Goal: Task Accomplishment & Management: Complete application form

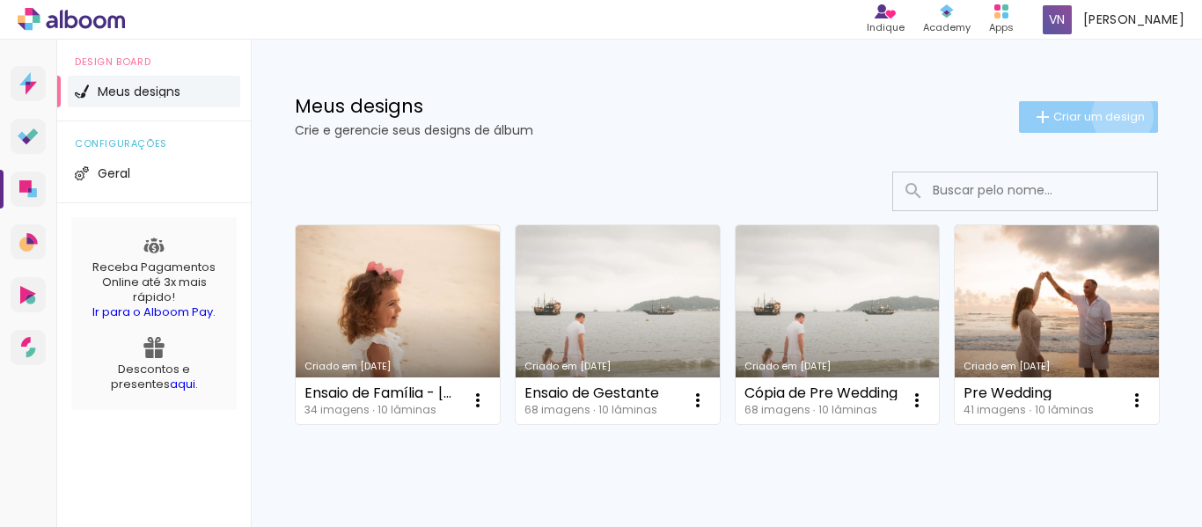
click at [1106, 114] on span "Criar um design" at bounding box center [1098, 116] width 91 height 11
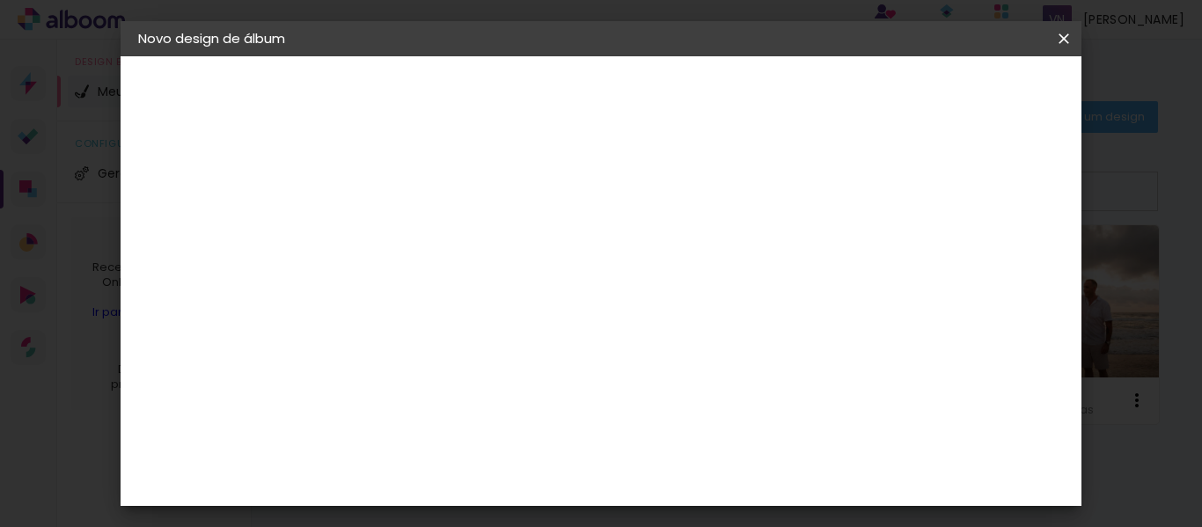
click at [426, 246] on input at bounding box center [426, 236] width 0 height 27
type input "Wedding Day"
type paper-input "Wedding Day"
click at [0, 0] on slot "Avançar" at bounding box center [0, 0] width 0 height 0
click at [559, 330] on input at bounding box center [471, 335] width 178 height 22
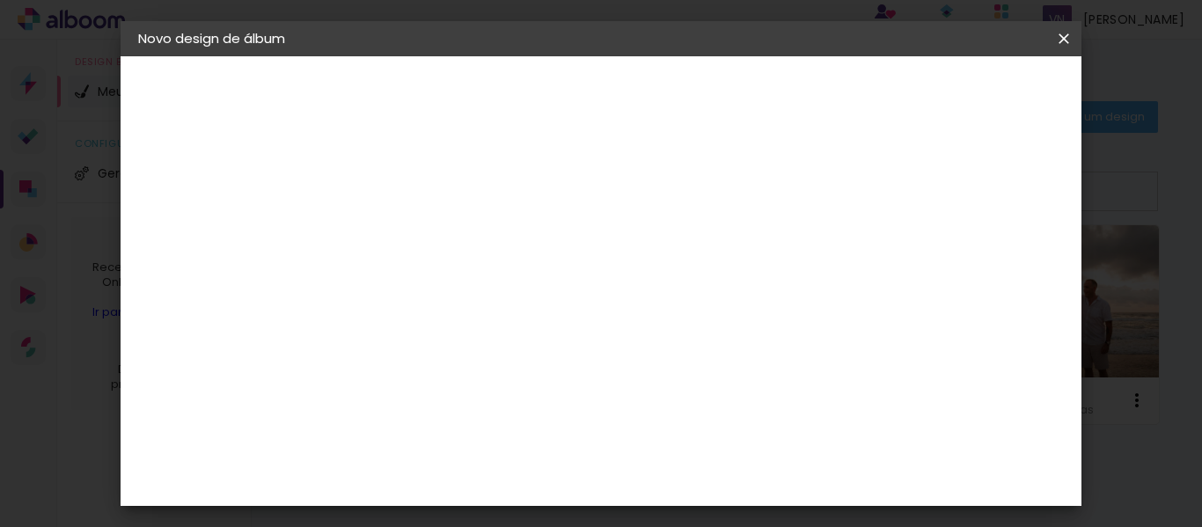
type input "go"
type paper-input "go"
click at [650, 206] on div "Fornecedor Escolha um fornecedor ou avance com o tamanho livre. Voltar Avançar" at bounding box center [541, 131] width 385 height 150
click at [530, 409] on paper-item "Go image" at bounding box center [453, 401] width 155 height 46
click at [708, 264] on paper-item "Tamanho Livre" at bounding box center [630, 267] width 157 height 39
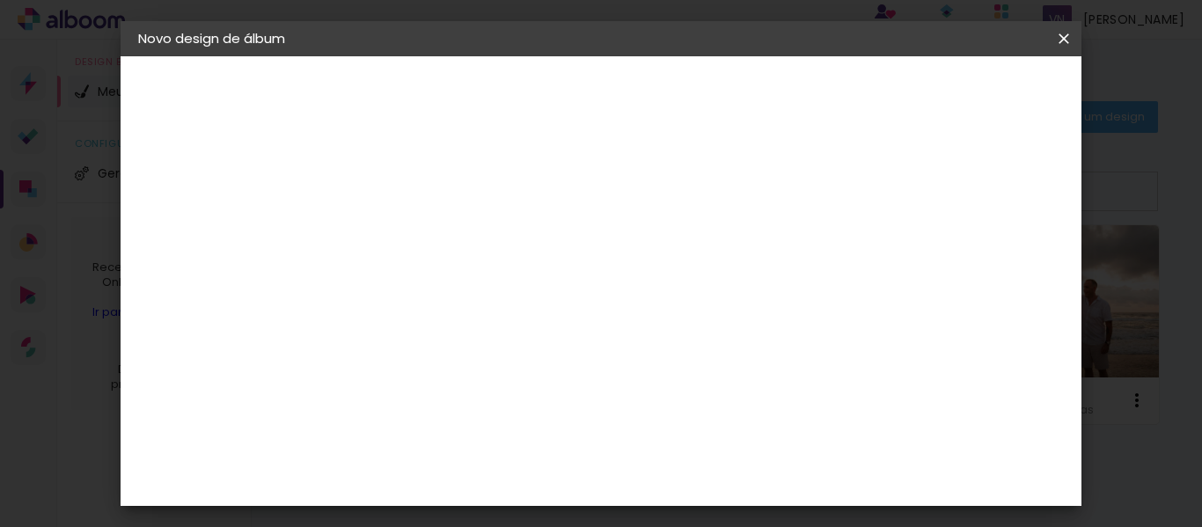
click at [457, 395] on div "Go image" at bounding box center [434, 401] width 43 height 28
click at [449, 394] on div "Go image" at bounding box center [434, 401] width 43 height 28
click at [524, 328] on input "go" at bounding box center [453, 335] width 142 height 22
type input "go"
click at [457, 401] on div "Go image" at bounding box center [434, 401] width 43 height 28
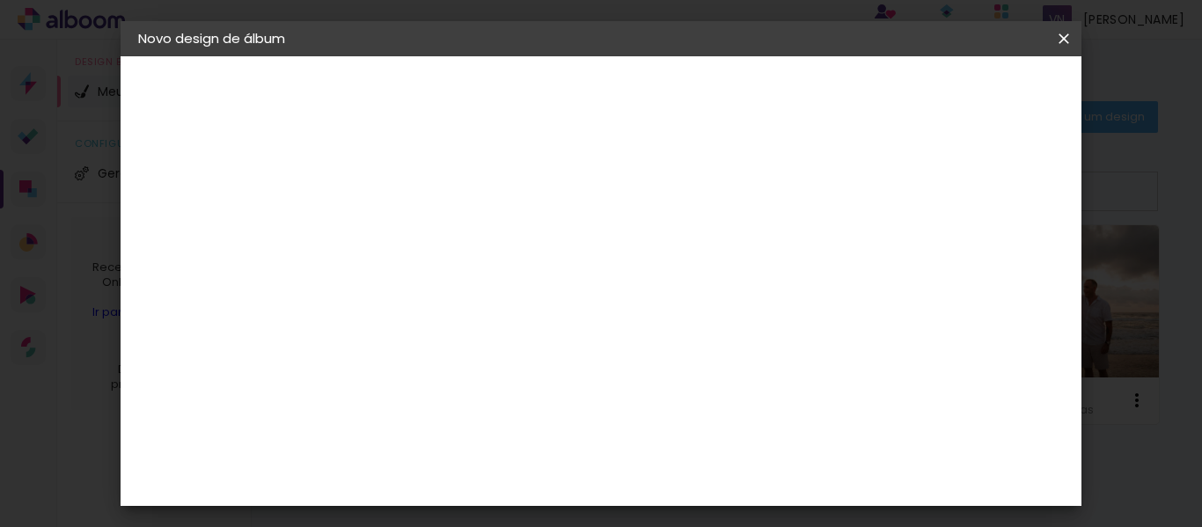
click at [708, 264] on paper-item "Tamanho Livre" at bounding box center [630, 267] width 157 height 39
click at [708, 384] on div "Avançado Tamanho Livre Sugerir uma encadernadora" at bounding box center [630, 282] width 157 height 223
click at [698, 363] on div "Sugerir uma encadernadora" at bounding box center [643, 367] width 109 height 28
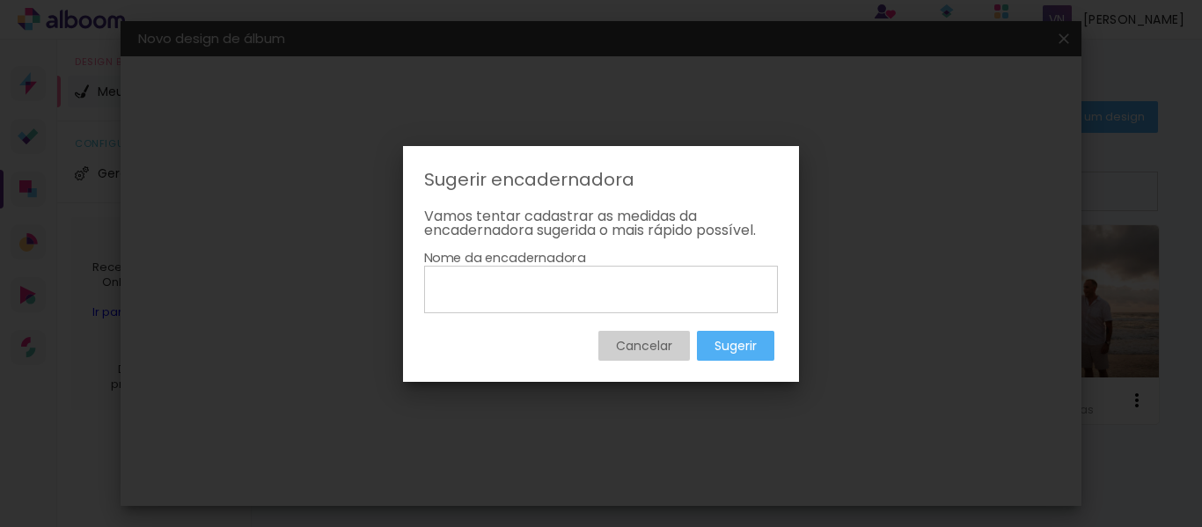
click at [672, 351] on paper-button "Cancelar" at bounding box center [643, 346] width 91 height 30
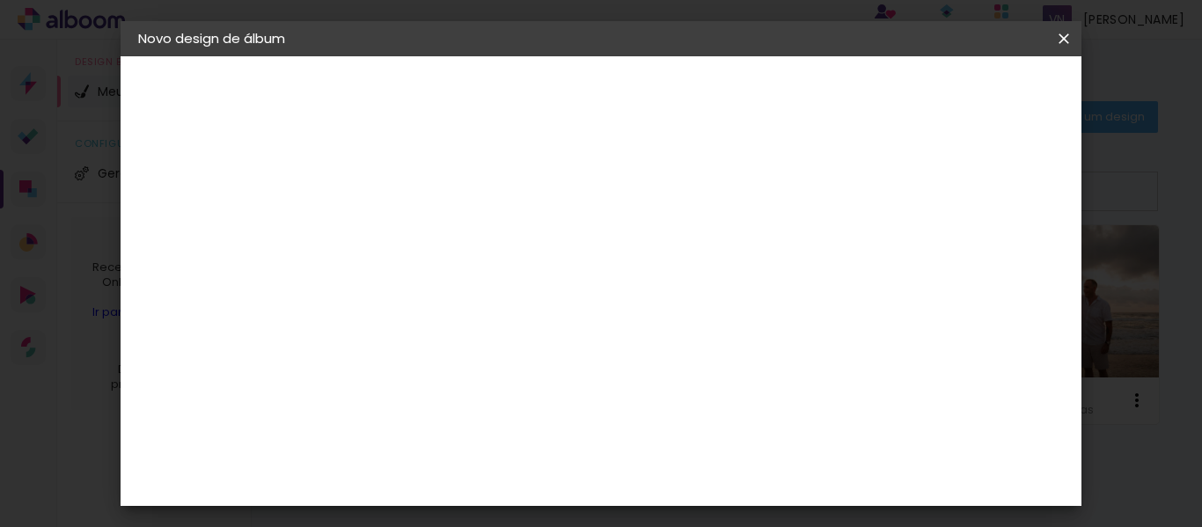
click at [457, 396] on div "Go image" at bounding box center [434, 401] width 43 height 28
click at [510, 286] on input "[GEOGRAPHIC_DATA]" at bounding box center [446, 281] width 128 height 22
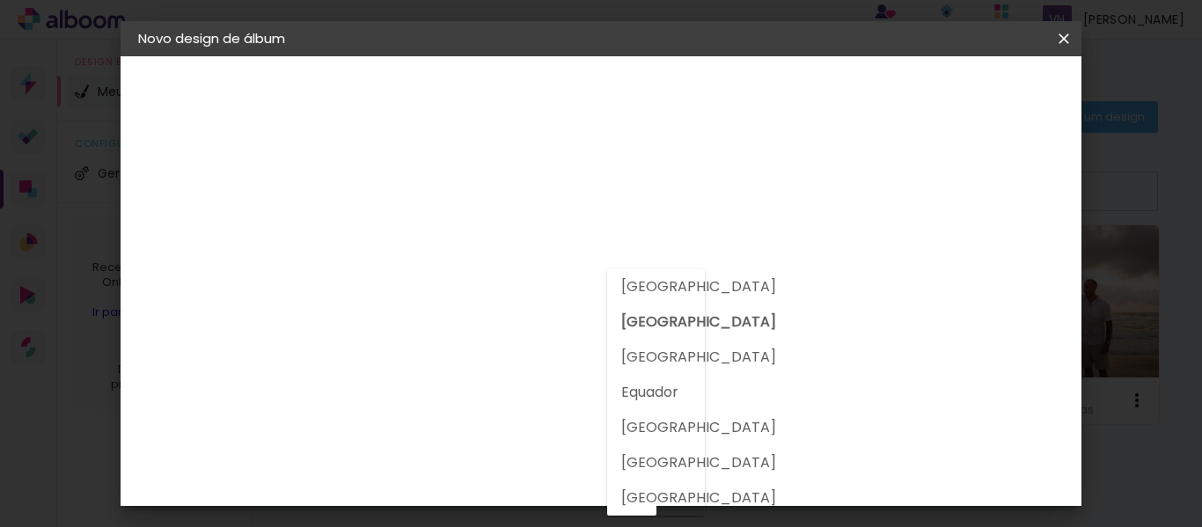
click at [524, 341] on input "go" at bounding box center [453, 335] width 142 height 22
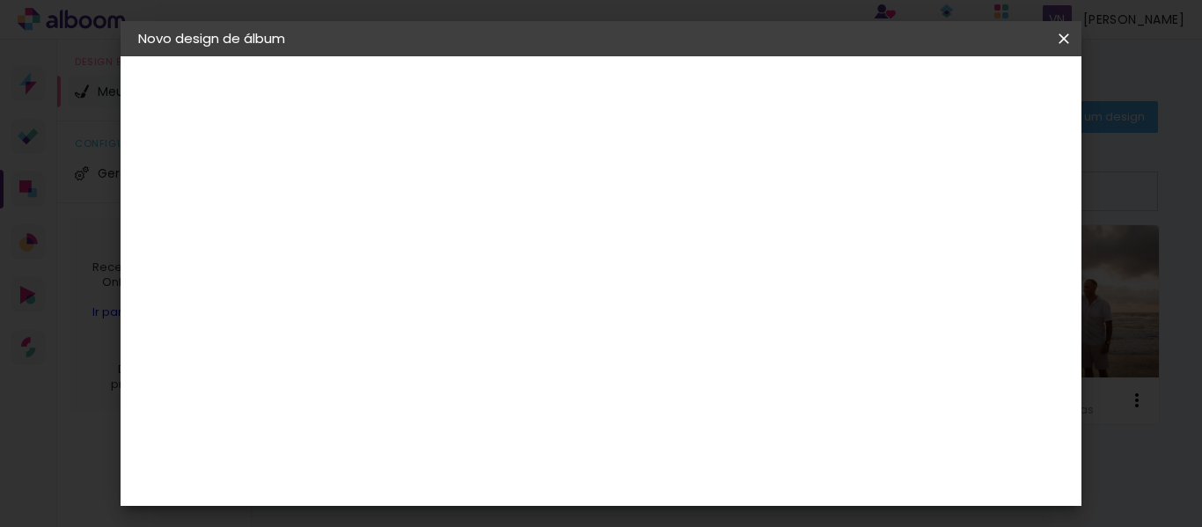
click at [524, 339] on input "go" at bounding box center [453, 335] width 142 height 22
click at [526, 384] on paper-item "Go image" at bounding box center [453, 401] width 155 height 46
click at [526, 388] on paper-item "Go image" at bounding box center [453, 401] width 155 height 46
click at [527, 389] on paper-item "Go image" at bounding box center [453, 401] width 155 height 46
click at [0, 0] on slot "Avançar" at bounding box center [0, 0] width 0 height 0
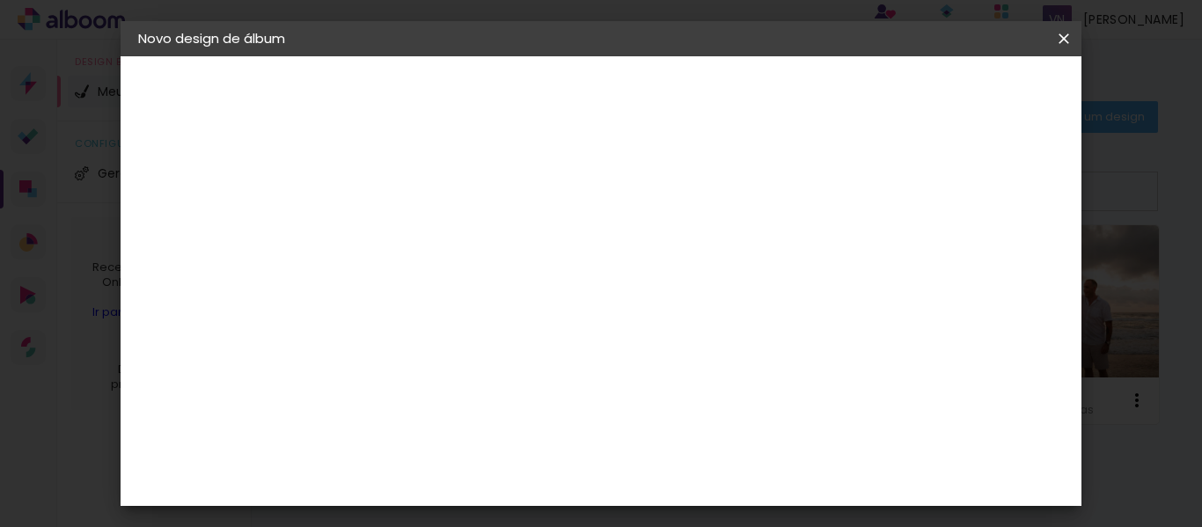
click at [494, 293] on input "text" at bounding box center [460, 306] width 69 height 27
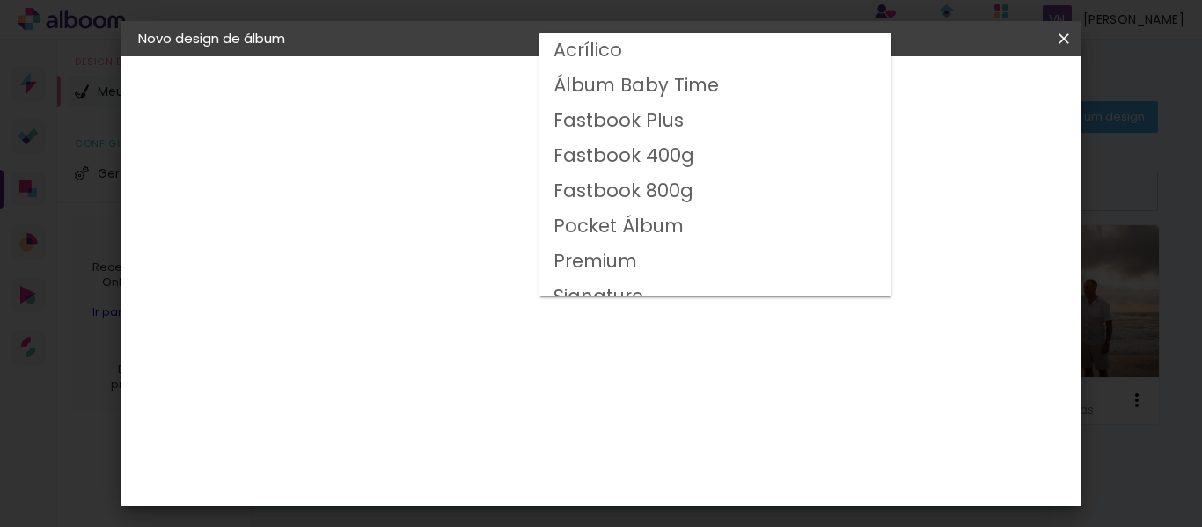
click at [0, 0] on slot "Fastbook 400g" at bounding box center [0, 0] width 0 height 0
type input "Fastbook 400g"
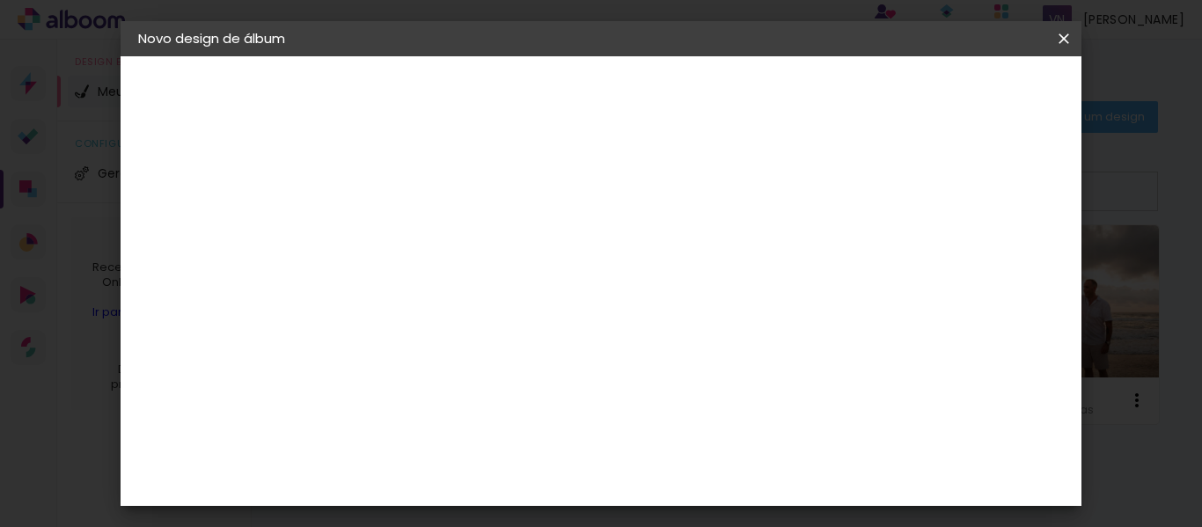
scroll to position [440, 0]
click at [544, 475] on span "30 × 30" at bounding box center [504, 503] width 82 height 57
click at [0, 0] on slot "Avançar" at bounding box center [0, 0] width 0 height 0
click at [0, 0] on slot "Mostrar sangria" at bounding box center [0, 0] width 0 height 0
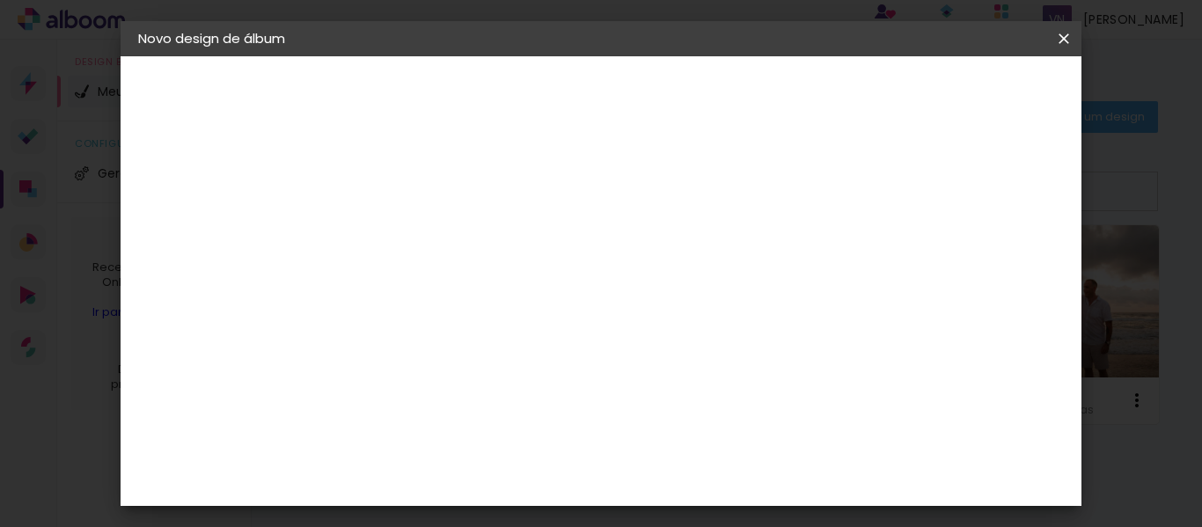
type paper-checkbox "on"
click at [0, 0] on slot "Mostrar sangria" at bounding box center [0, 0] width 0 height 0
click at [676, 92] on span "Iniciar design" at bounding box center [656, 99] width 40 height 25
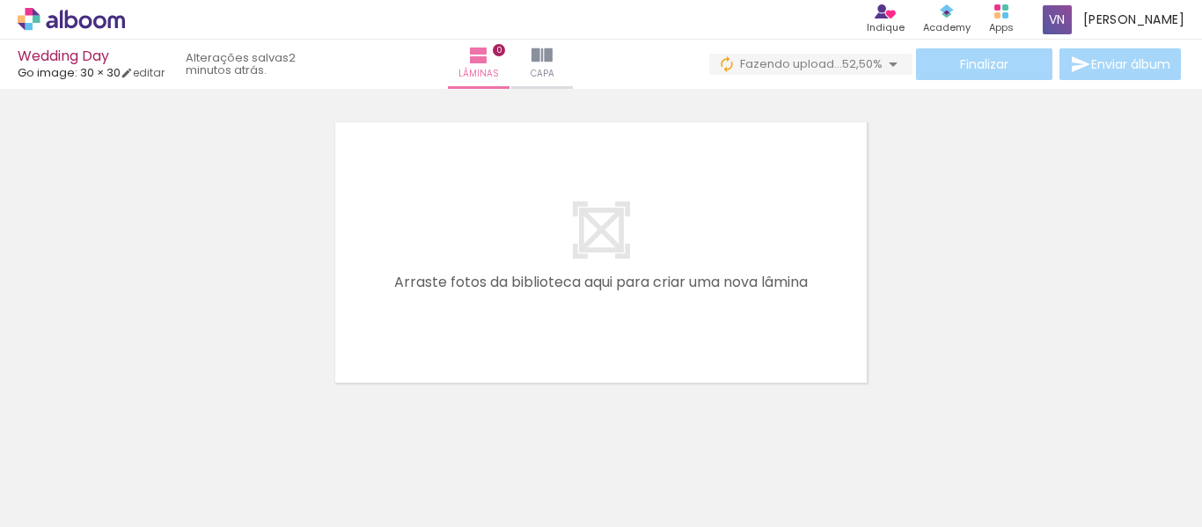
scroll to position [0, 2312]
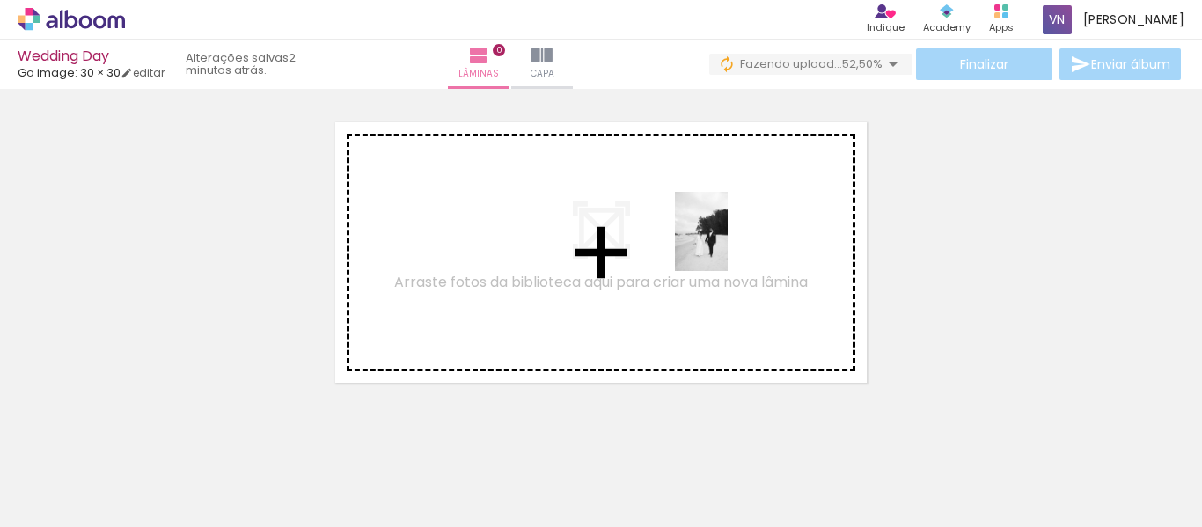
drag, startPoint x: 232, startPoint y: 486, endPoint x: 730, endPoint y: 244, distance: 553.5
click at [730, 244] on quentale-workspace at bounding box center [601, 263] width 1202 height 527
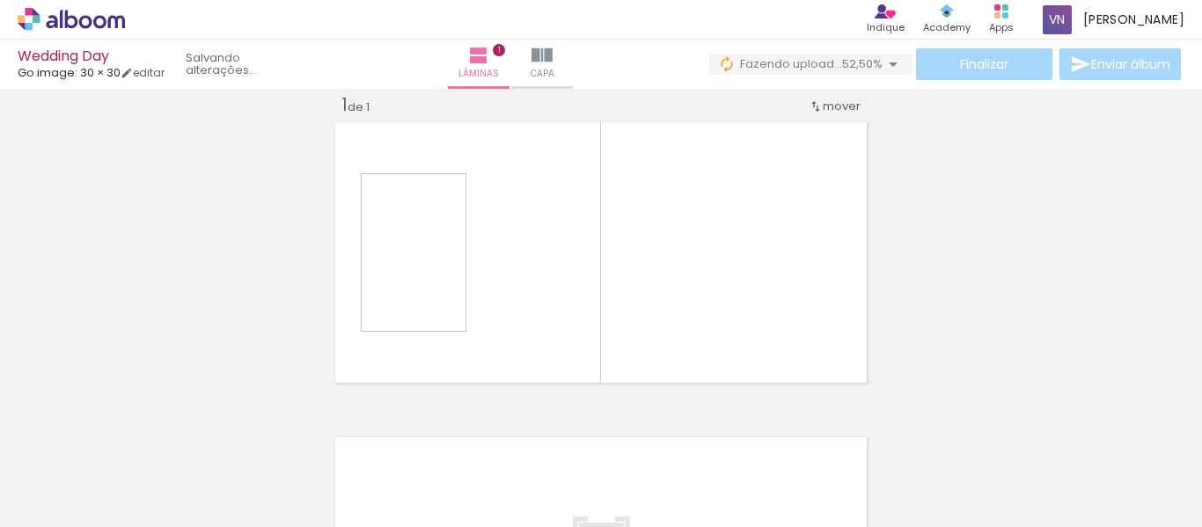
scroll to position [23, 0]
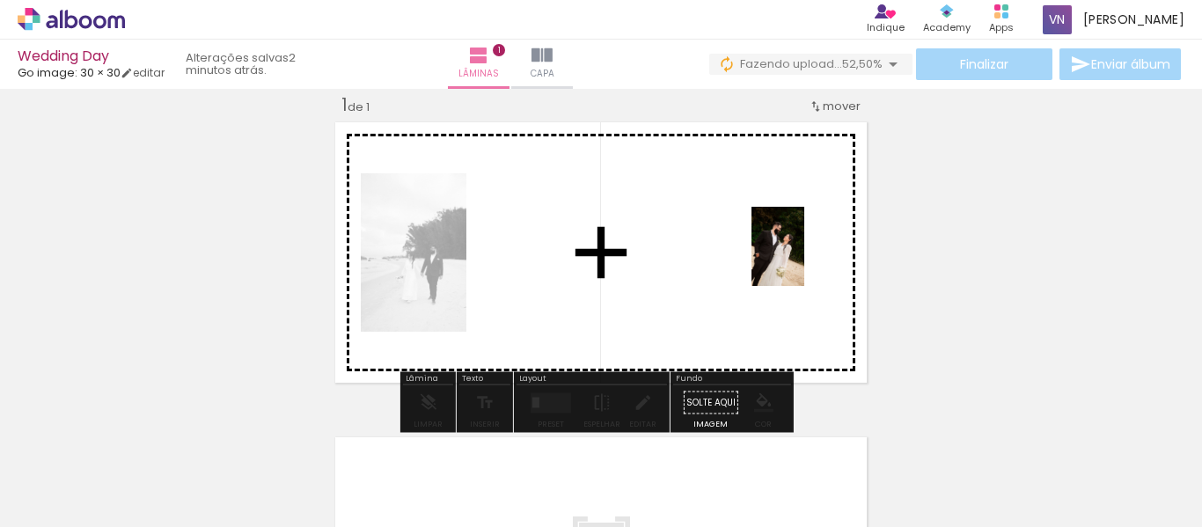
drag, startPoint x: 421, startPoint y: 488, endPoint x: 804, endPoint y: 259, distance: 445.8
click at [804, 259] on quentale-workspace at bounding box center [601, 263] width 1202 height 527
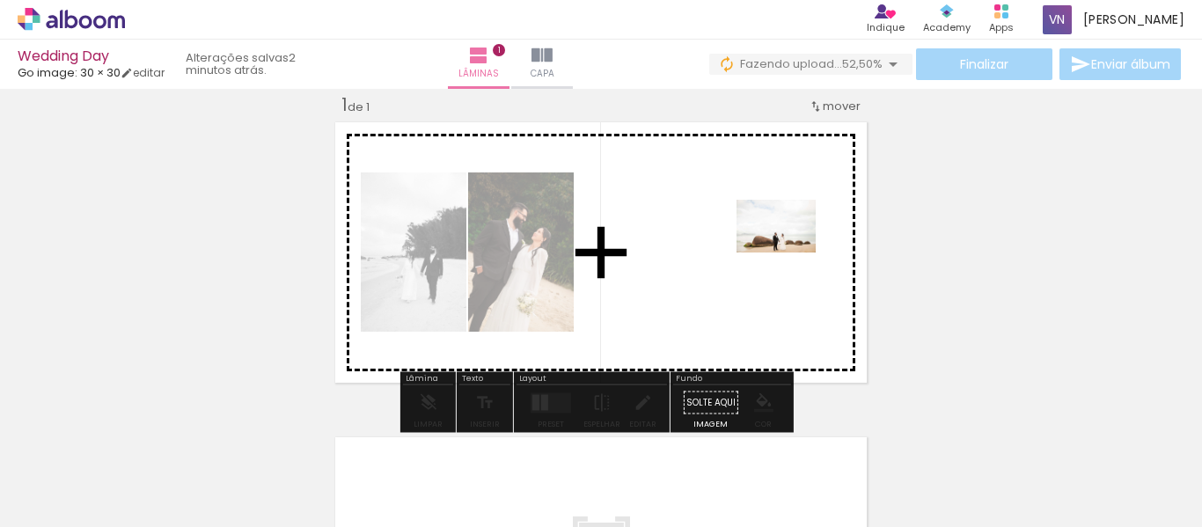
drag, startPoint x: 708, startPoint y: 481, endPoint x: 788, endPoint y: 253, distance: 241.5
click at [788, 252] on quentale-workspace at bounding box center [601, 263] width 1202 height 527
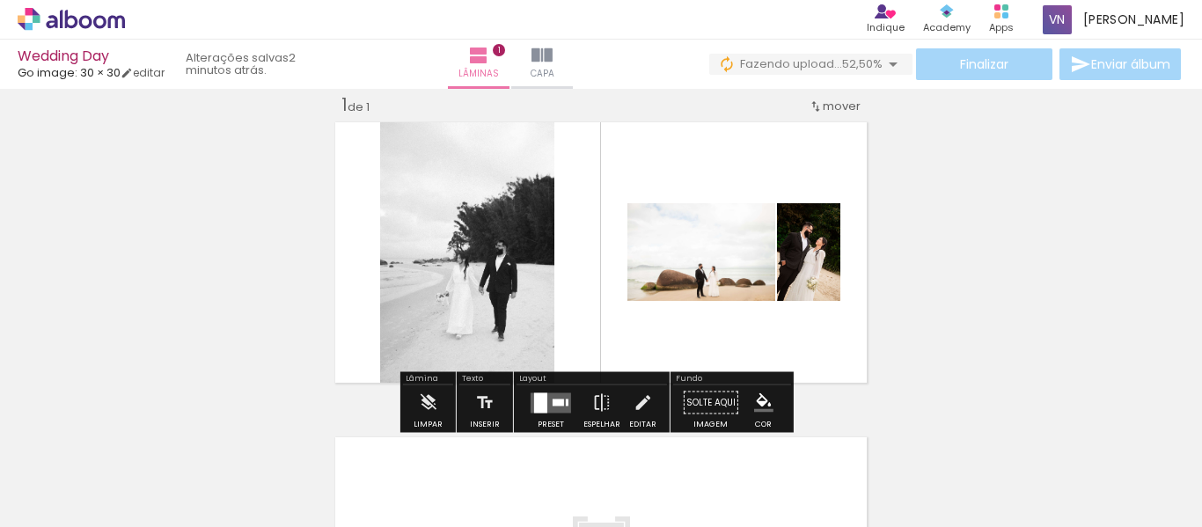
click at [539, 398] on div at bounding box center [540, 402] width 13 height 20
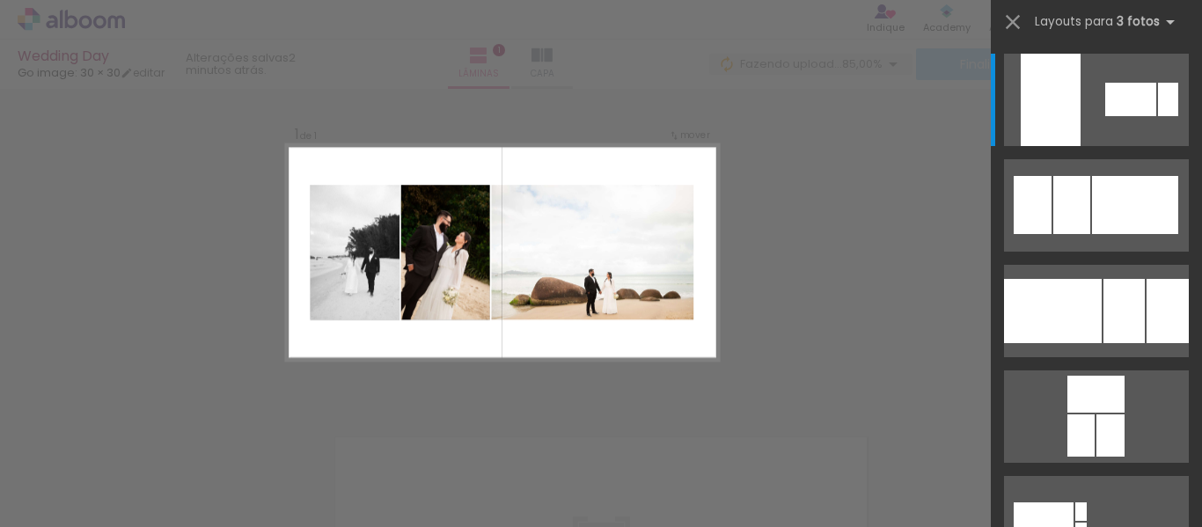
click at [1056, 197] on div at bounding box center [1071, 205] width 37 height 58
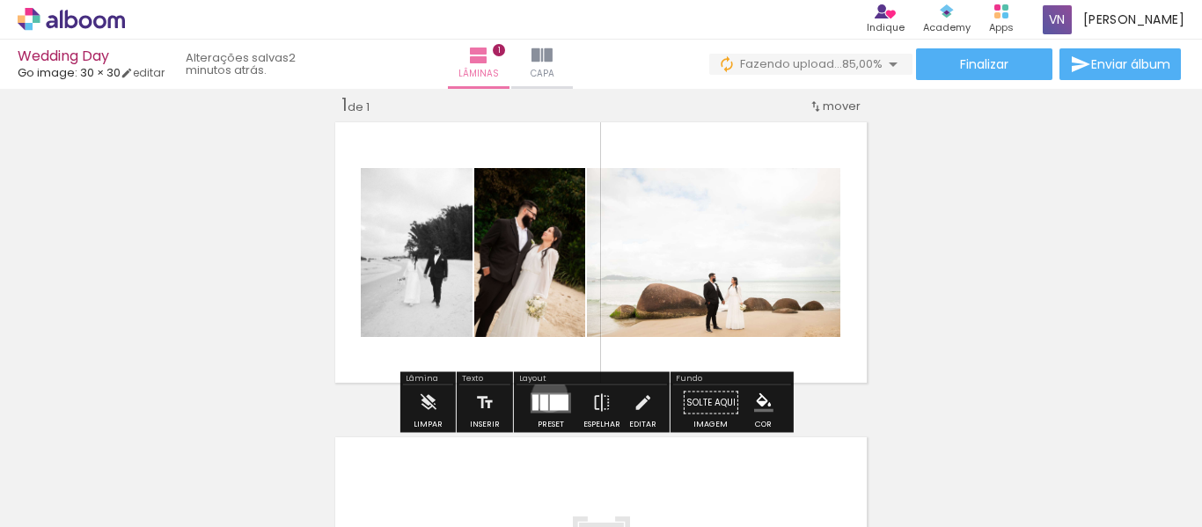
click at [550, 394] on div at bounding box center [559, 402] width 18 height 16
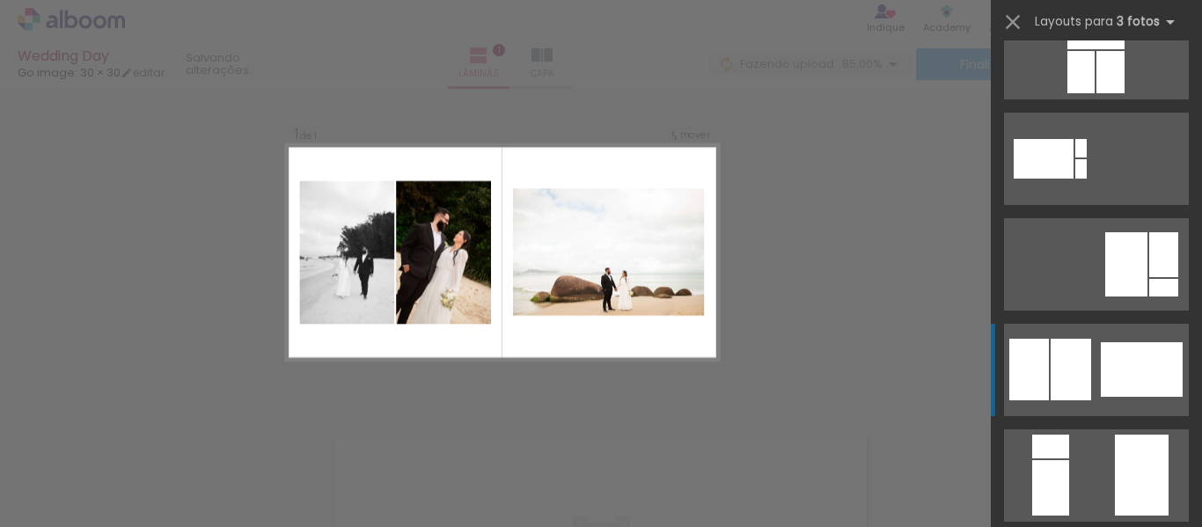
scroll to position [369, 0]
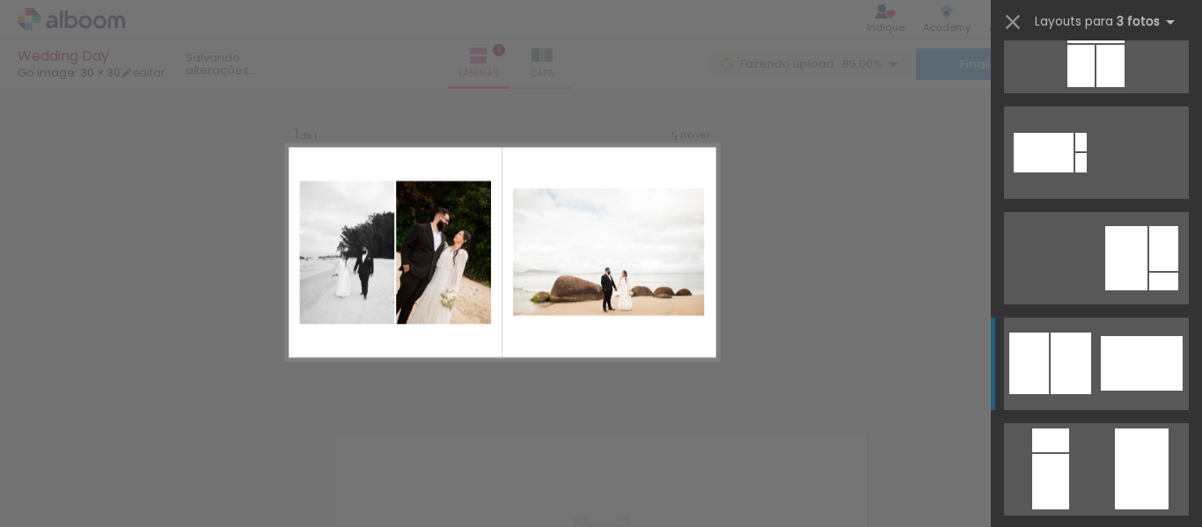
click at [1050, 337] on div at bounding box center [1070, 363] width 40 height 62
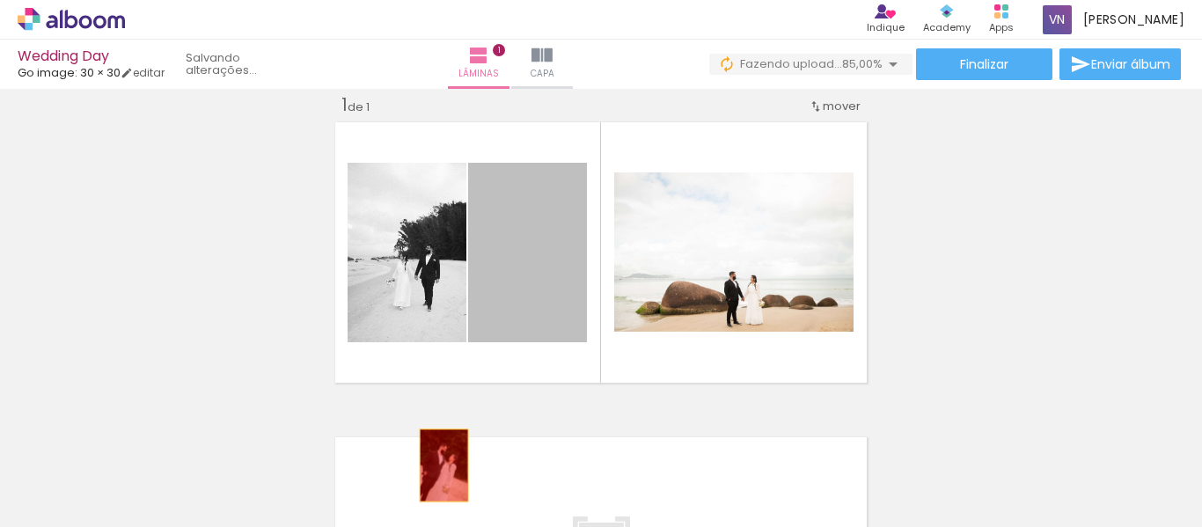
drag, startPoint x: 547, startPoint y: 292, endPoint x: 438, endPoint y: 457, distance: 198.1
click at [435, 464] on quentale-workspace at bounding box center [601, 263] width 1202 height 527
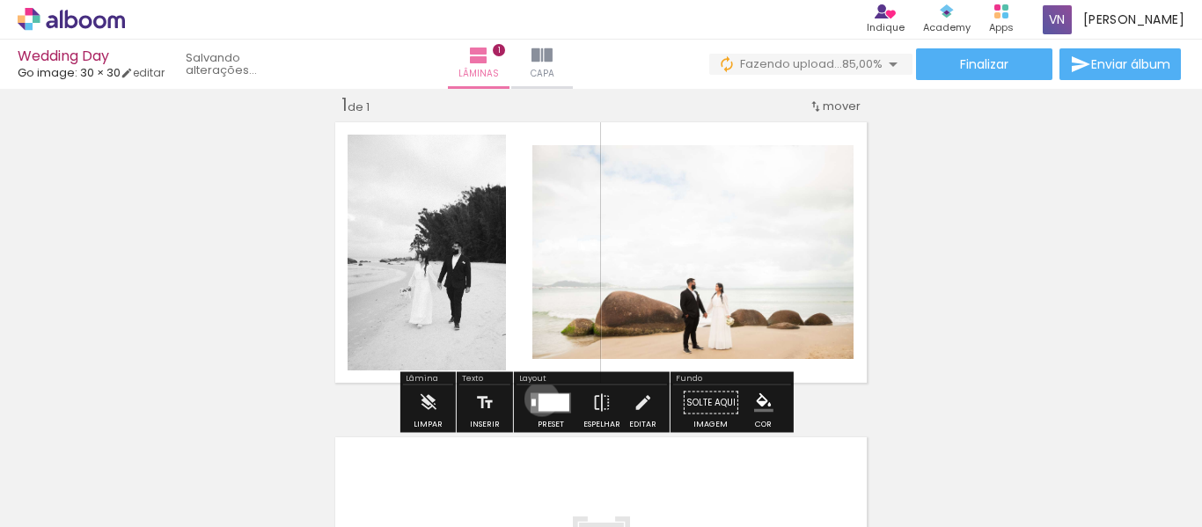
click at [538, 398] on div at bounding box center [553, 402] width 31 height 18
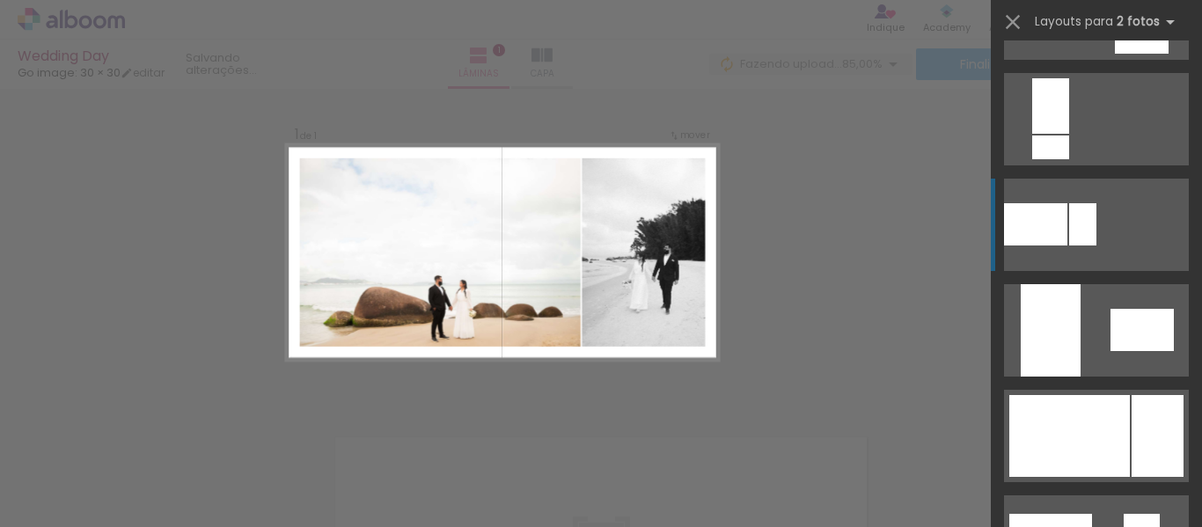
scroll to position [616, 0]
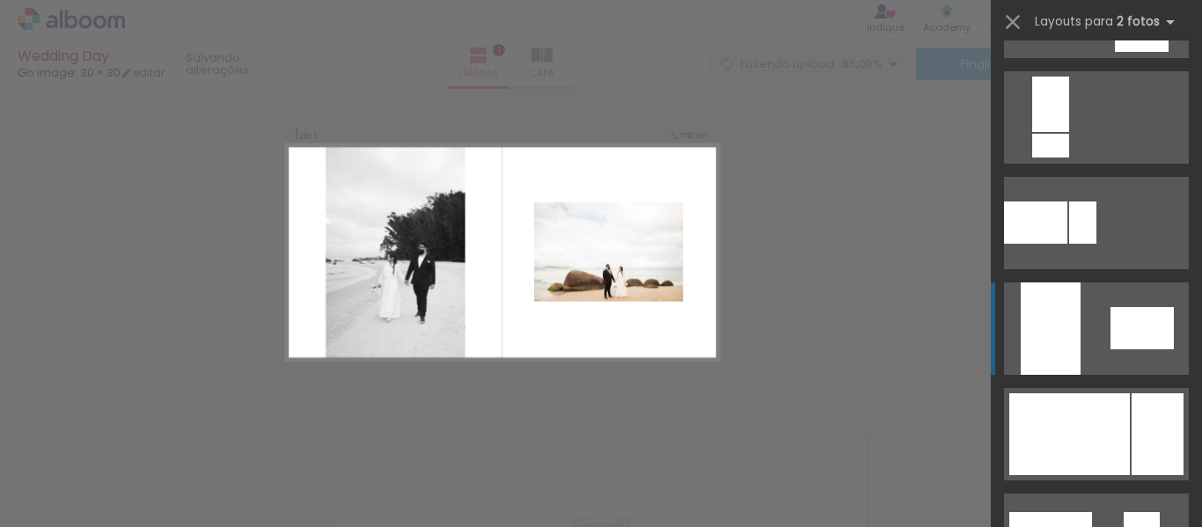
click at [1107, 361] on quentale-layouter at bounding box center [1096, 328] width 185 height 92
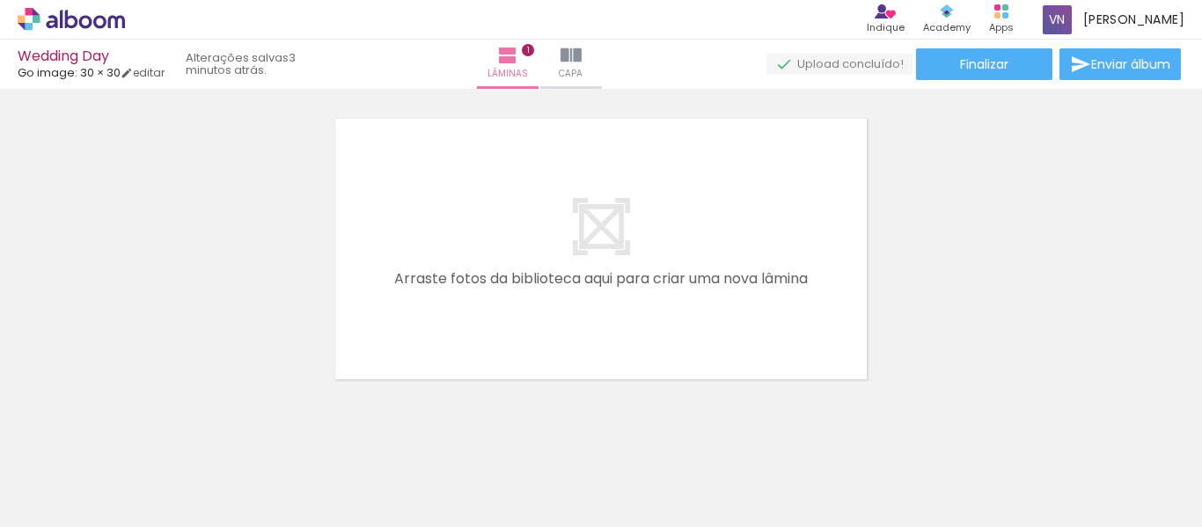
scroll to position [352, 0]
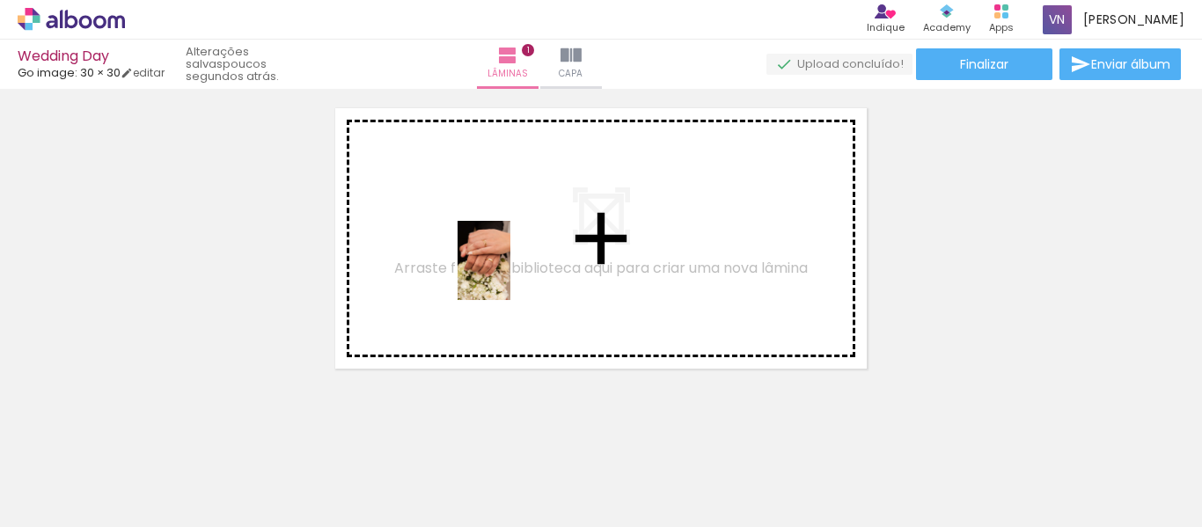
drag, startPoint x: 844, startPoint y: 491, endPoint x: 503, endPoint y: 268, distance: 407.4
click at [503, 268] on quentale-workspace at bounding box center [601, 263] width 1202 height 527
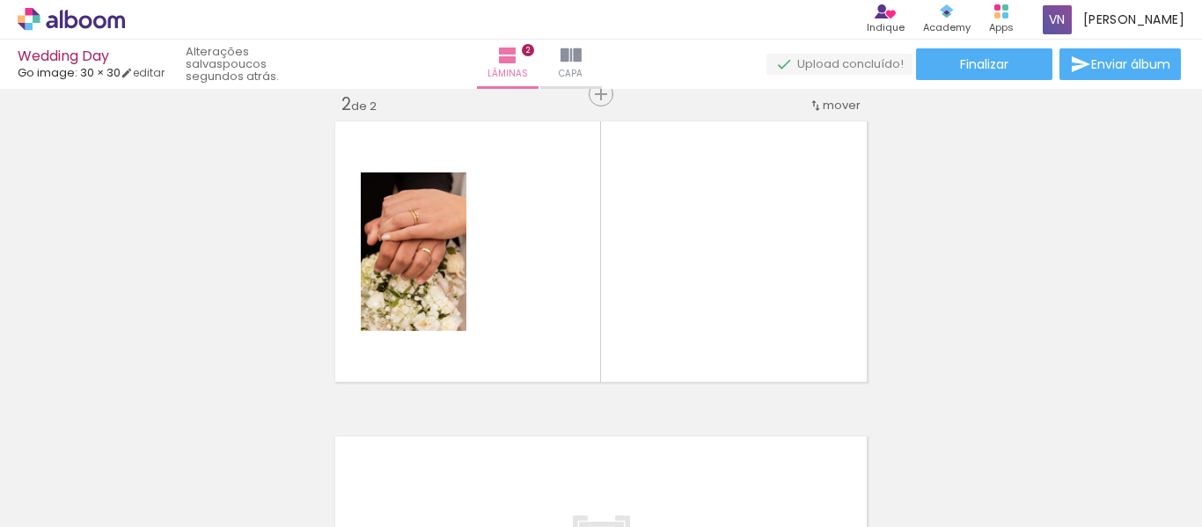
scroll to position [338, 0]
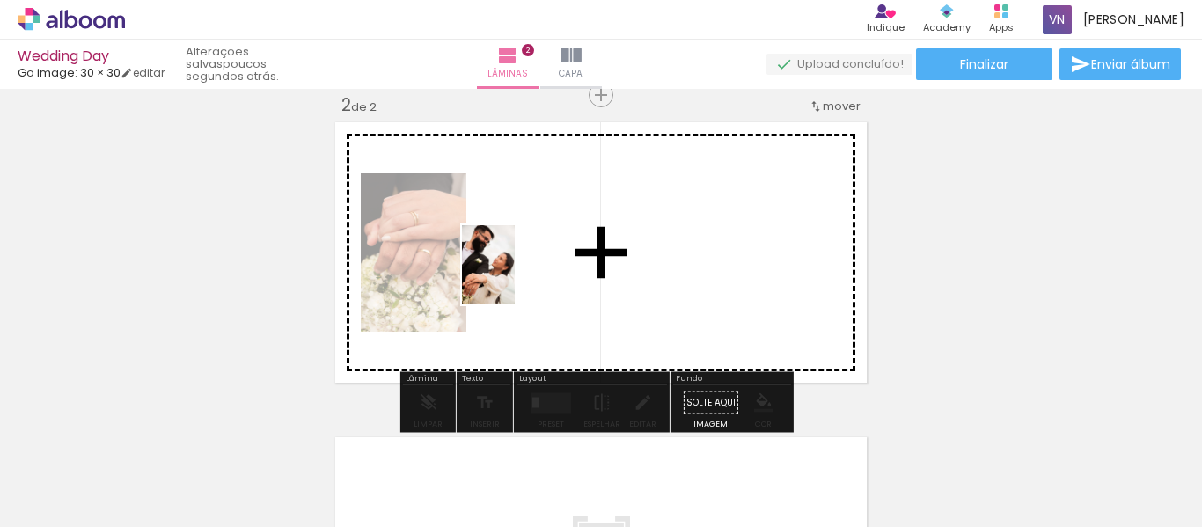
drag, startPoint x: 904, startPoint y: 486, endPoint x: 515, endPoint y: 278, distance: 441.9
click at [515, 278] on quentale-workspace at bounding box center [601, 263] width 1202 height 527
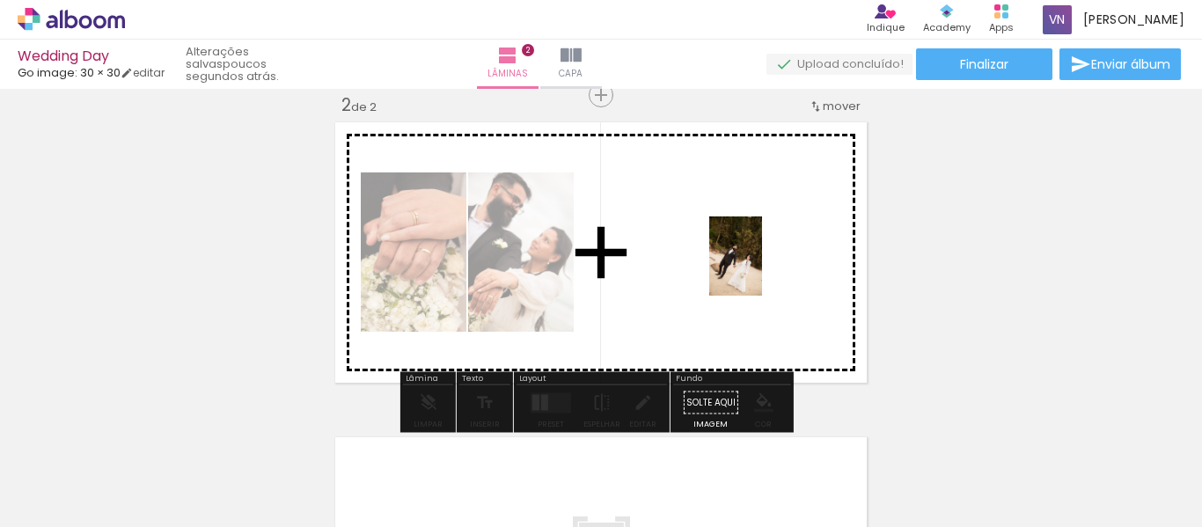
drag, startPoint x: 630, startPoint y: 505, endPoint x: 762, endPoint y: 269, distance: 270.1
click at [762, 269] on quentale-workspace at bounding box center [601, 263] width 1202 height 527
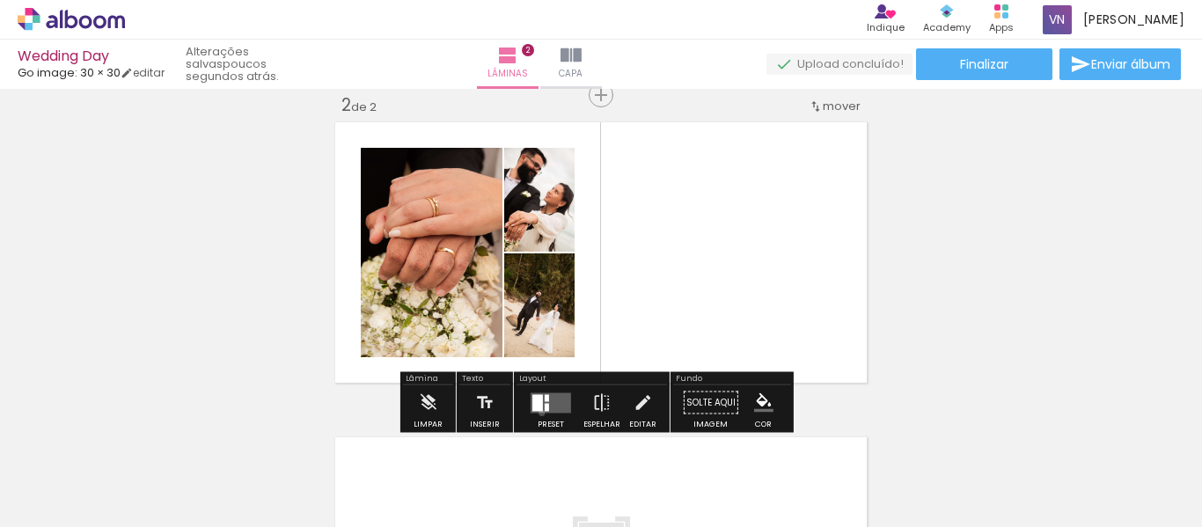
click at [537, 412] on div at bounding box center [550, 402] width 47 height 35
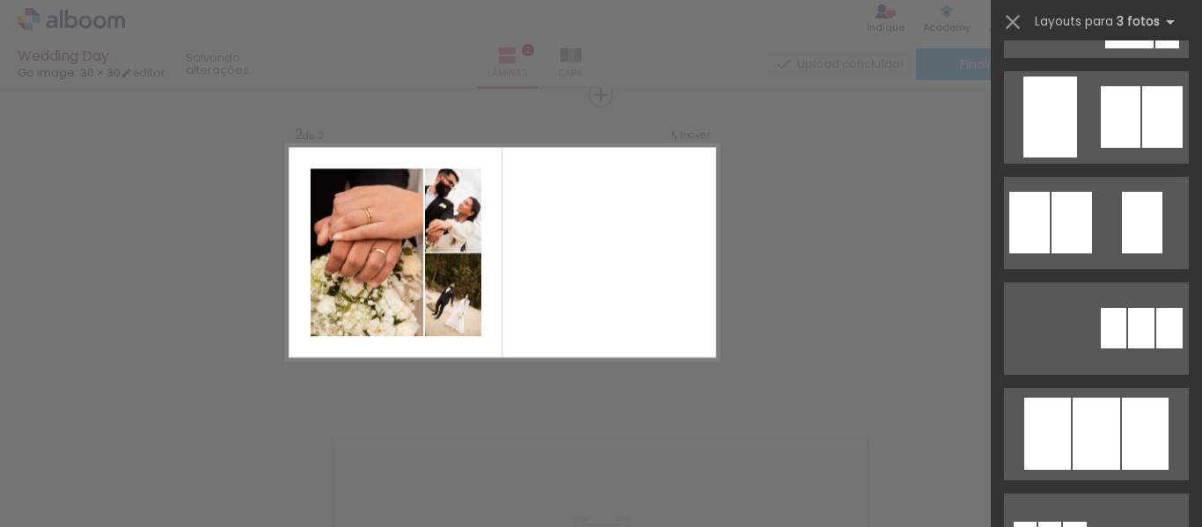
scroll to position [0, 0]
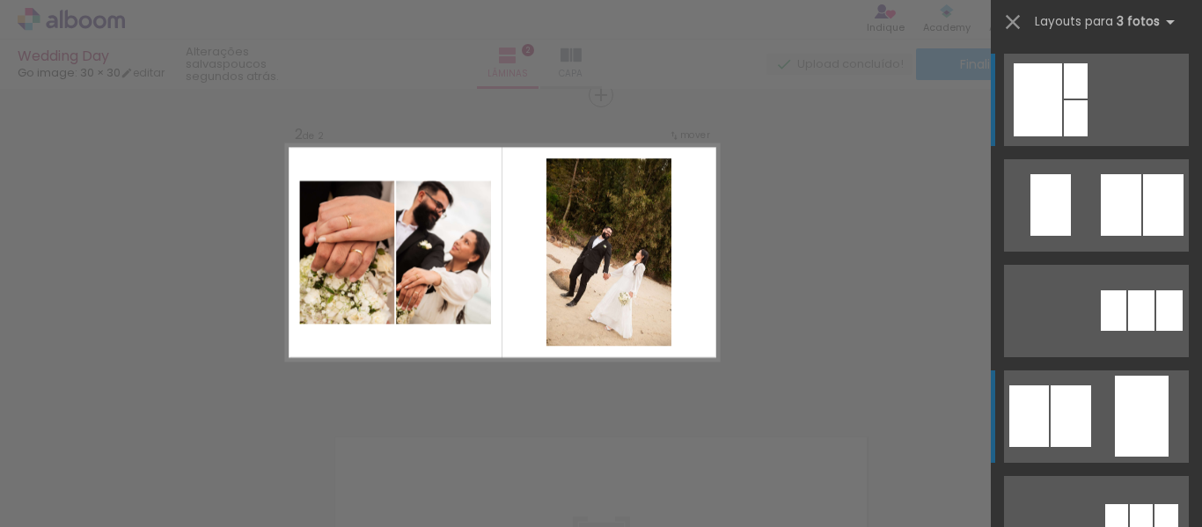
click at [1099, 427] on quentale-layouter at bounding box center [1096, 416] width 185 height 92
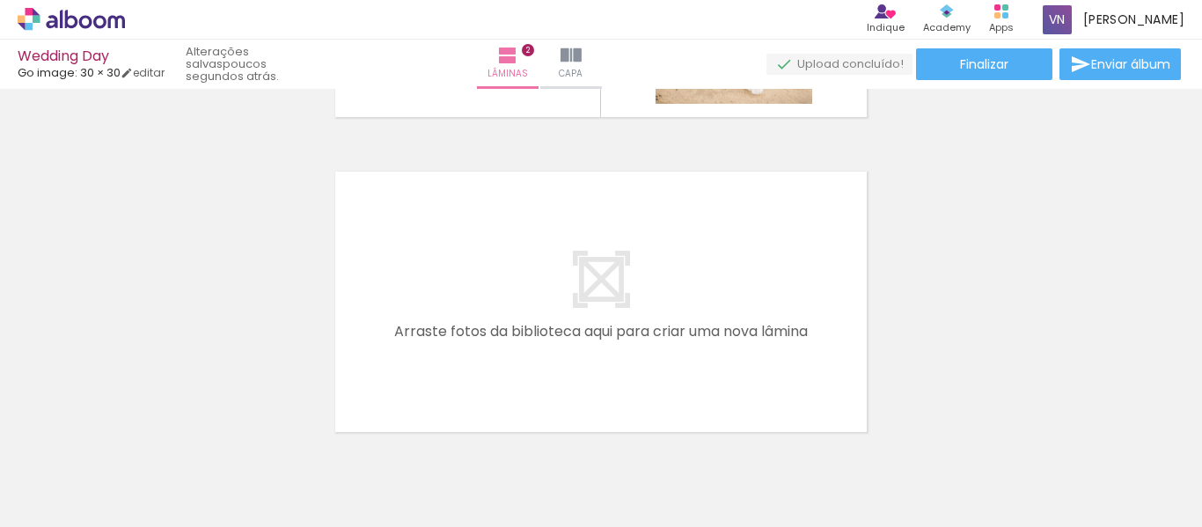
scroll to position [0, 2551]
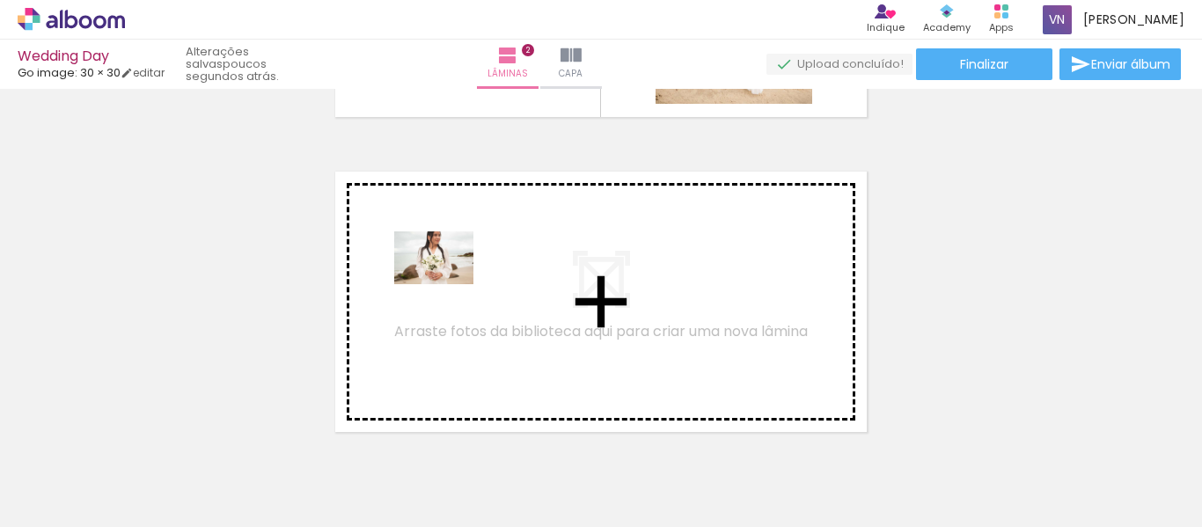
drag, startPoint x: 903, startPoint y: 481, endPoint x: 448, endPoint y: 287, distance: 495.4
click at [448, 287] on quentale-workspace at bounding box center [601, 263] width 1202 height 527
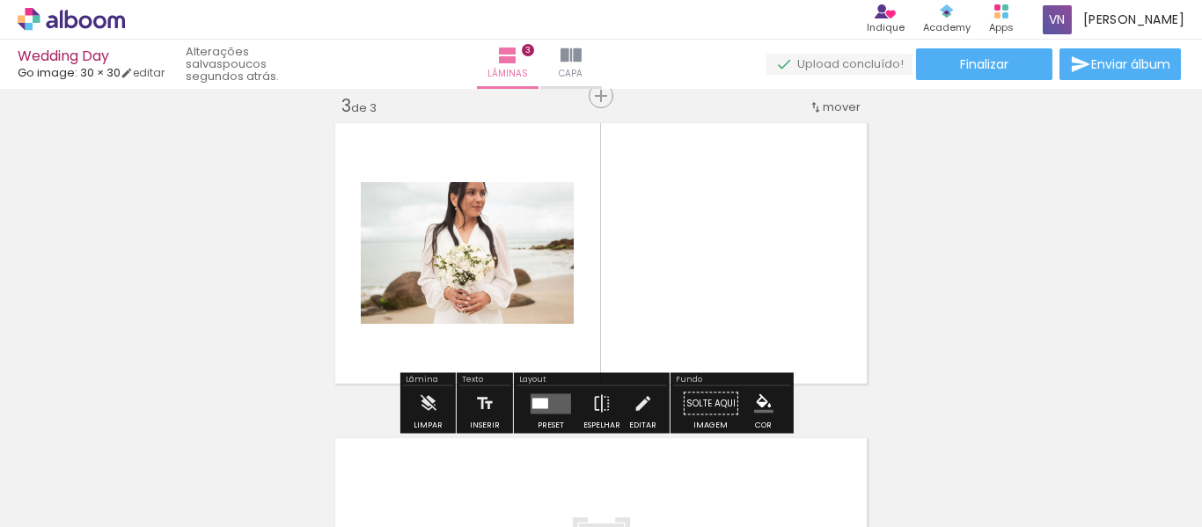
scroll to position [653, 0]
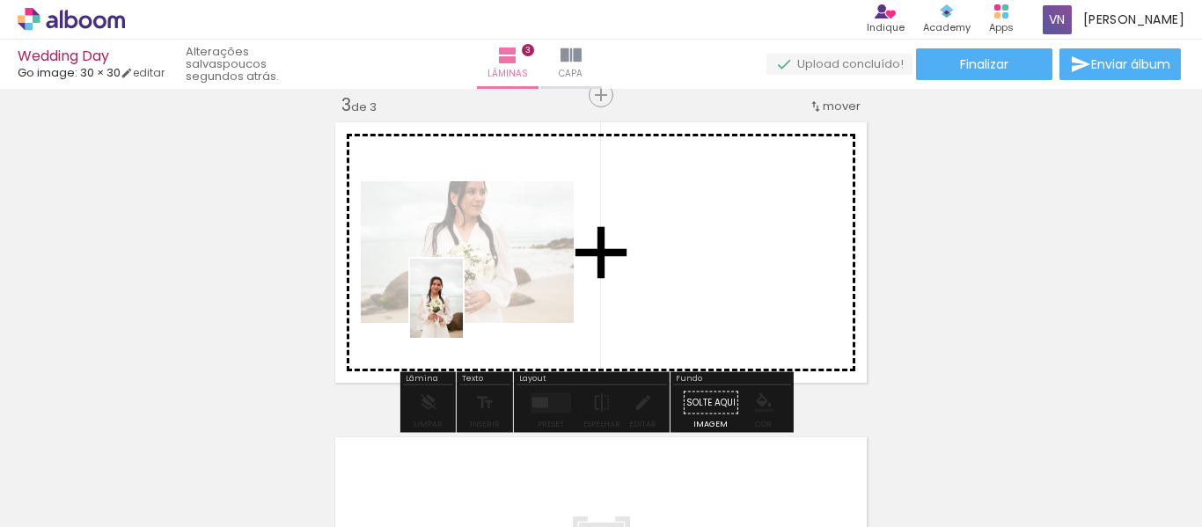
drag, startPoint x: 769, startPoint y: 455, endPoint x: 463, endPoint y: 311, distance: 338.0
click at [463, 311] on quentale-workspace at bounding box center [601, 263] width 1202 height 527
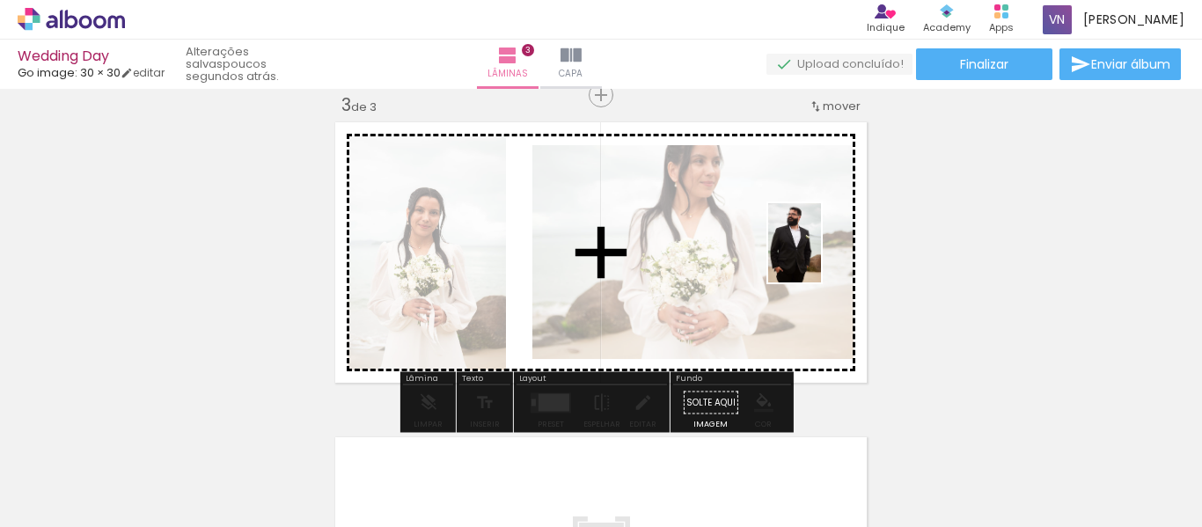
drag, startPoint x: 986, startPoint y: 459, endPoint x: 822, endPoint y: 256, distance: 260.9
click at [822, 256] on quentale-workspace at bounding box center [601, 263] width 1202 height 527
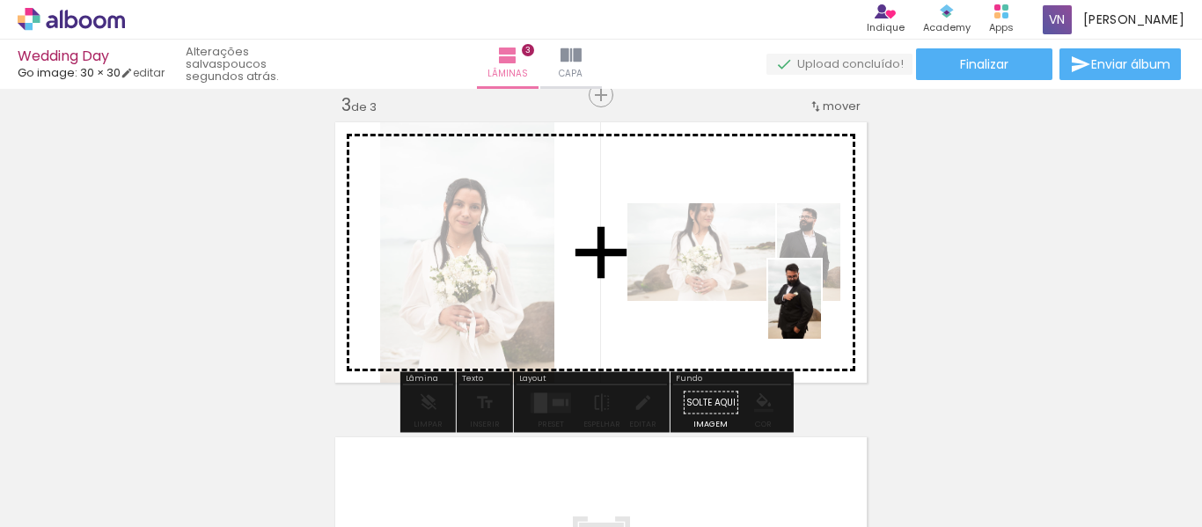
drag, startPoint x: 1083, startPoint y: 458, endPoint x: 1076, endPoint y: 427, distance: 31.6
click at [828, 317] on quentale-workspace at bounding box center [601, 263] width 1202 height 527
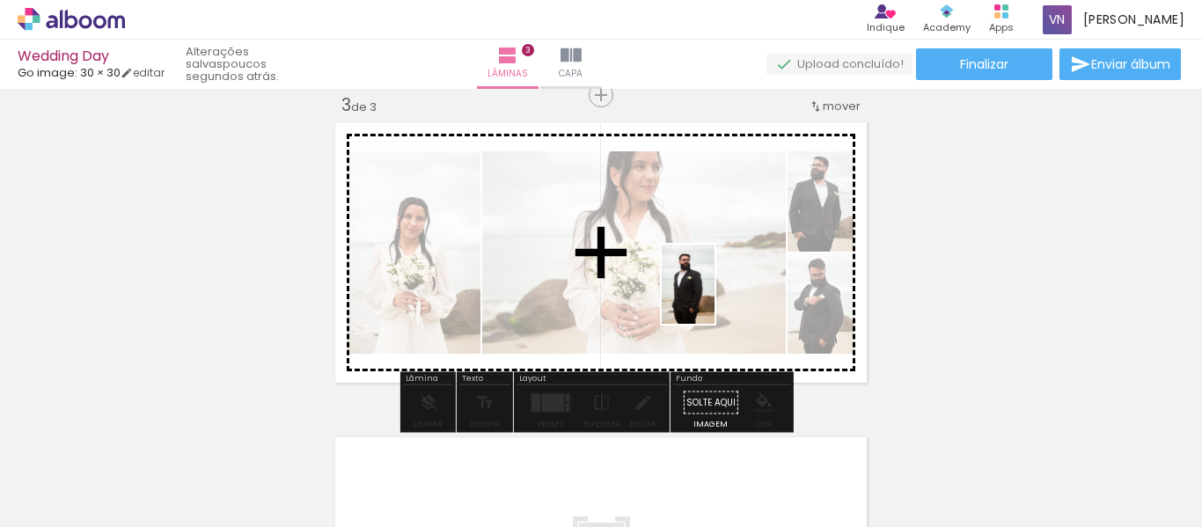
drag, startPoint x: 1163, startPoint y: 464, endPoint x: 714, endPoint y: 297, distance: 478.7
click at [714, 297] on quentale-workspace at bounding box center [601, 263] width 1202 height 527
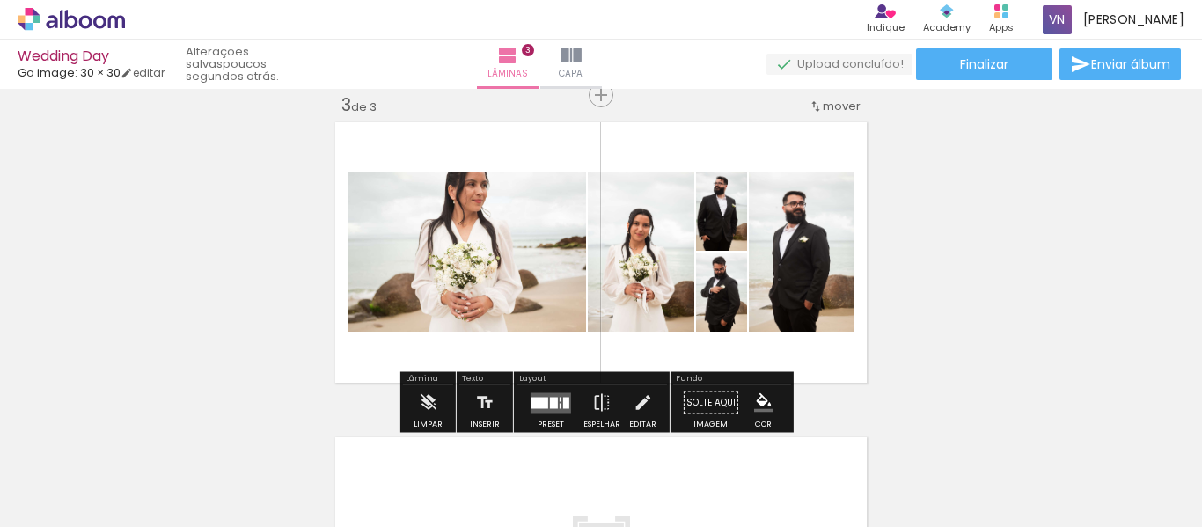
click at [552, 401] on div at bounding box center [554, 402] width 8 height 11
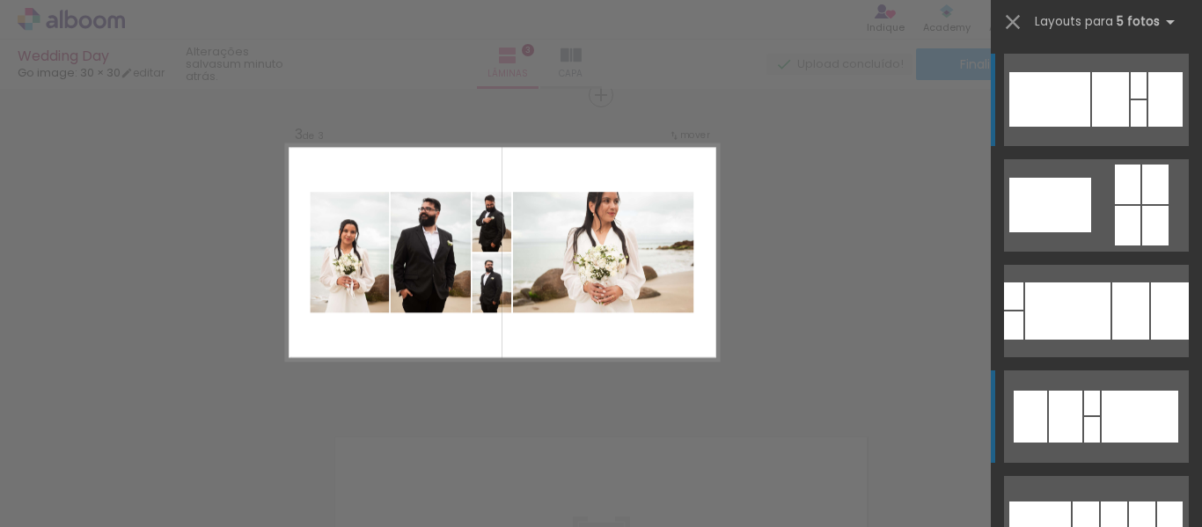
click at [1110, 413] on div at bounding box center [1139, 417] width 77 height 52
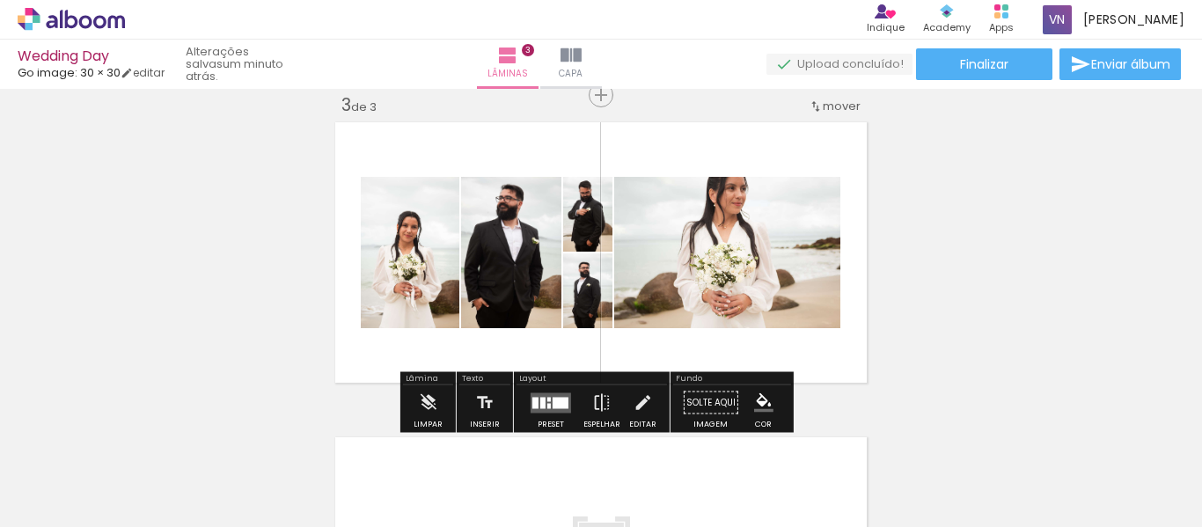
click at [559, 405] on div at bounding box center [560, 402] width 16 height 11
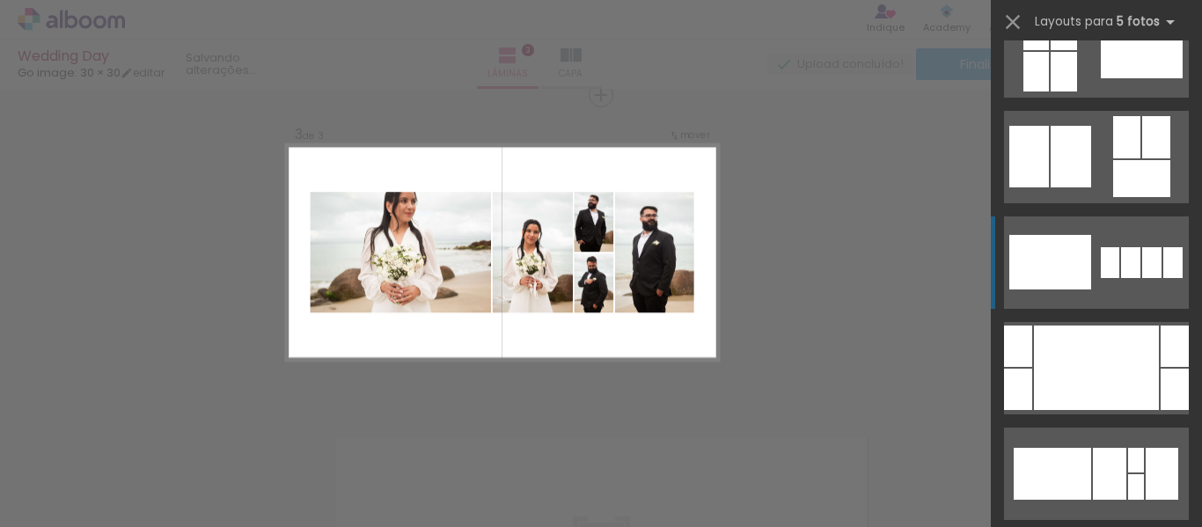
scroll to position [1196, 0]
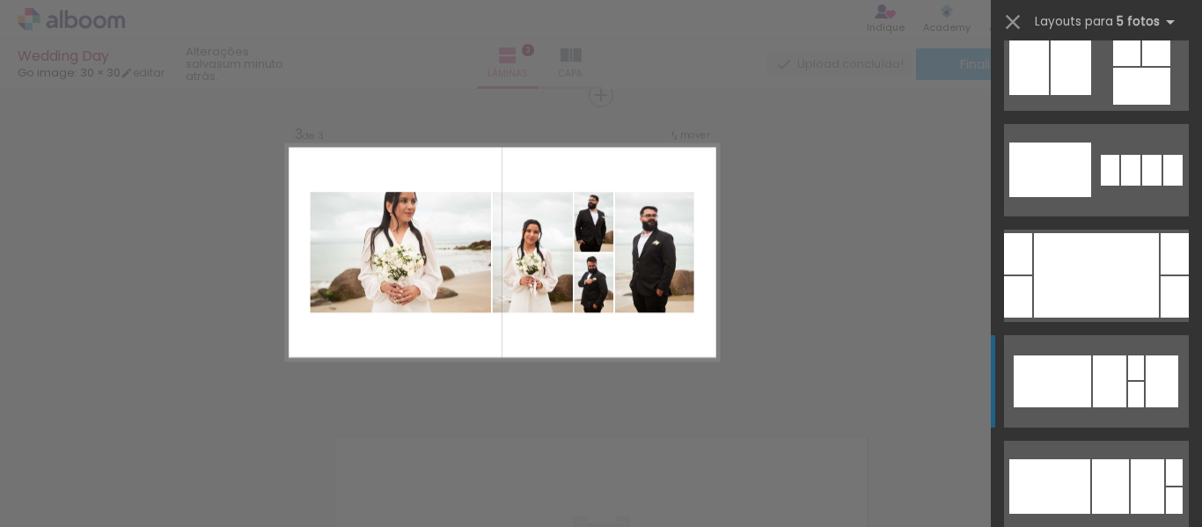
click at [1145, 388] on div at bounding box center [1161, 381] width 33 height 52
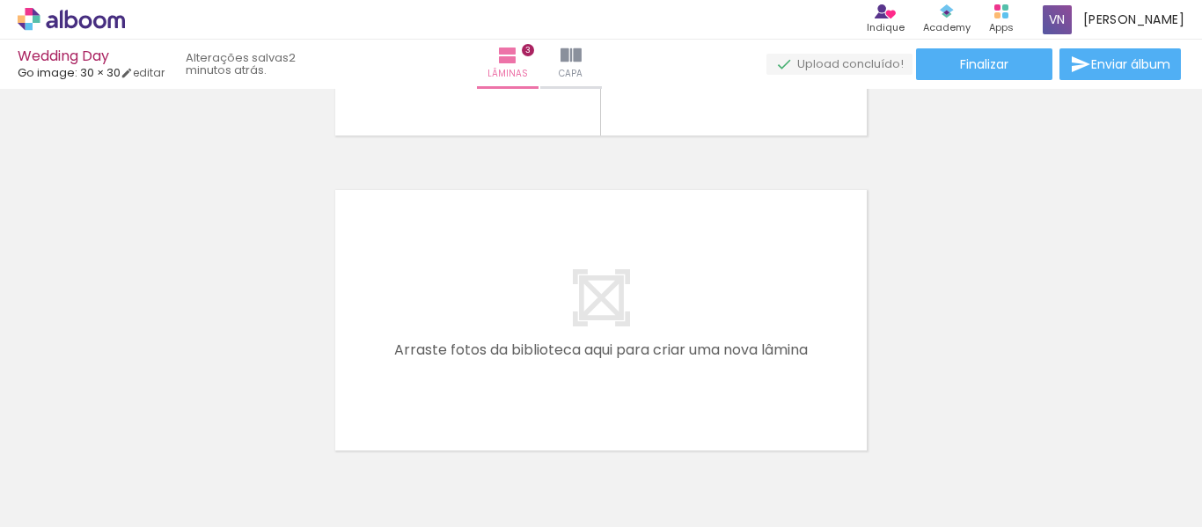
scroll to position [0, 1941]
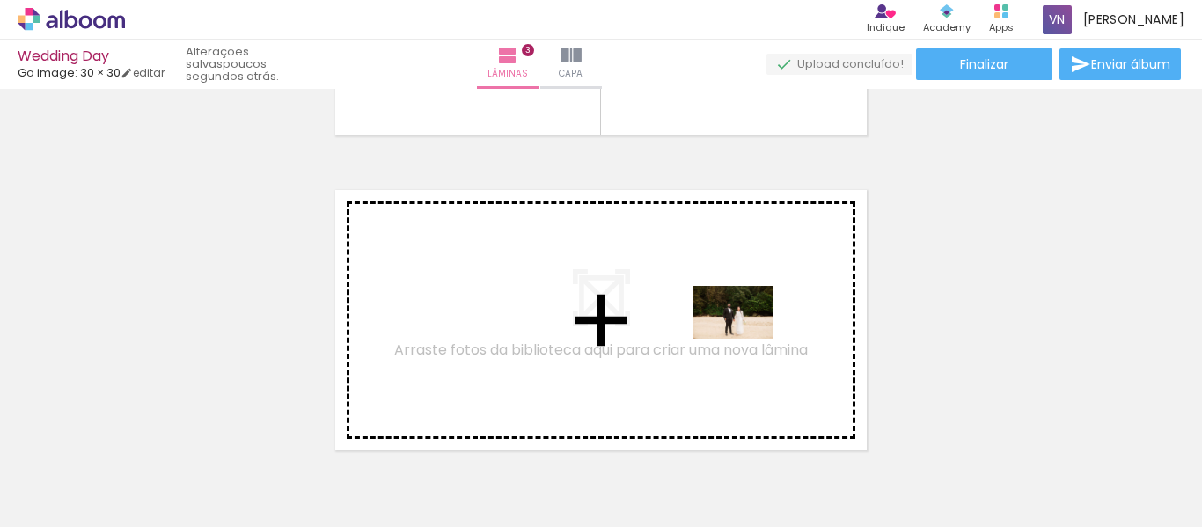
drag, startPoint x: 897, startPoint y: 485, endPoint x: 785, endPoint y: 451, distance: 117.4
click at [734, 325] on quentale-workspace at bounding box center [601, 263] width 1202 height 527
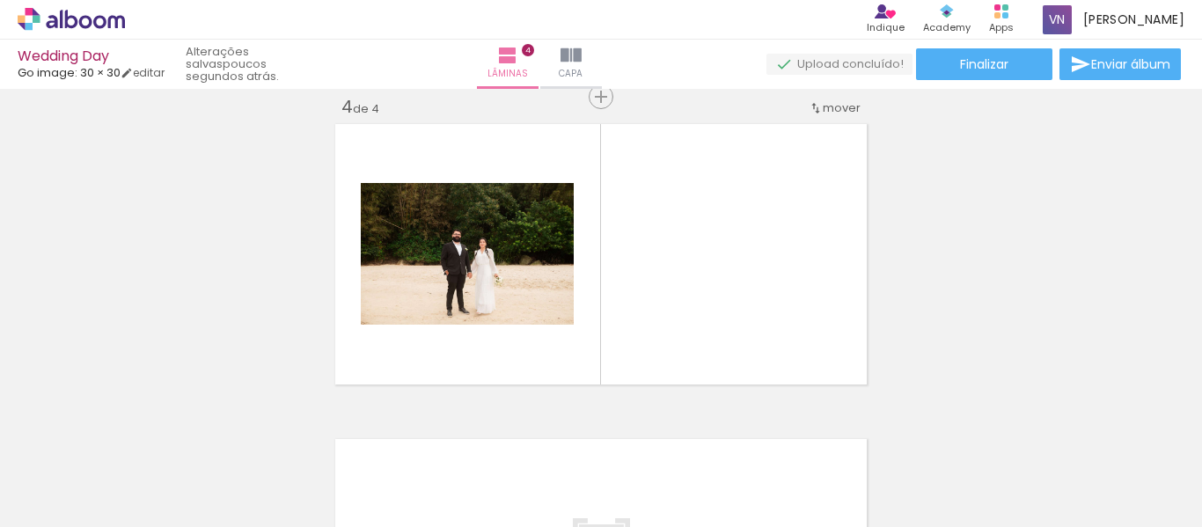
scroll to position [968, 0]
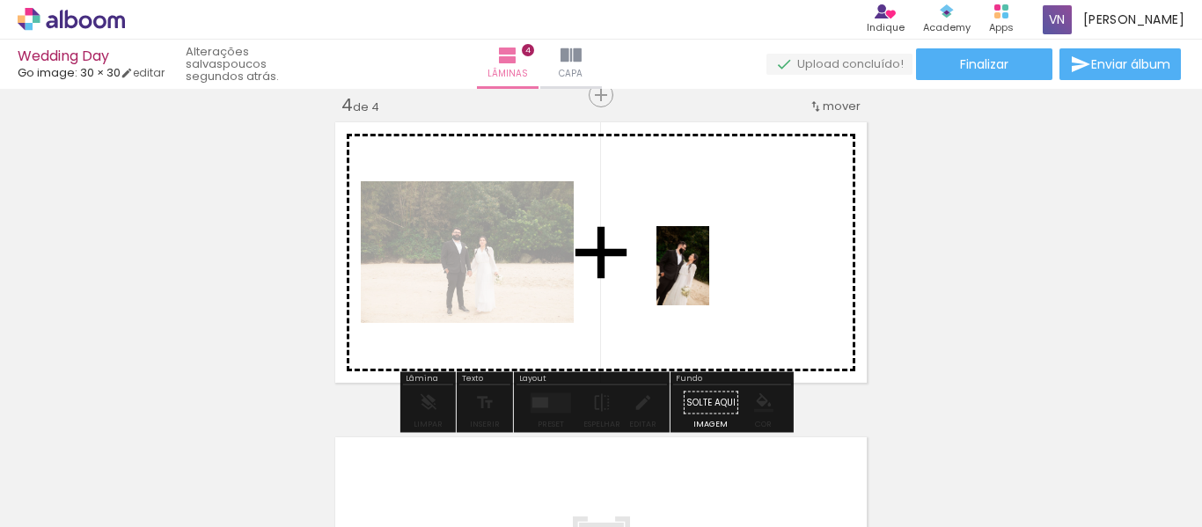
drag, startPoint x: 800, startPoint y: 478, endPoint x: 709, endPoint y: 279, distance: 219.3
click at [709, 279] on quentale-workspace at bounding box center [601, 263] width 1202 height 527
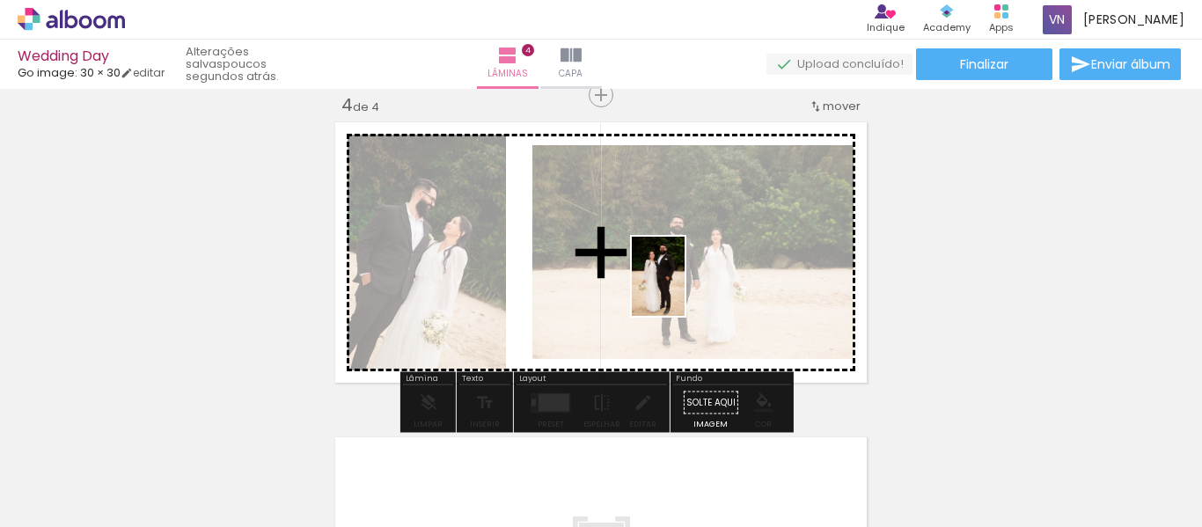
drag, startPoint x: 708, startPoint y: 473, endPoint x: 684, endPoint y: 289, distance: 185.4
click at [684, 289] on quentale-workspace at bounding box center [601, 263] width 1202 height 527
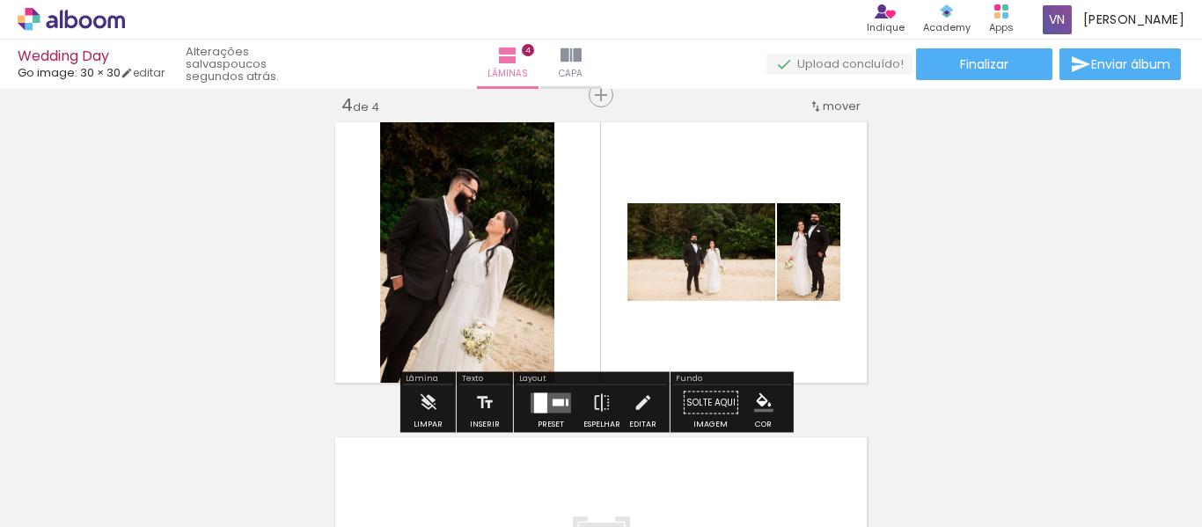
click at [552, 405] on div at bounding box center [557, 401] width 11 height 7
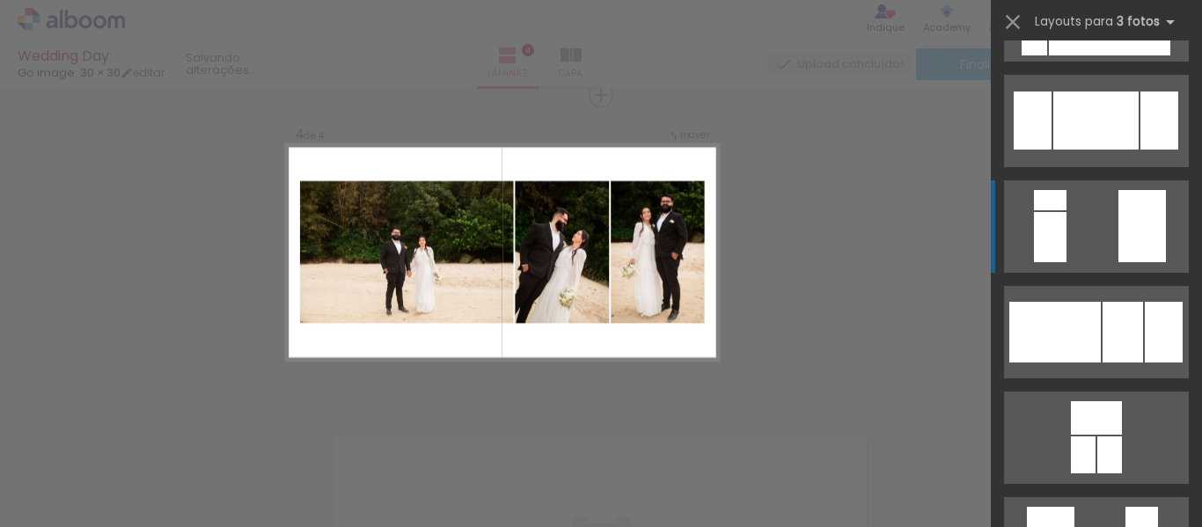
scroll to position [1847, 0]
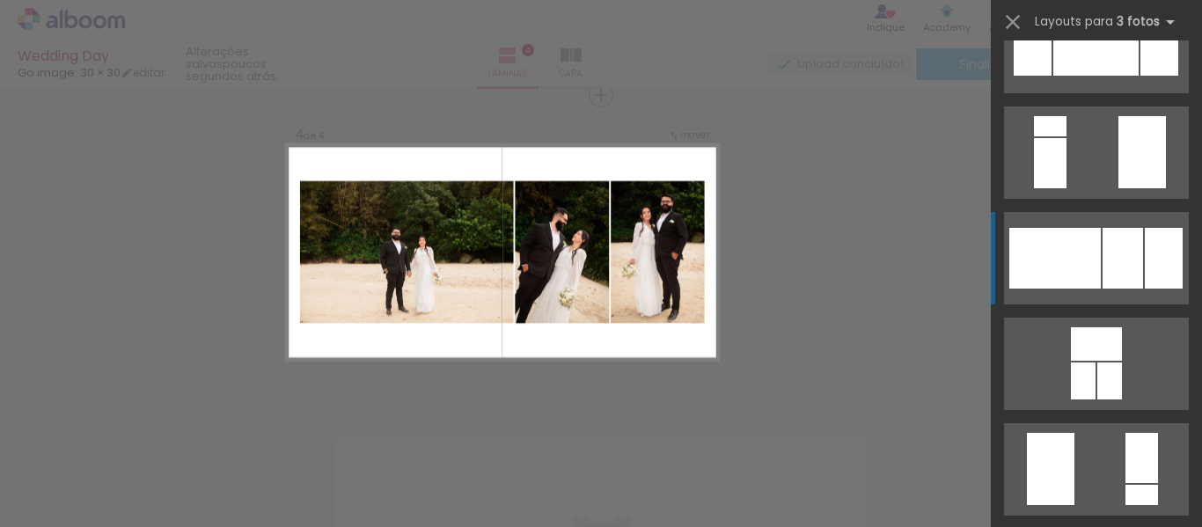
click at [1119, 267] on div at bounding box center [1122, 258] width 40 height 61
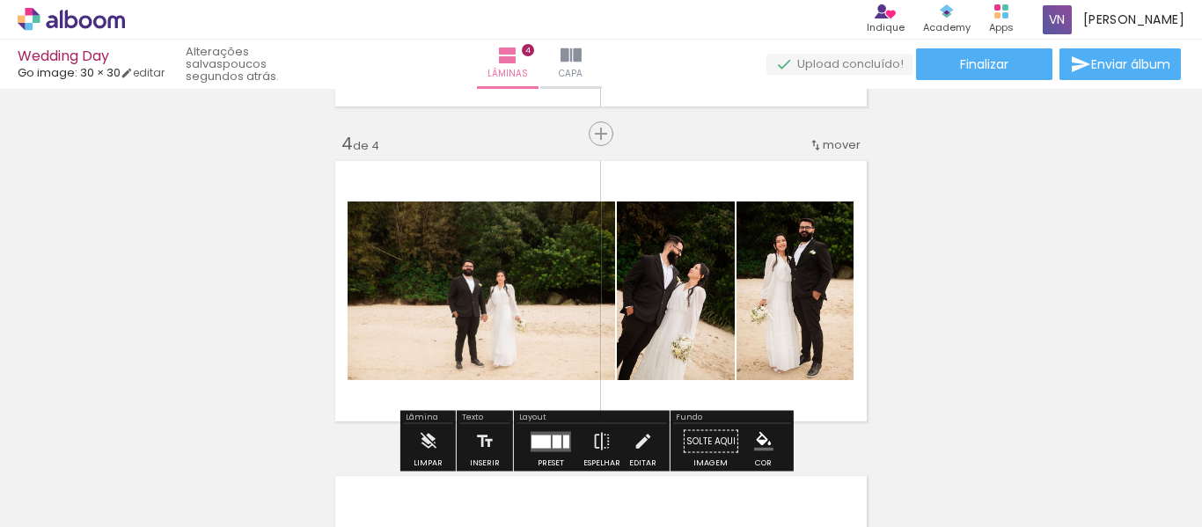
scroll to position [968, 0]
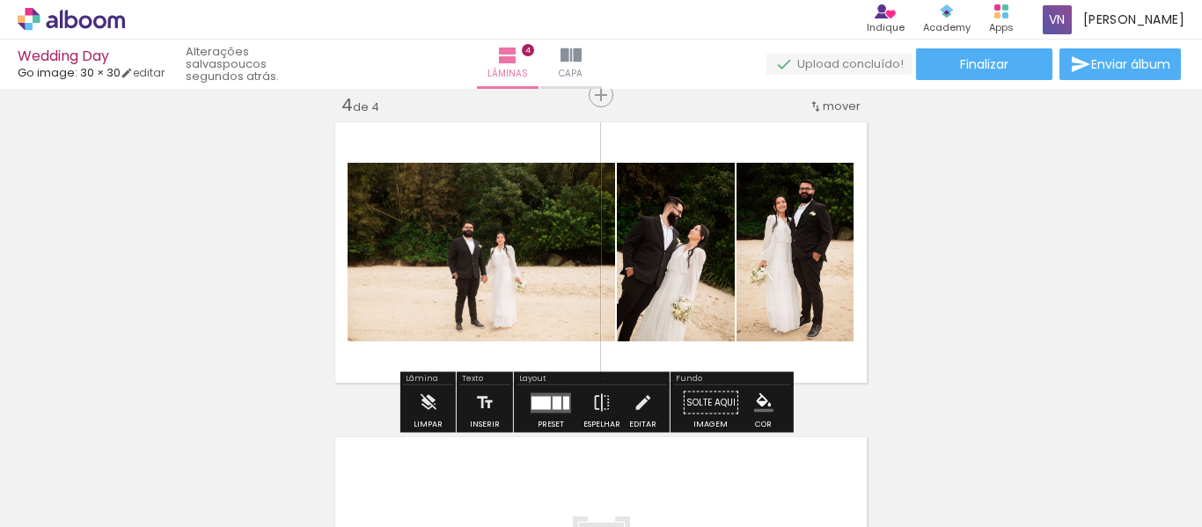
click at [532, 401] on div at bounding box center [540, 402] width 19 height 13
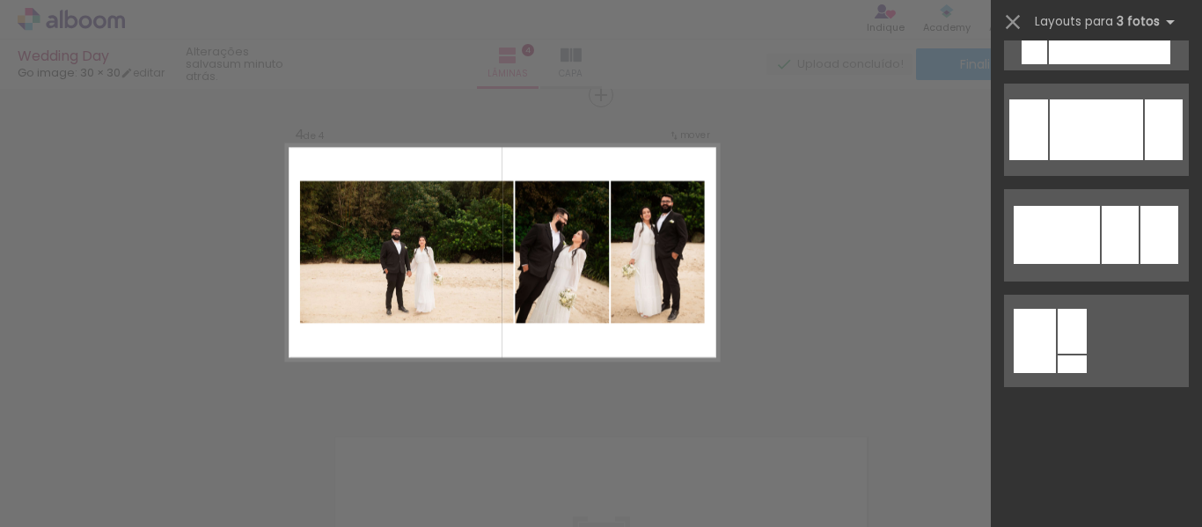
scroll to position [0, 0]
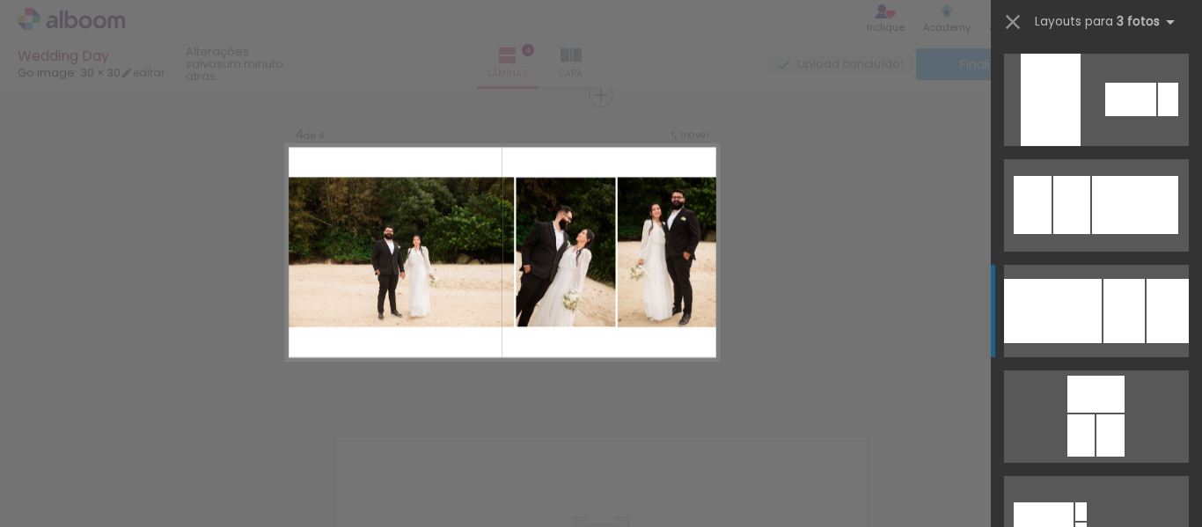
click at [1103, 303] on div at bounding box center [1123, 311] width 41 height 64
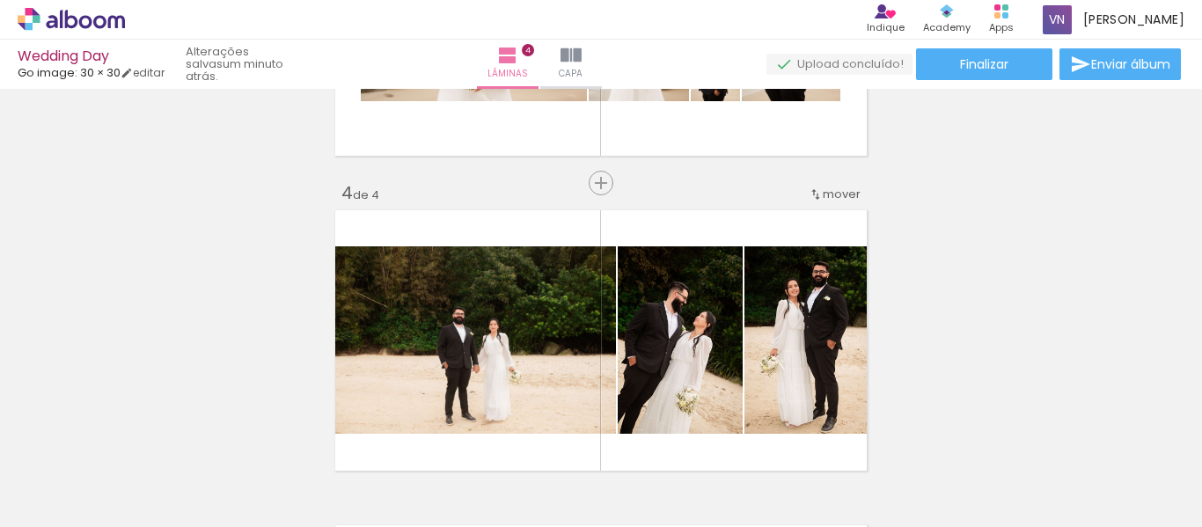
scroll to position [968, 0]
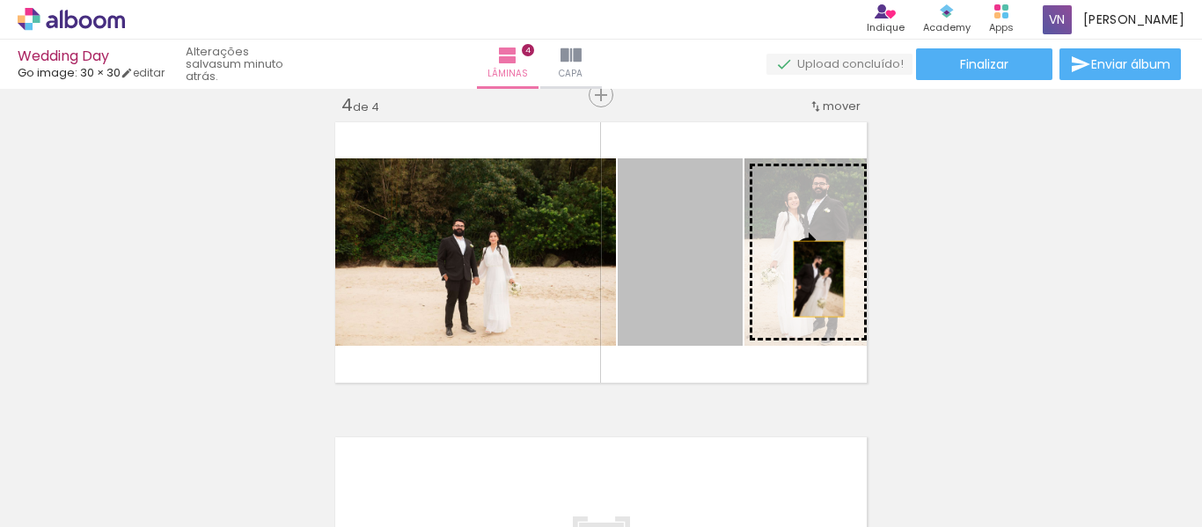
drag, startPoint x: 699, startPoint y: 296, endPoint x: 812, endPoint y: 279, distance: 114.0
click at [0, 0] on slot at bounding box center [0, 0] width 0 height 0
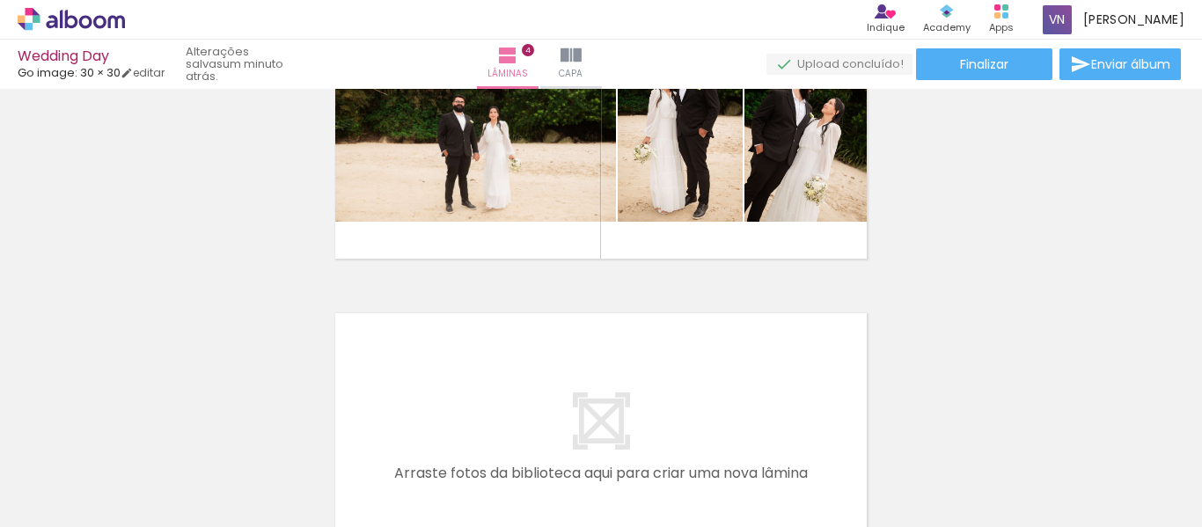
scroll to position [1143, 0]
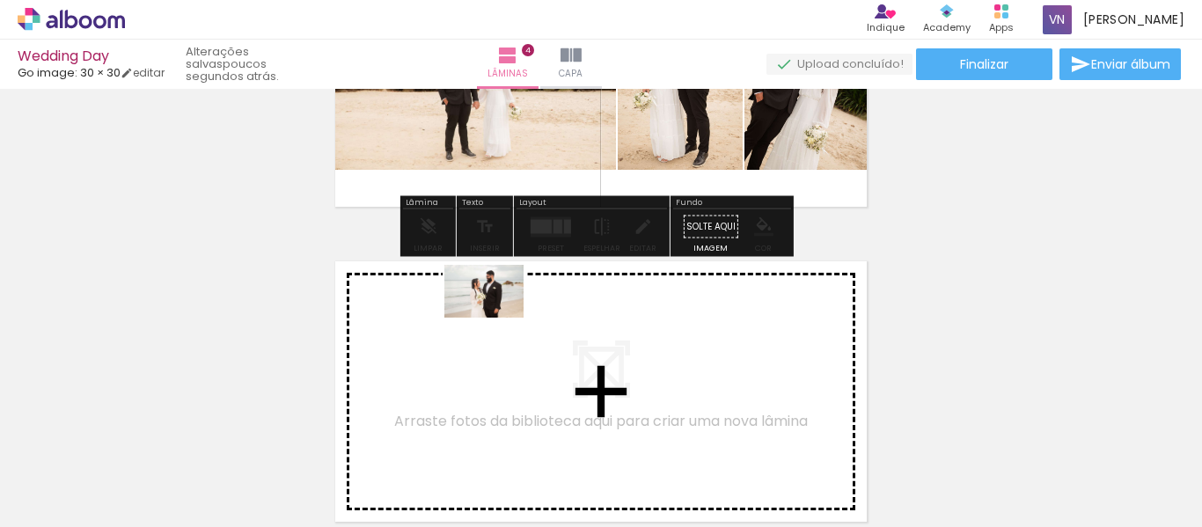
drag, startPoint x: 296, startPoint y: 474, endPoint x: 497, endPoint y: 318, distance: 255.1
click at [497, 318] on quentale-workspace at bounding box center [601, 263] width 1202 height 527
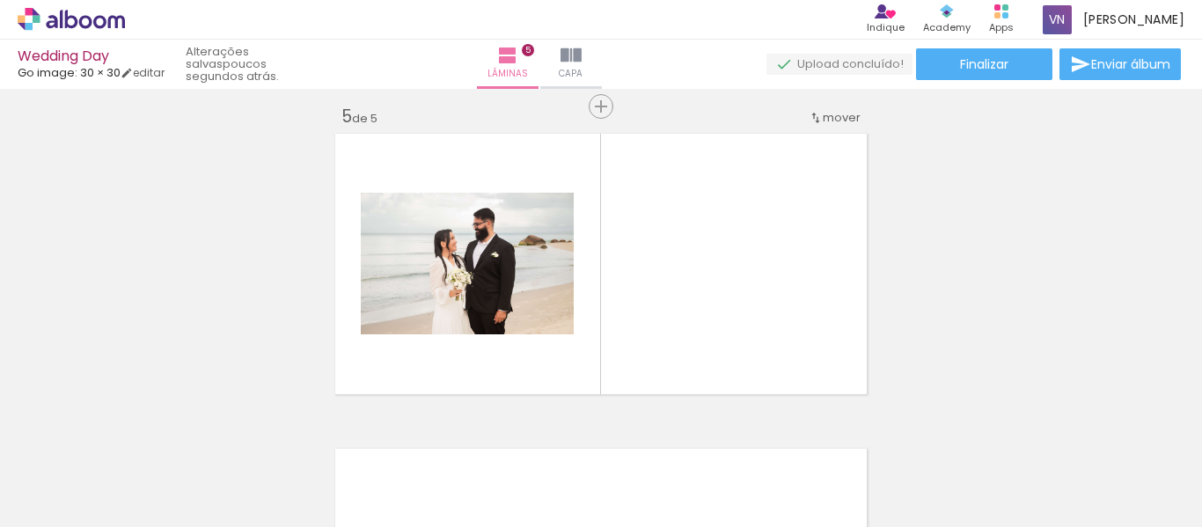
scroll to position [1282, 0]
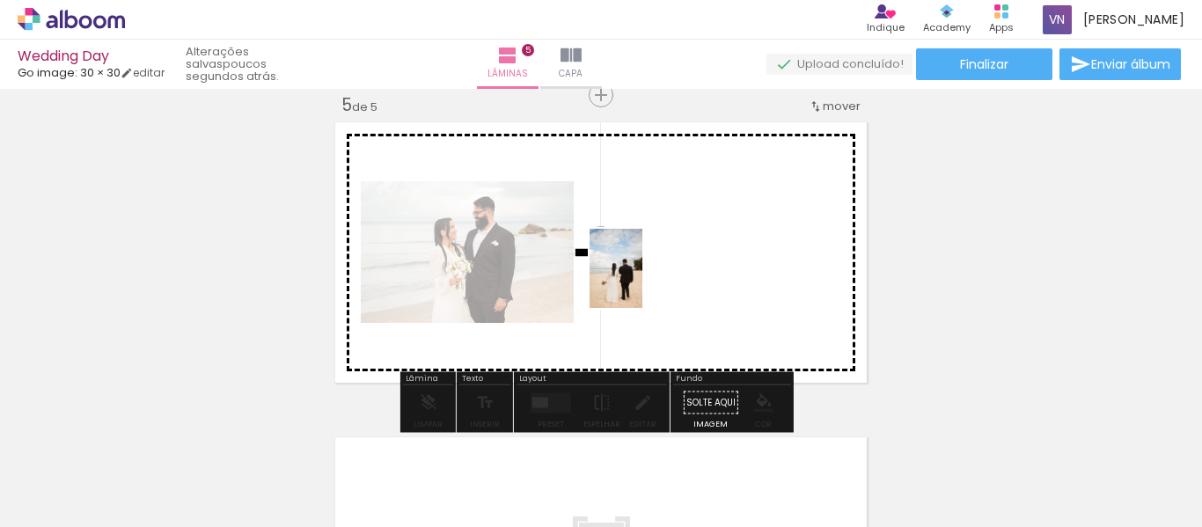
drag, startPoint x: 205, startPoint y: 488, endPoint x: 642, endPoint y: 281, distance: 483.6
click at [642, 281] on quentale-workspace at bounding box center [601, 263] width 1202 height 527
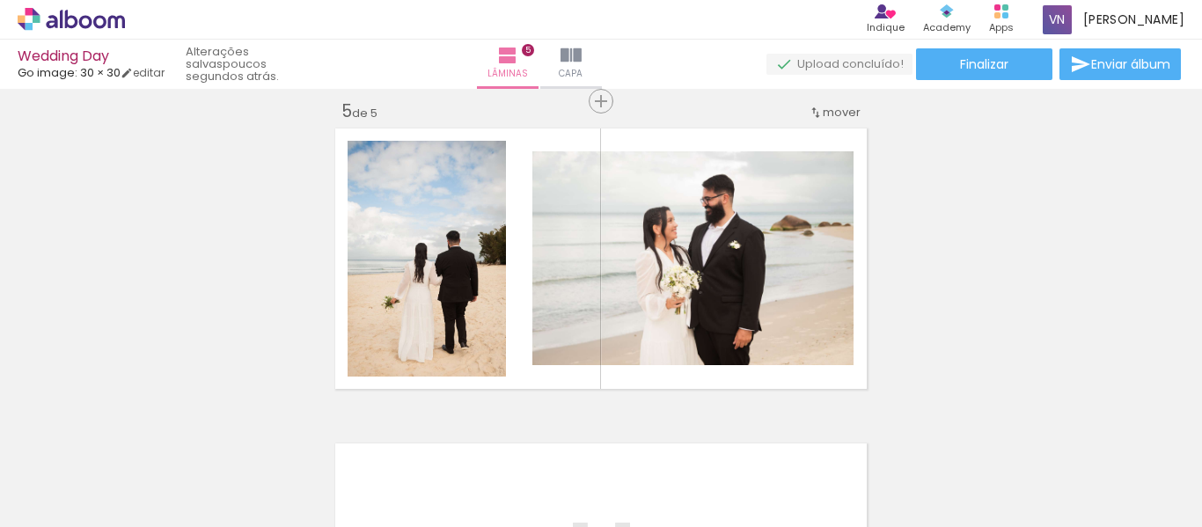
scroll to position [1289, 0]
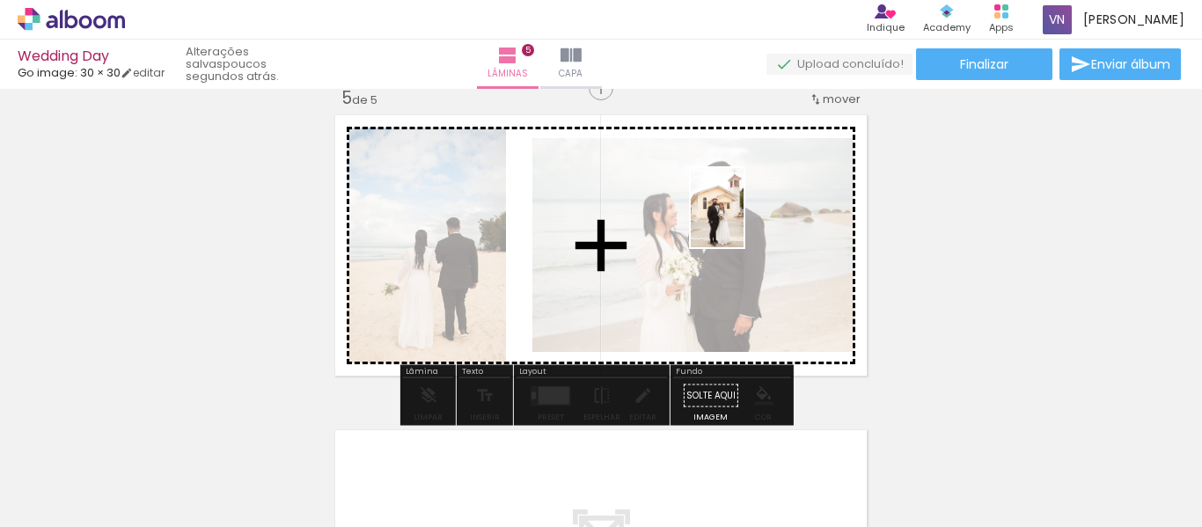
drag, startPoint x: 937, startPoint y: 481, endPoint x: 1059, endPoint y: 508, distance: 125.1
click at [743, 221] on quentale-workspace at bounding box center [601, 263] width 1202 height 527
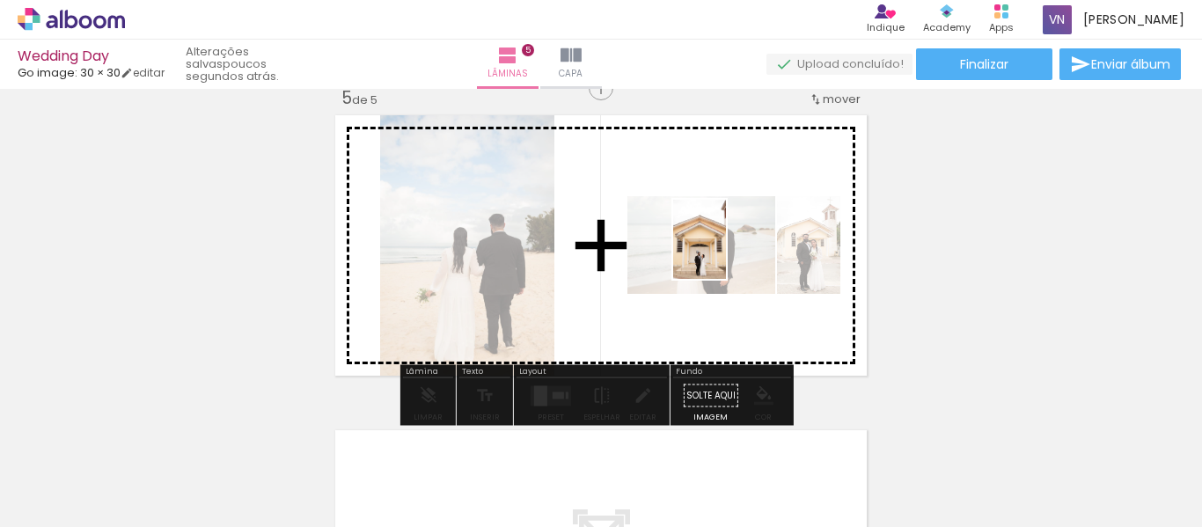
drag, startPoint x: 1052, startPoint y: 499, endPoint x: 1158, endPoint y: 445, distance: 118.4
click at [734, 254] on quentale-workspace at bounding box center [601, 263] width 1202 height 527
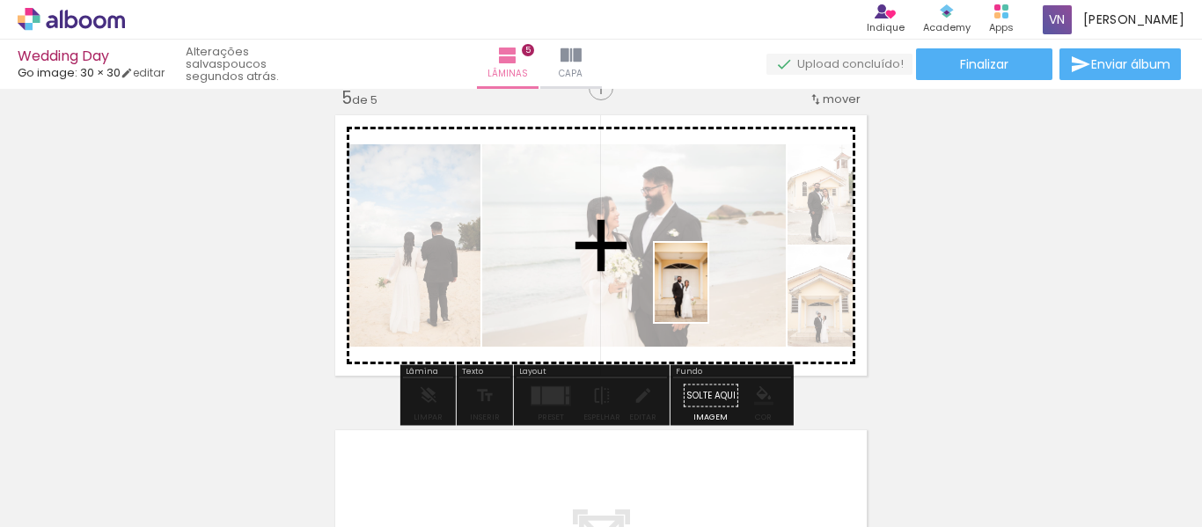
drag, startPoint x: 1156, startPoint y: 477, endPoint x: 707, endPoint y: 296, distance: 483.8
click at [707, 296] on quentale-workspace at bounding box center [601, 263] width 1202 height 527
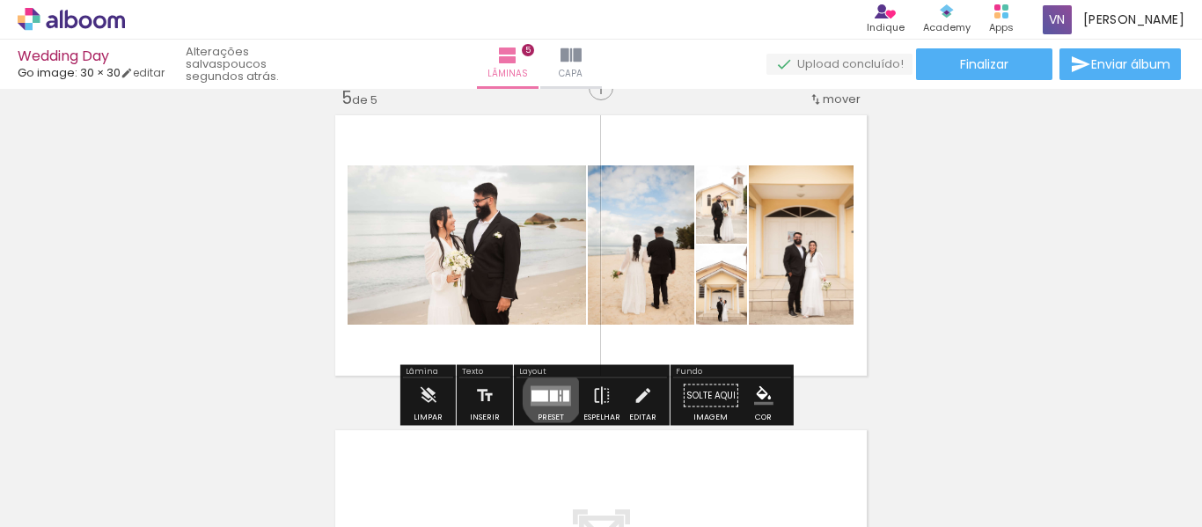
click at [550, 397] on div at bounding box center [554, 395] width 8 height 11
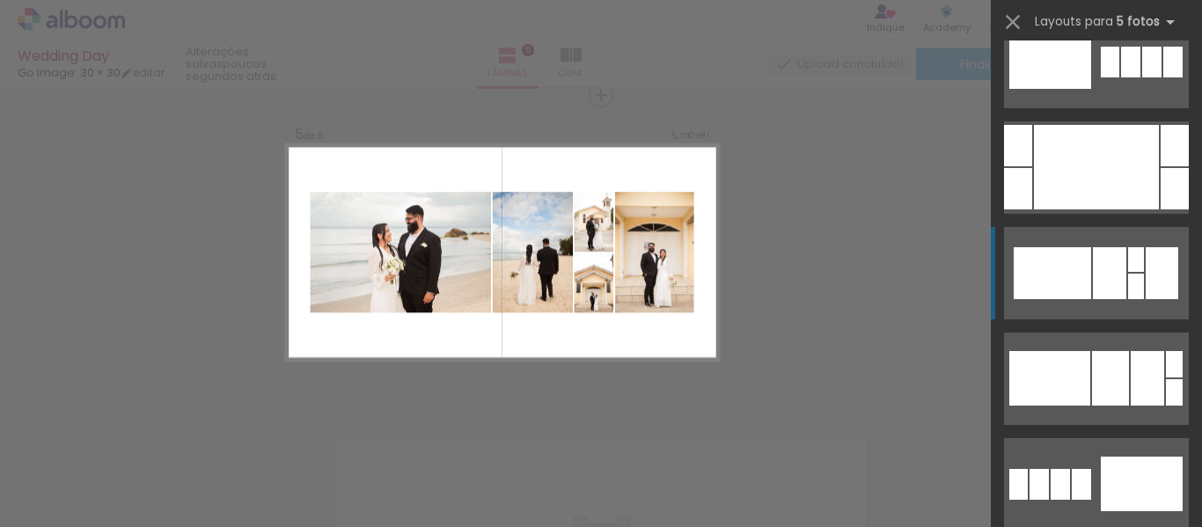
scroll to position [1319, 0]
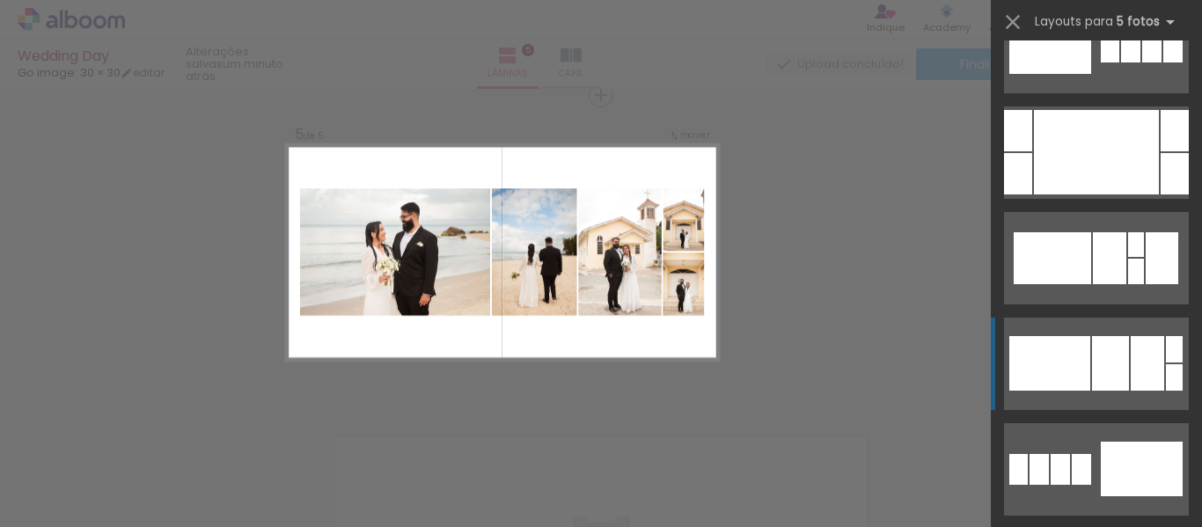
click at [1136, 387] on div at bounding box center [1146, 363] width 33 height 55
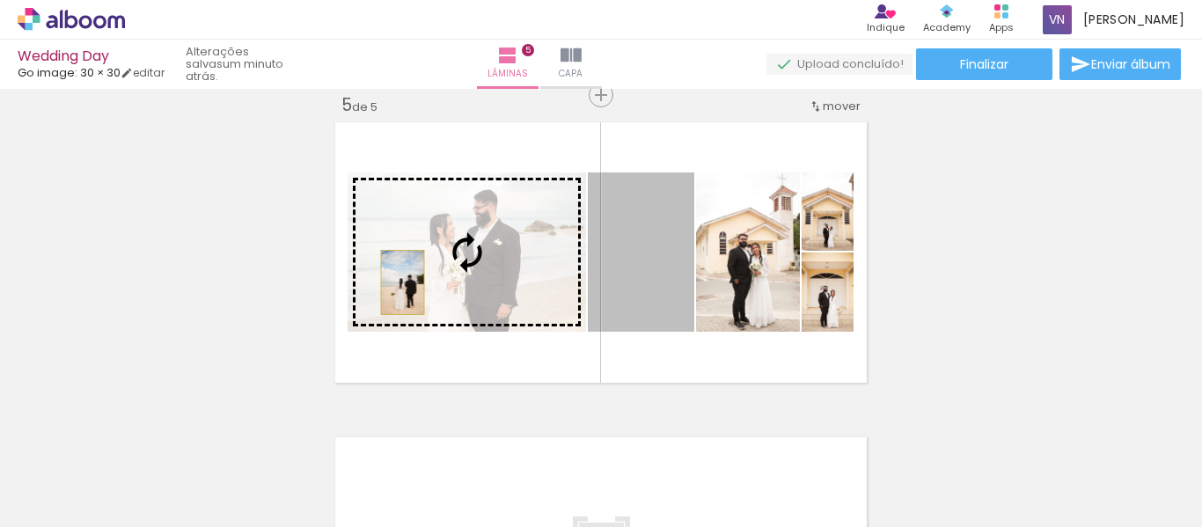
drag, startPoint x: 639, startPoint y: 288, endPoint x: 396, endPoint y: 282, distance: 243.7
click at [0, 0] on slot at bounding box center [0, 0] width 0 height 0
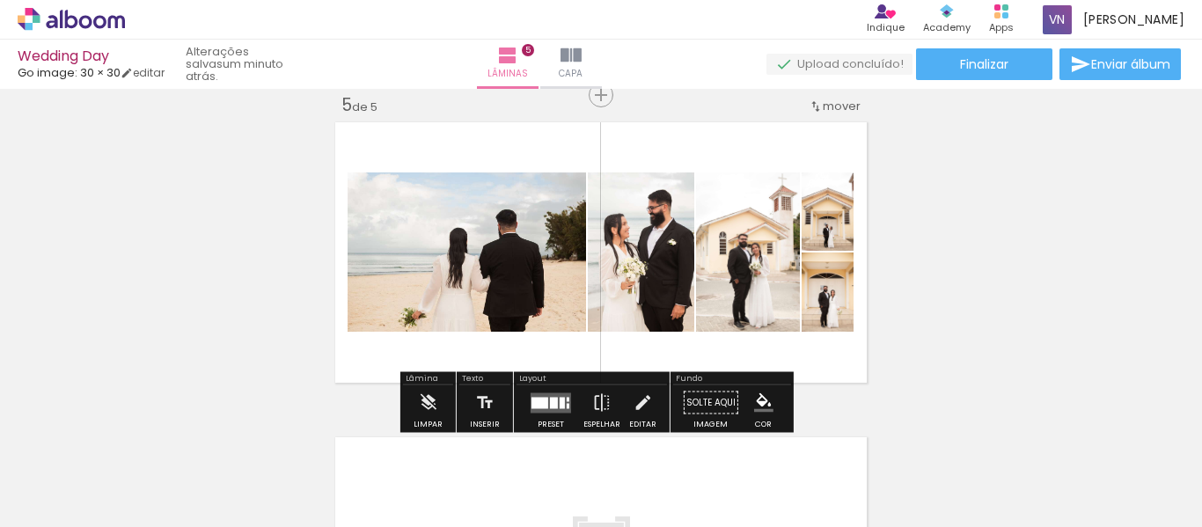
drag, startPoint x: 534, startPoint y: 393, endPoint x: 1201, endPoint y: 431, distance: 667.8
click at [534, 395] on quentale-layouter at bounding box center [550, 402] width 40 height 20
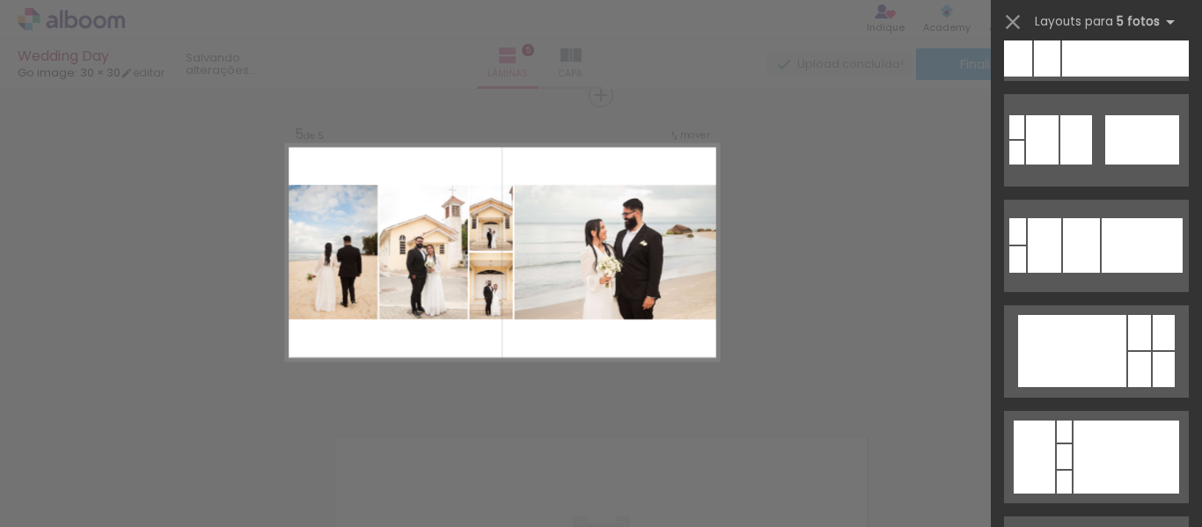
scroll to position [3782, 0]
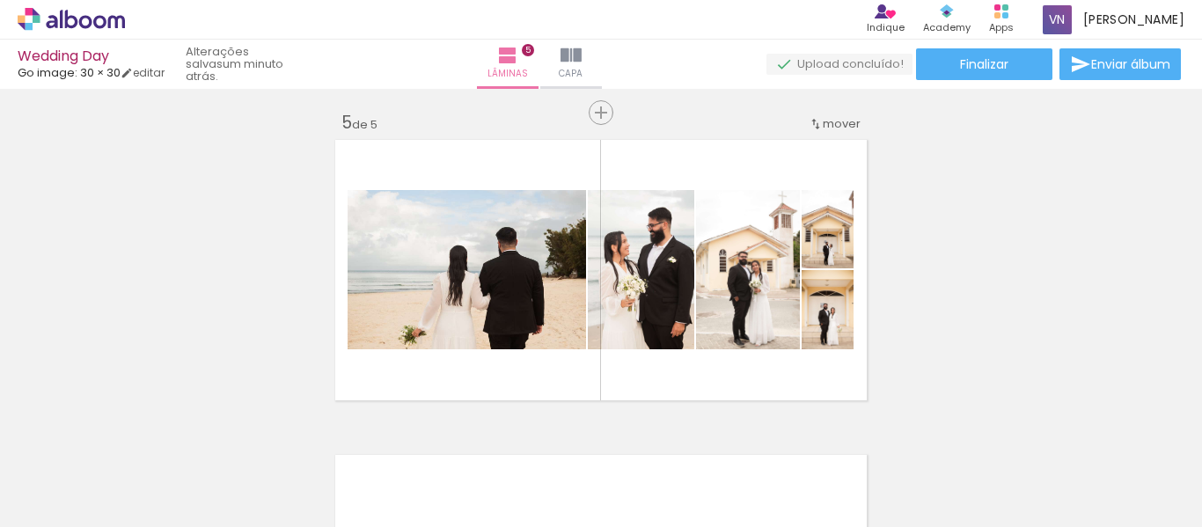
scroll to position [1278, 0]
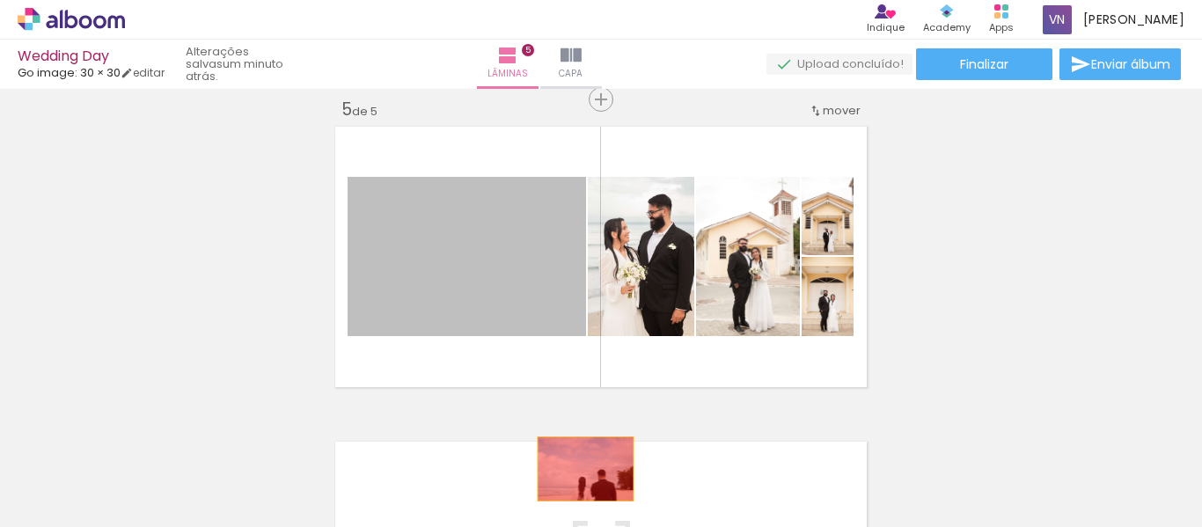
drag, startPoint x: 512, startPoint y: 263, endPoint x: 579, endPoint y: 469, distance: 216.4
click at [579, 469] on quentale-workspace at bounding box center [601, 263] width 1202 height 527
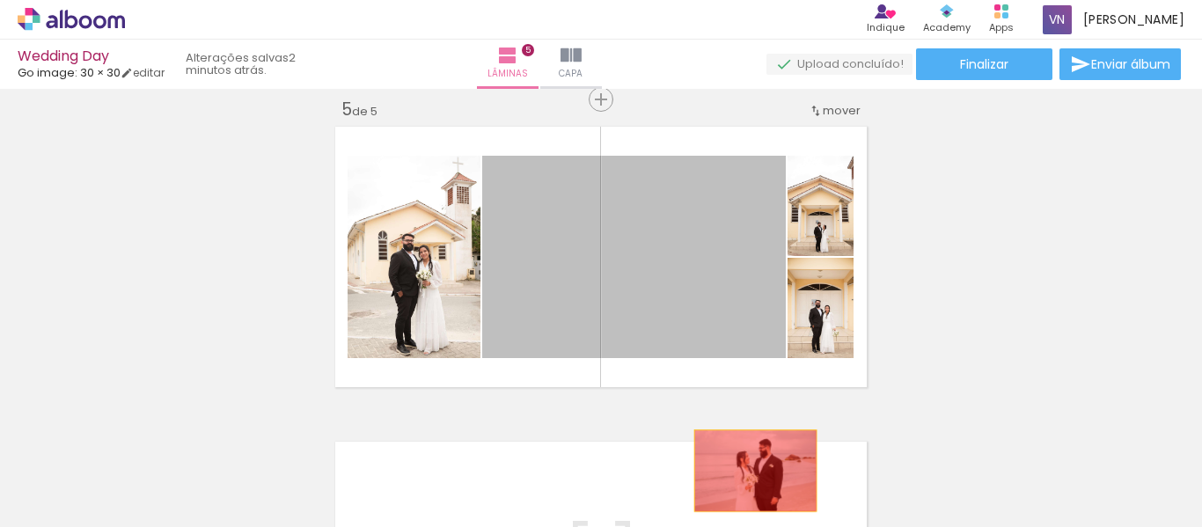
drag, startPoint x: 725, startPoint y: 289, endPoint x: 749, endPoint y: 471, distance: 183.6
click at [749, 471] on quentale-workspace at bounding box center [601, 263] width 1202 height 527
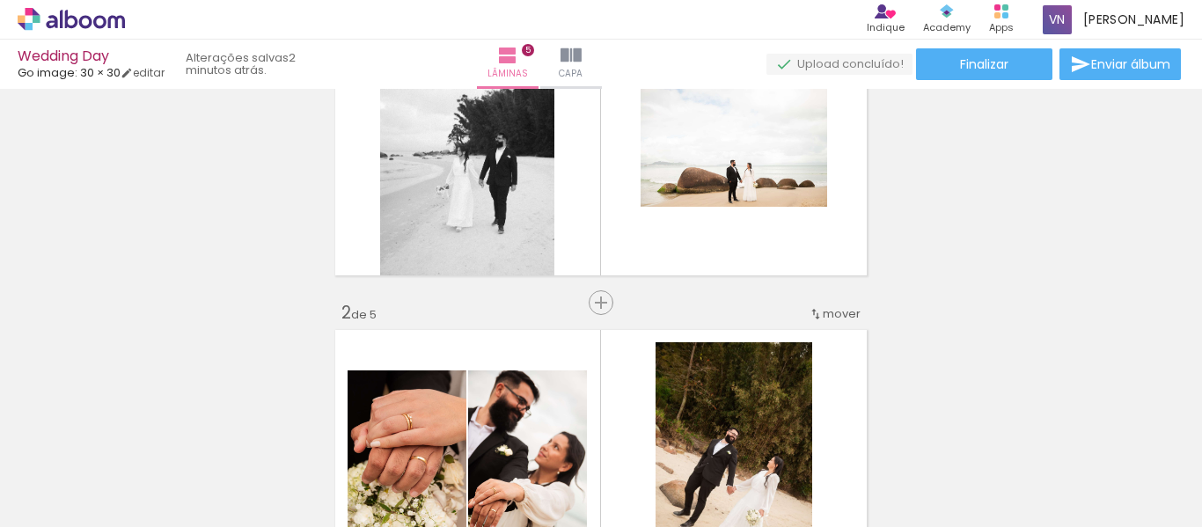
scroll to position [88, 0]
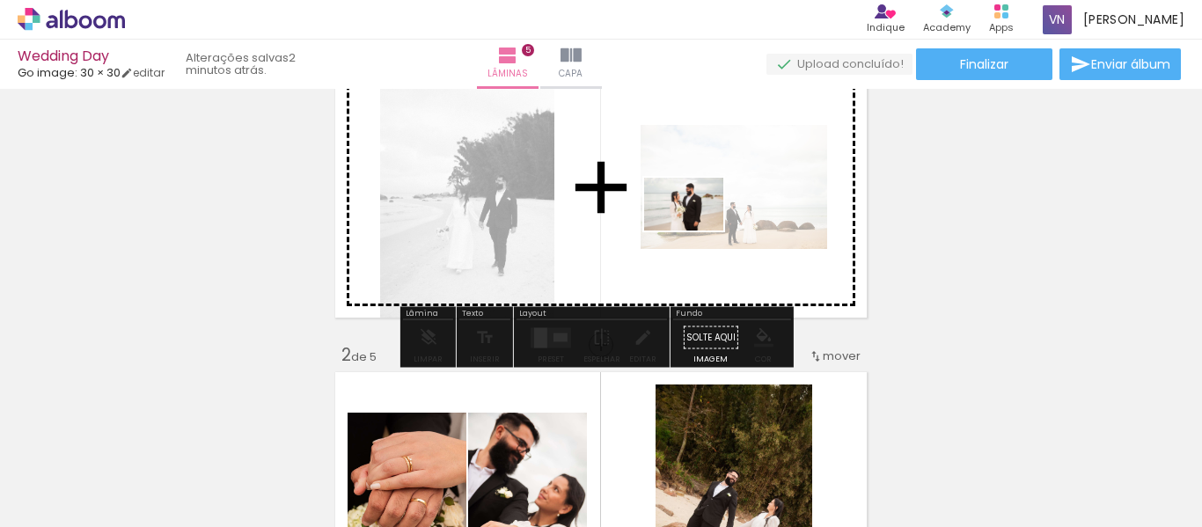
drag, startPoint x: 687, startPoint y: 462, endPoint x: 697, endPoint y: 230, distance: 231.5
click at [697, 230] on quentale-workspace at bounding box center [601, 263] width 1202 height 527
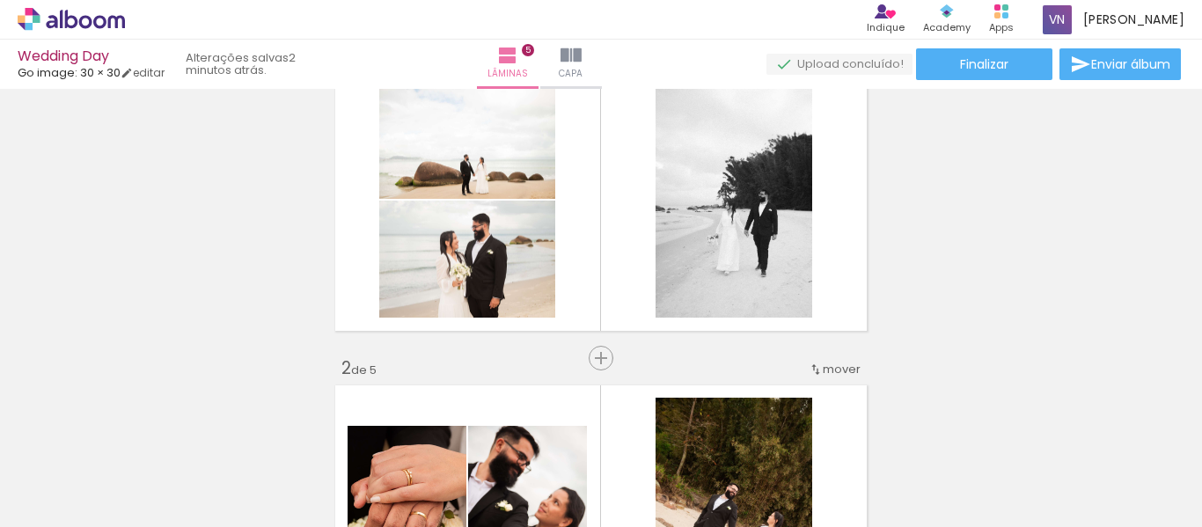
scroll to position [124, 0]
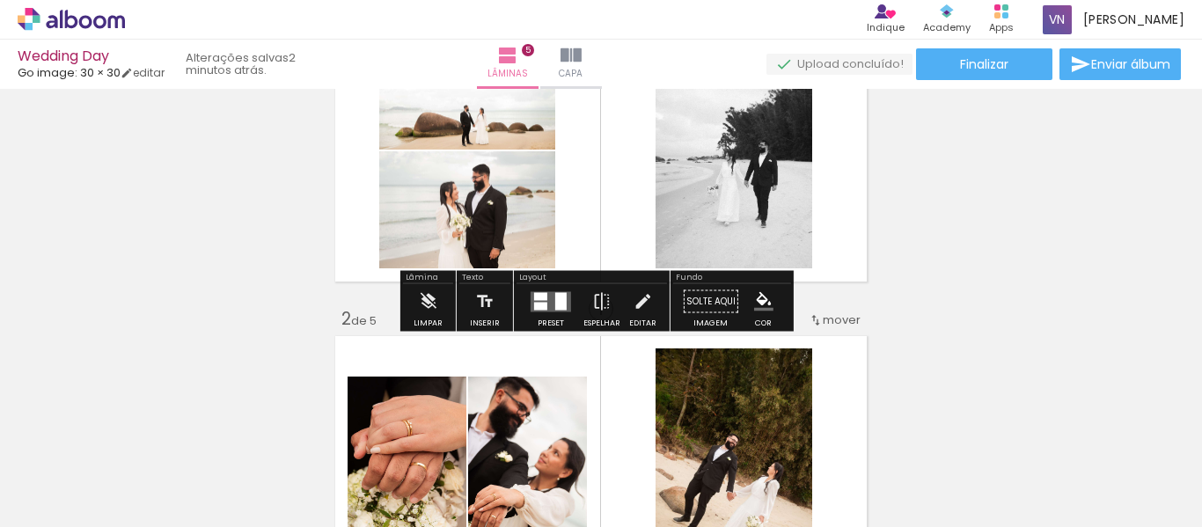
click at [555, 301] on div at bounding box center [560, 301] width 11 height 18
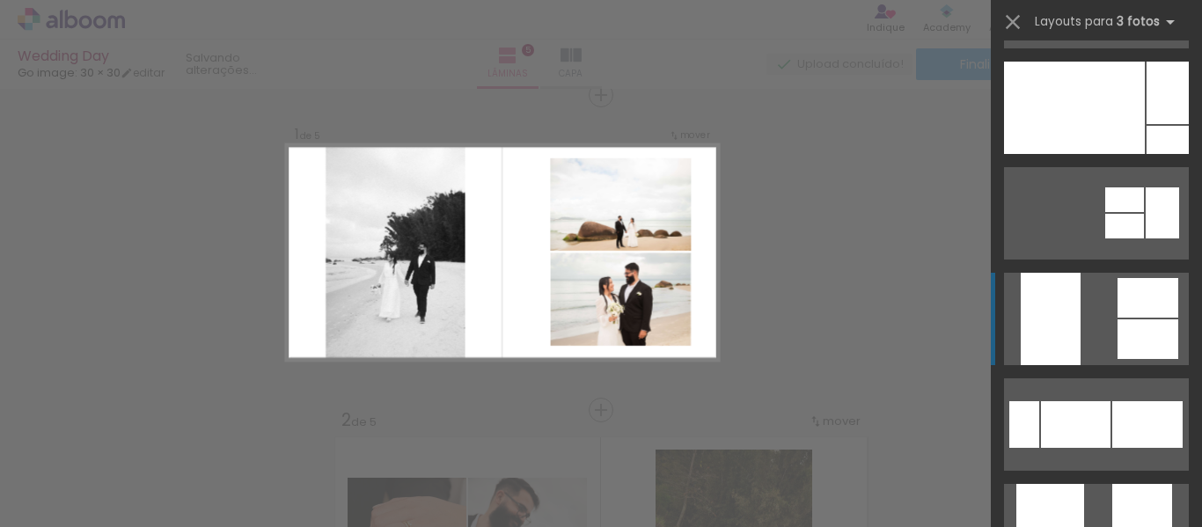
scroll to position [352, 0]
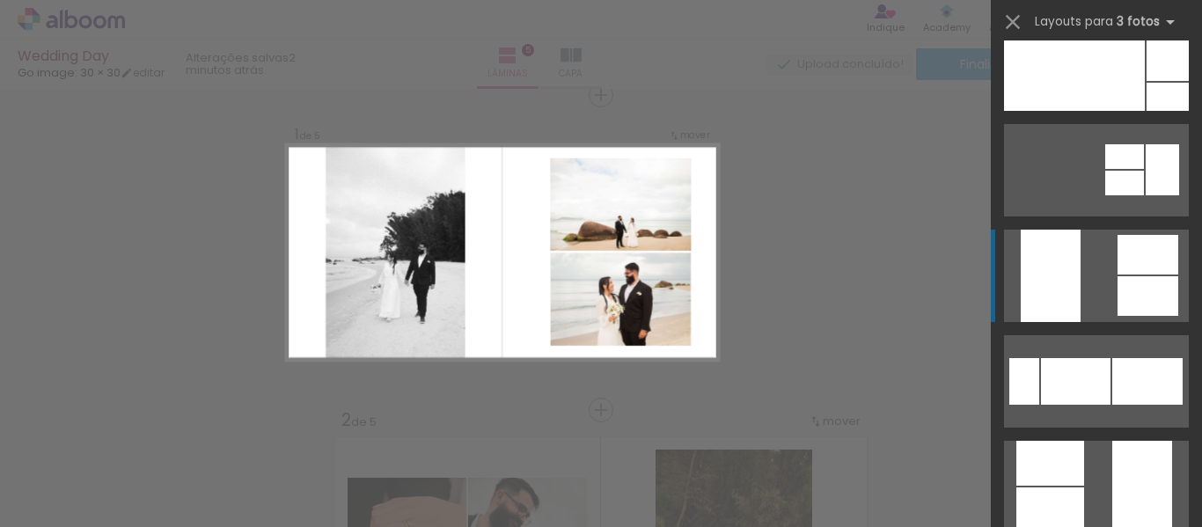
click at [1073, 292] on div at bounding box center [1050, 276] width 60 height 92
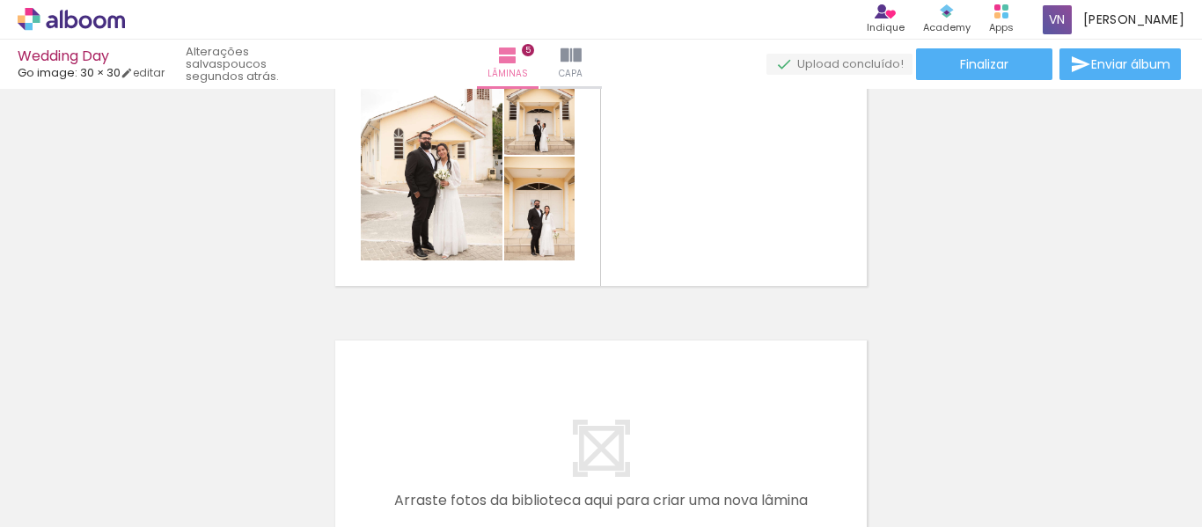
scroll to position [1375, 0]
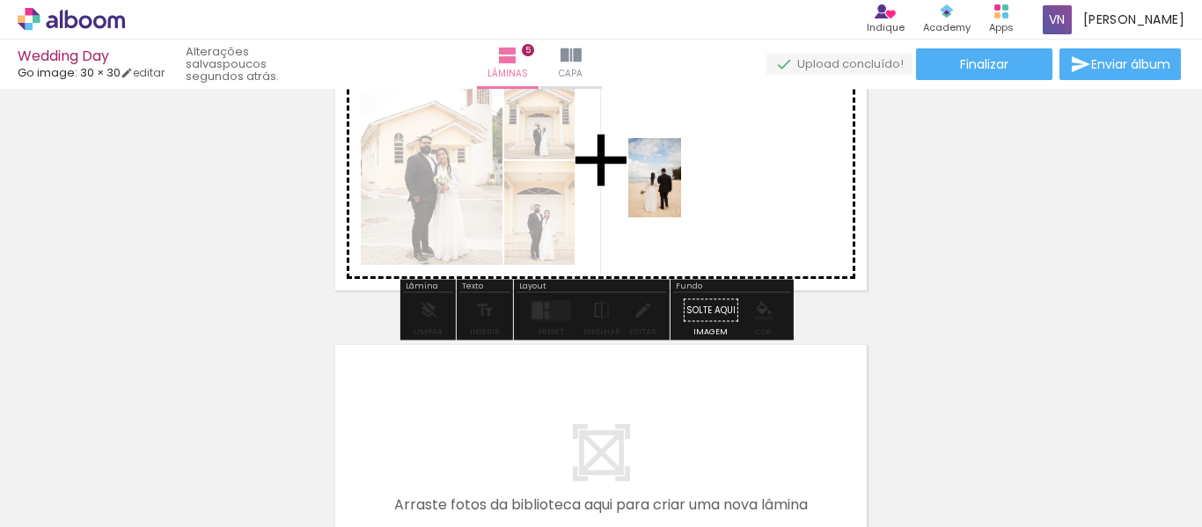
drag, startPoint x: 610, startPoint y: 481, endPoint x: 681, endPoint y: 191, distance: 298.7
click at [681, 191] on quentale-workspace at bounding box center [601, 263] width 1202 height 527
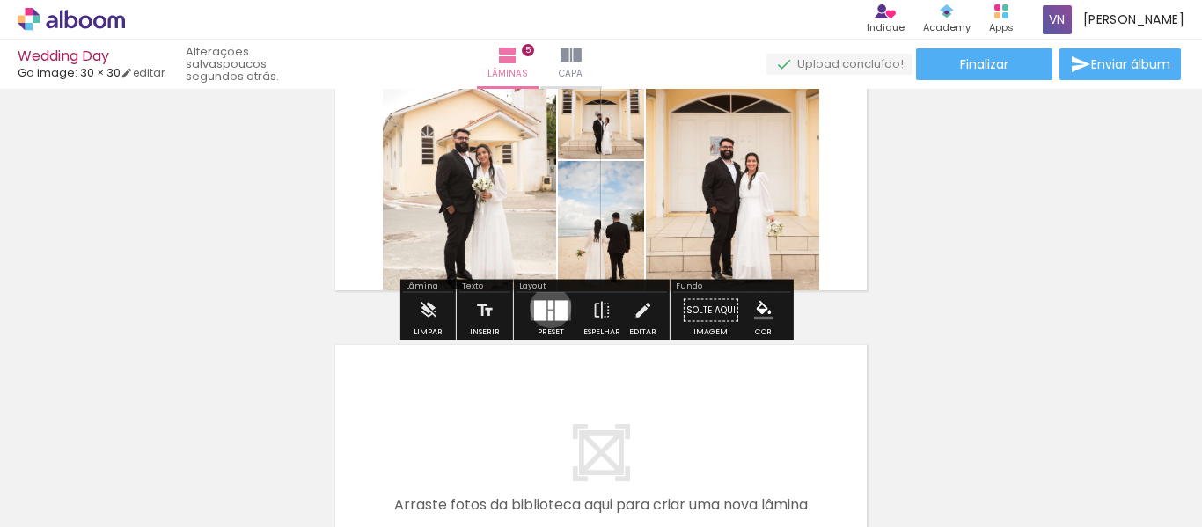
click at [548, 307] on div at bounding box center [550, 304] width 5 height 9
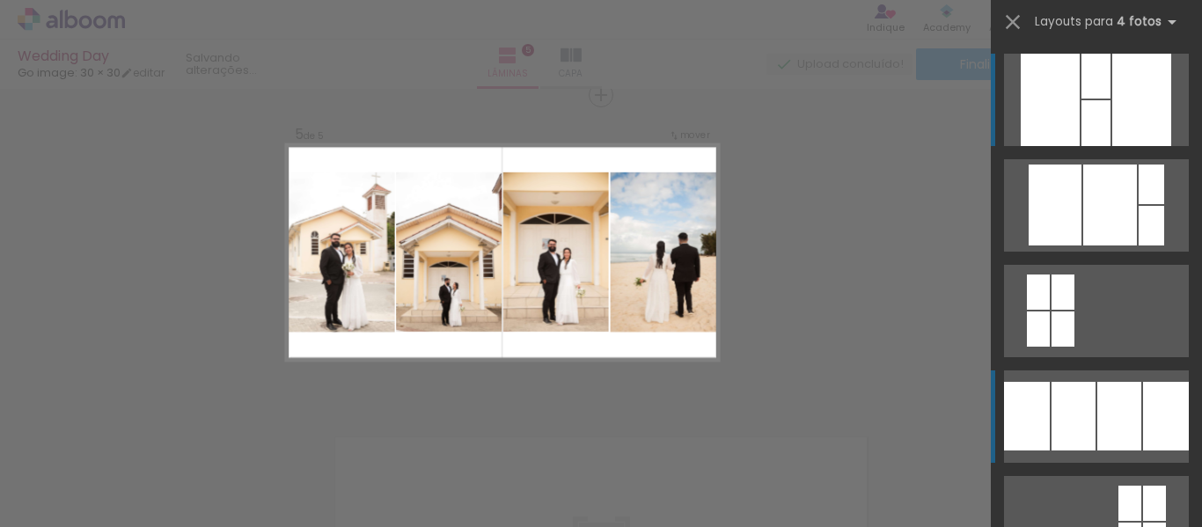
scroll to position [76, 0]
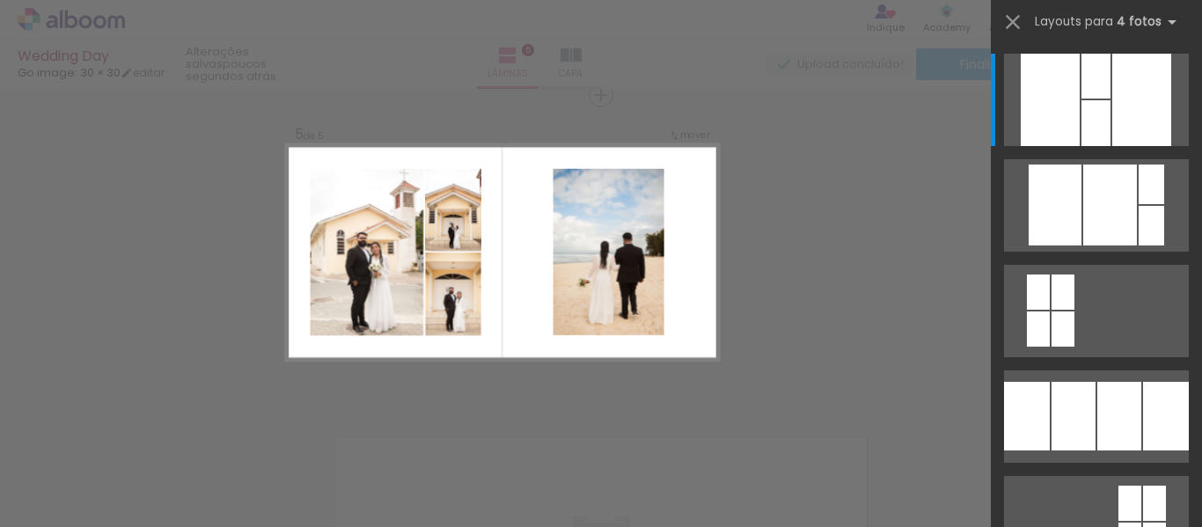
scroll to position [0, 1749]
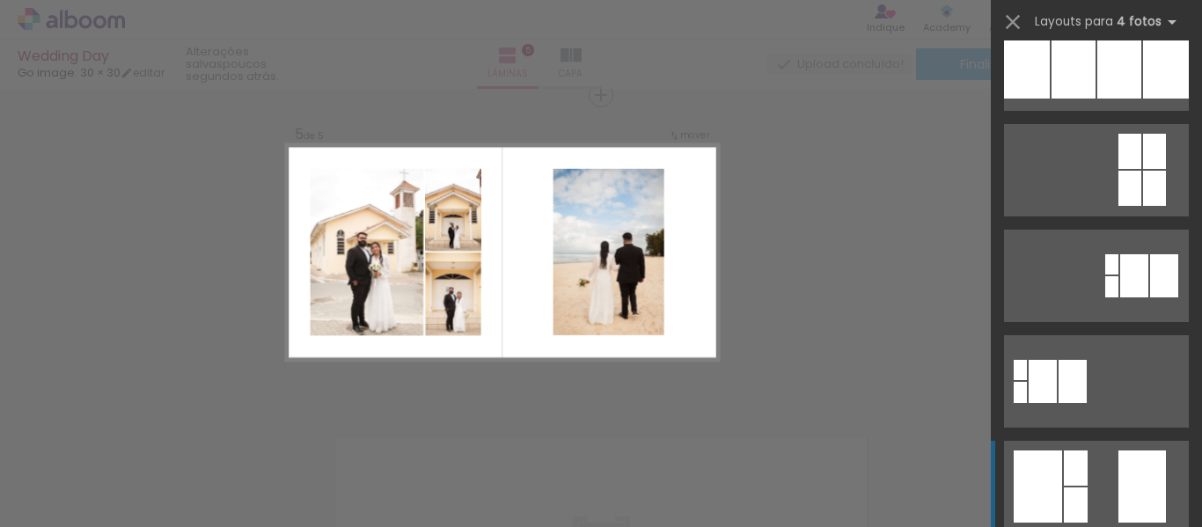
click at [1142, 497] on div at bounding box center [1141, 486] width 47 height 72
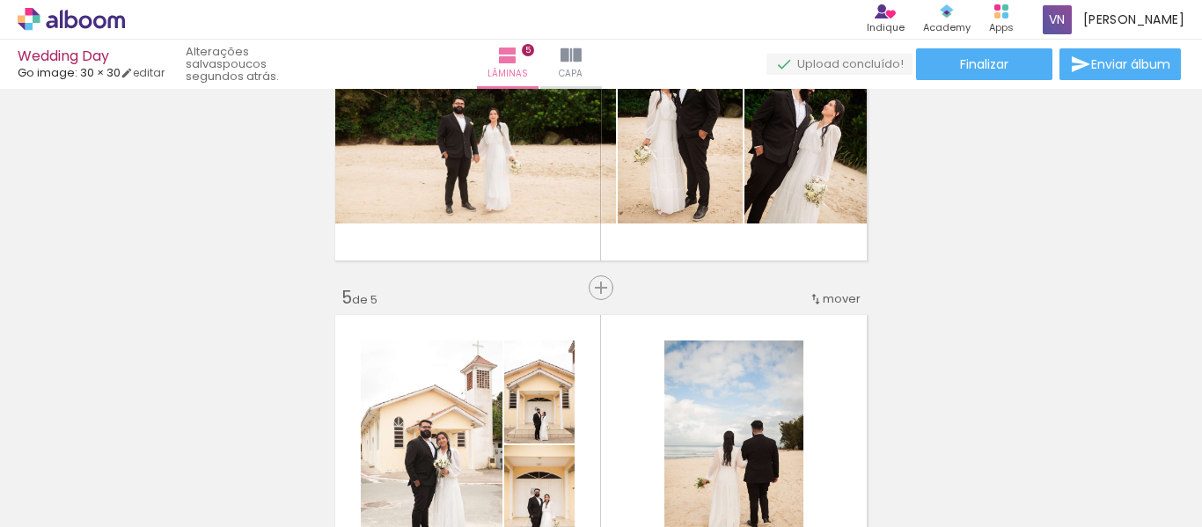
scroll to position [1094, 0]
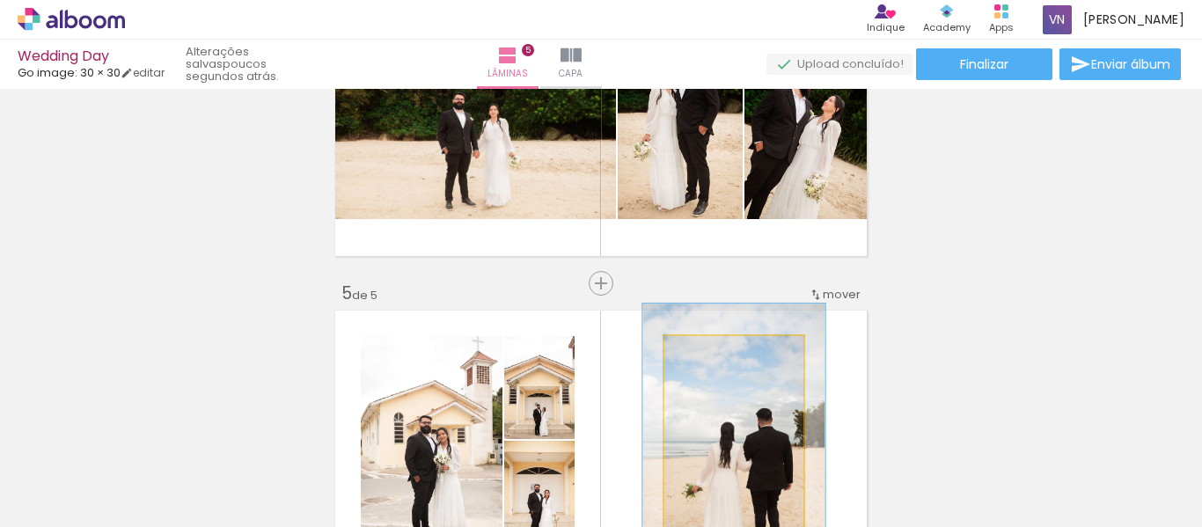
drag, startPoint x: 711, startPoint y: 367, endPoint x: 729, endPoint y: 449, distance: 83.9
type paper-slider "131"
click at [730, 454] on quentale-workspace at bounding box center [601, 263] width 1202 height 527
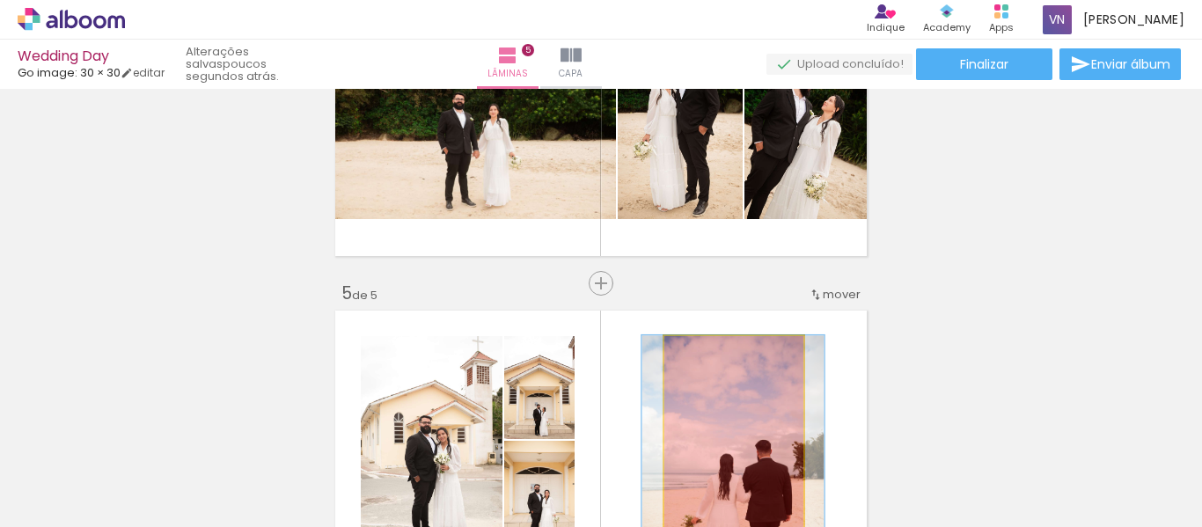
drag, startPoint x: 749, startPoint y: 385, endPoint x: 747, endPoint y: 461, distance: 75.7
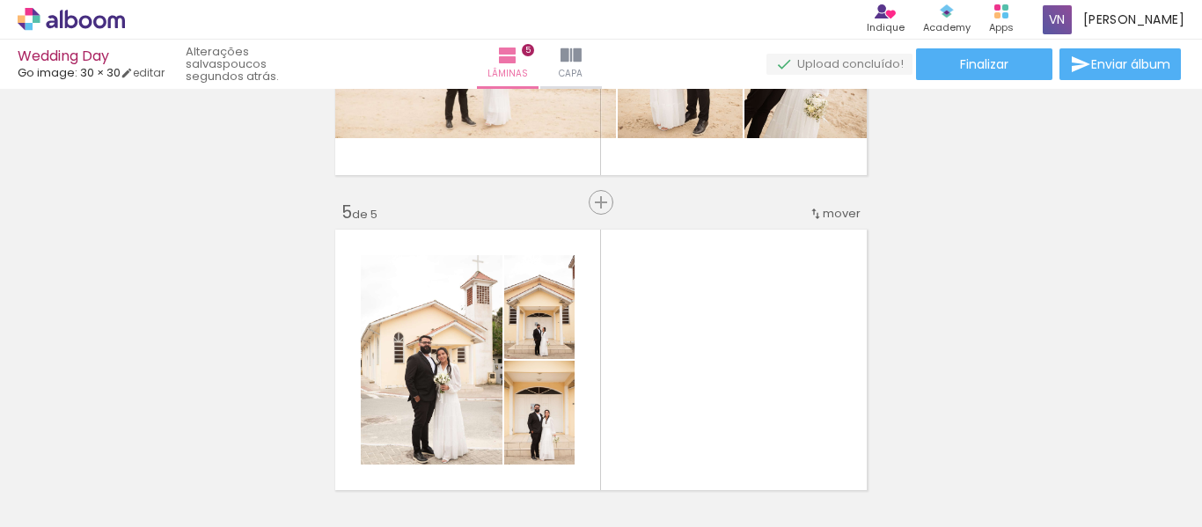
scroll to position [1188, 0]
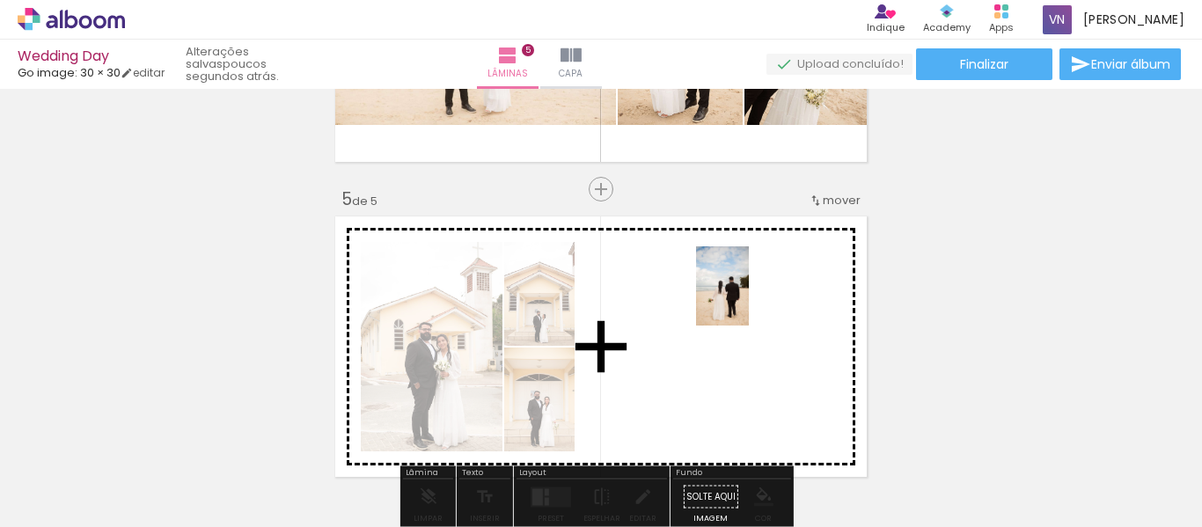
drag, startPoint x: 503, startPoint y: 462, endPoint x: 749, endPoint y: 299, distance: 294.5
click at [749, 299] on quentale-workspace at bounding box center [601, 263] width 1202 height 527
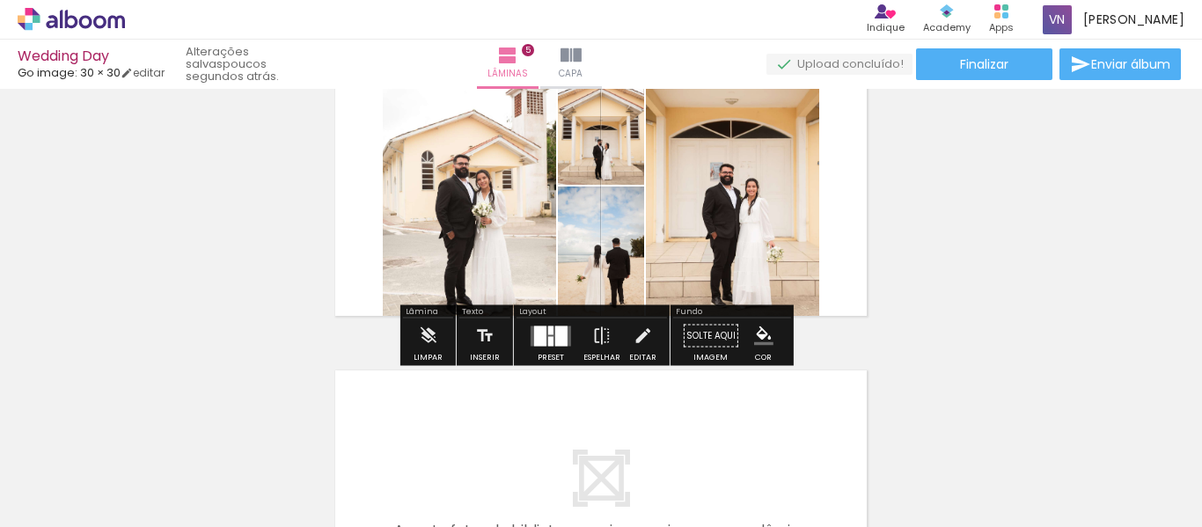
scroll to position [1359, 0]
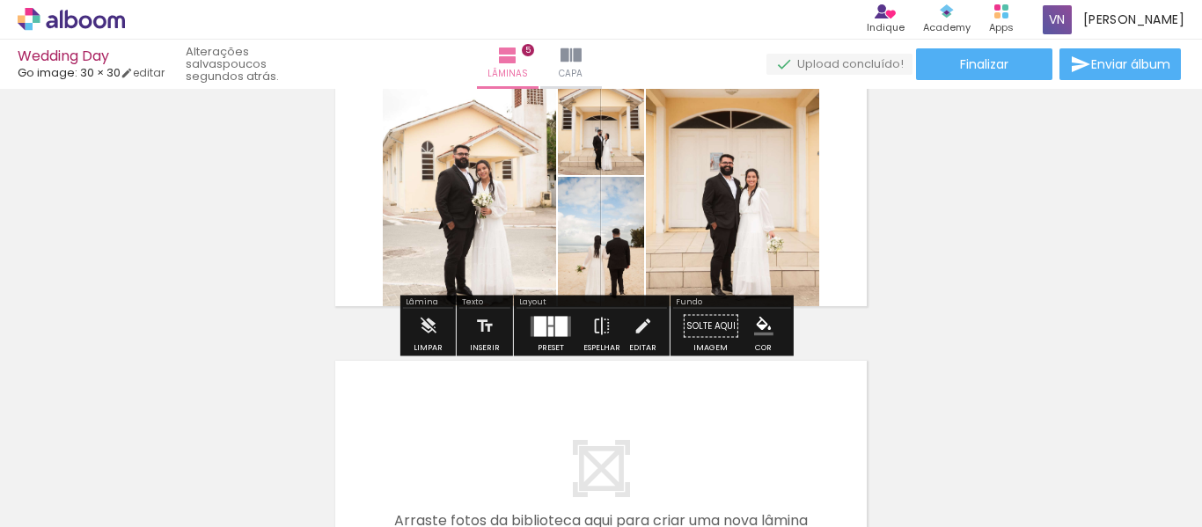
click at [550, 327] on quentale-layouter at bounding box center [550, 326] width 40 height 20
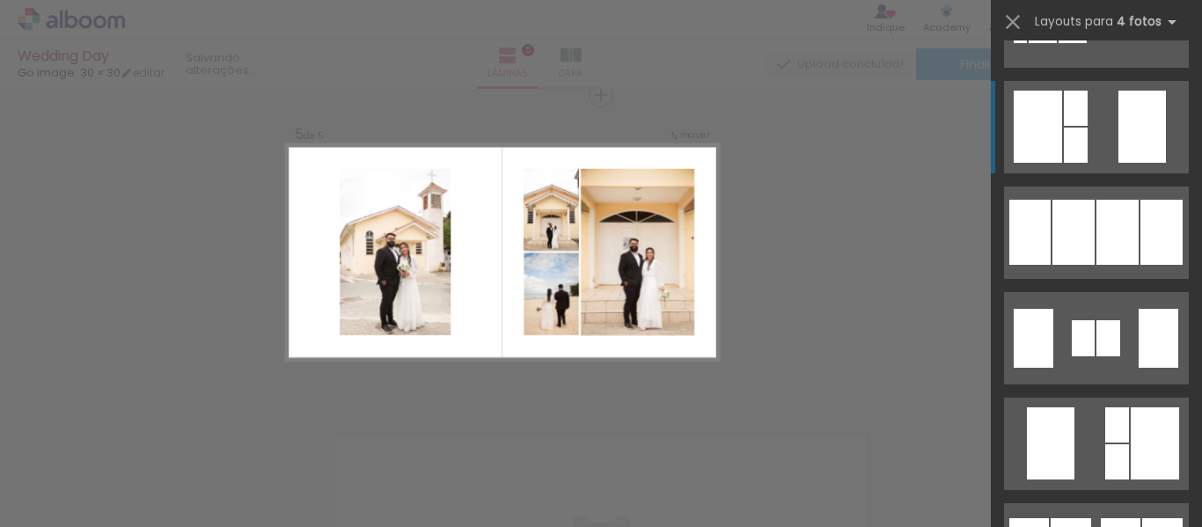
scroll to position [792, 0]
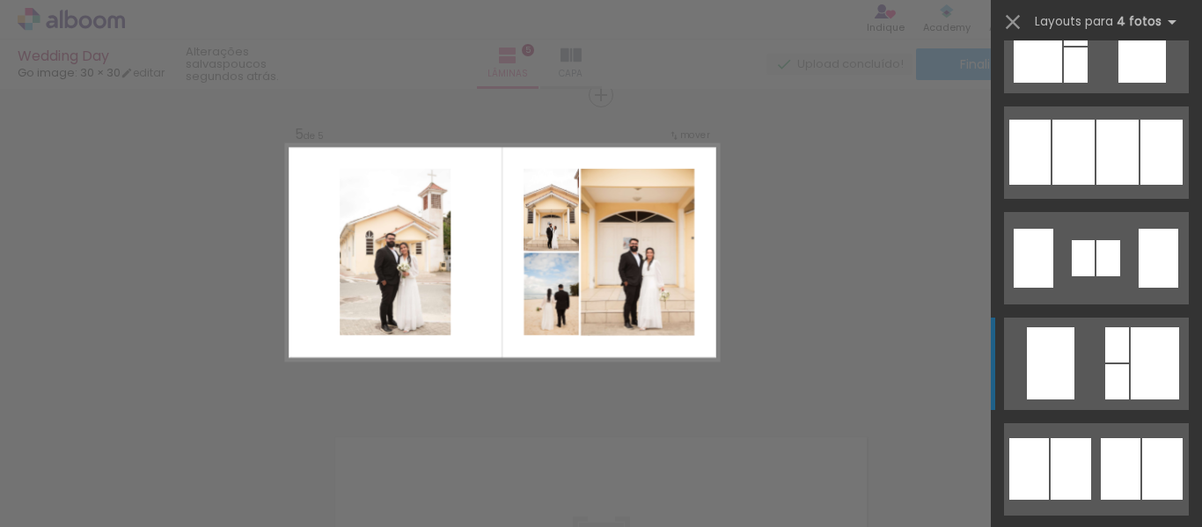
click at [1109, 397] on div at bounding box center [1117, 381] width 24 height 35
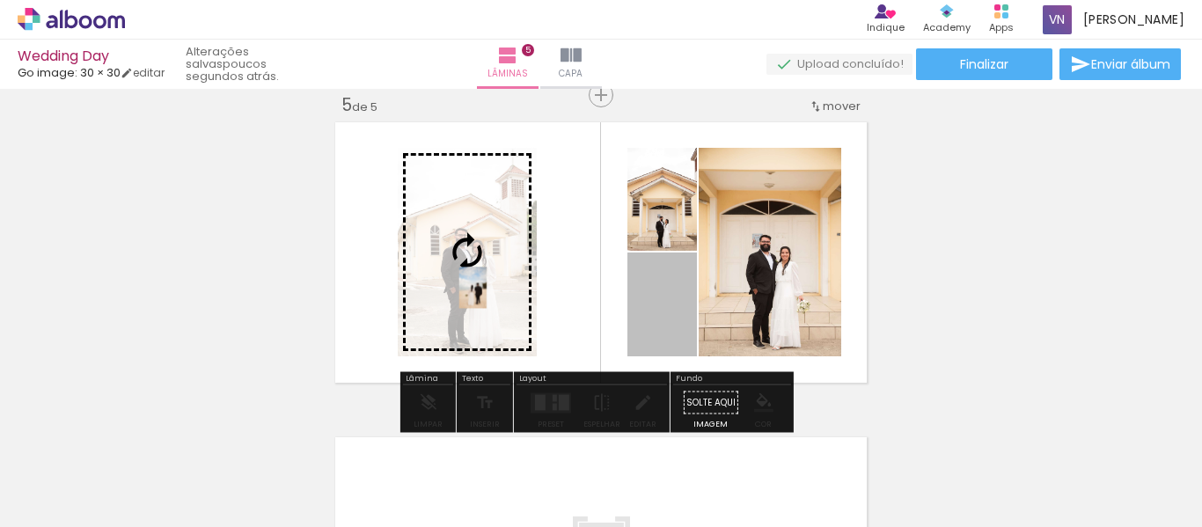
drag, startPoint x: 639, startPoint y: 308, endPoint x: 464, endPoint y: 287, distance: 176.3
click at [0, 0] on slot at bounding box center [0, 0] width 0 height 0
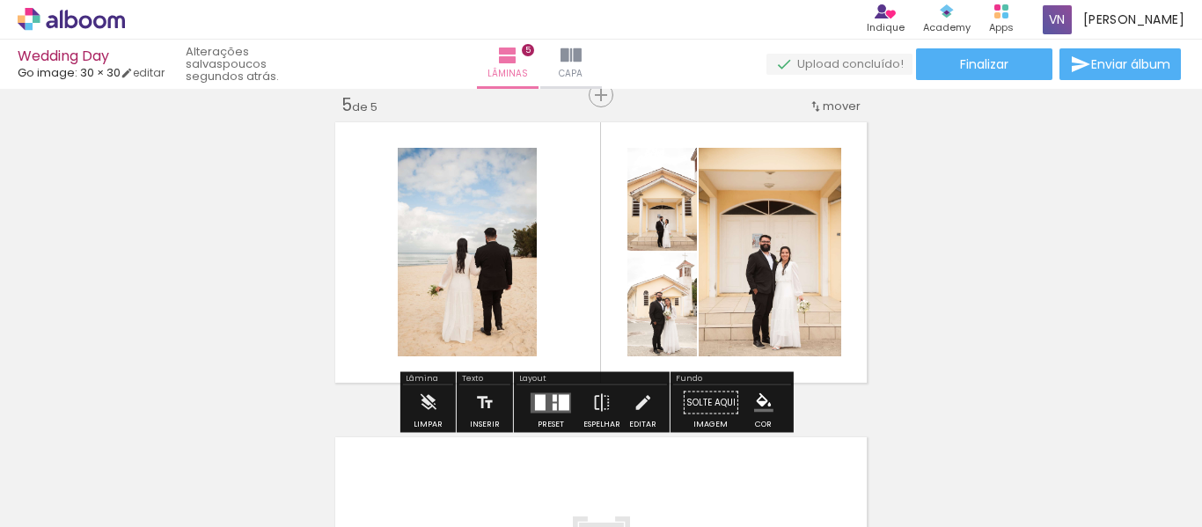
click at [559, 405] on div at bounding box center [564, 402] width 11 height 16
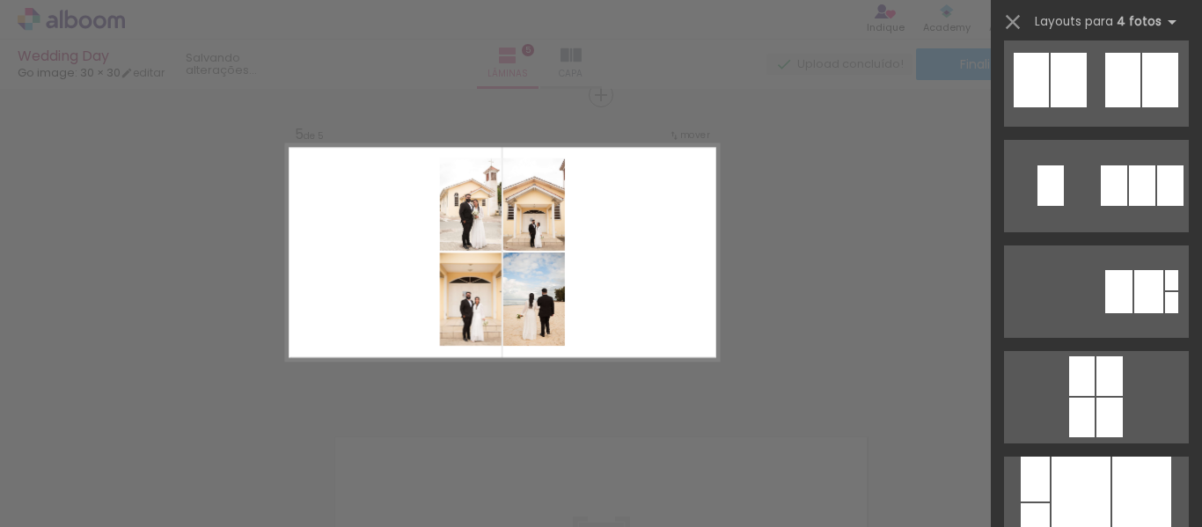
scroll to position [3606, 0]
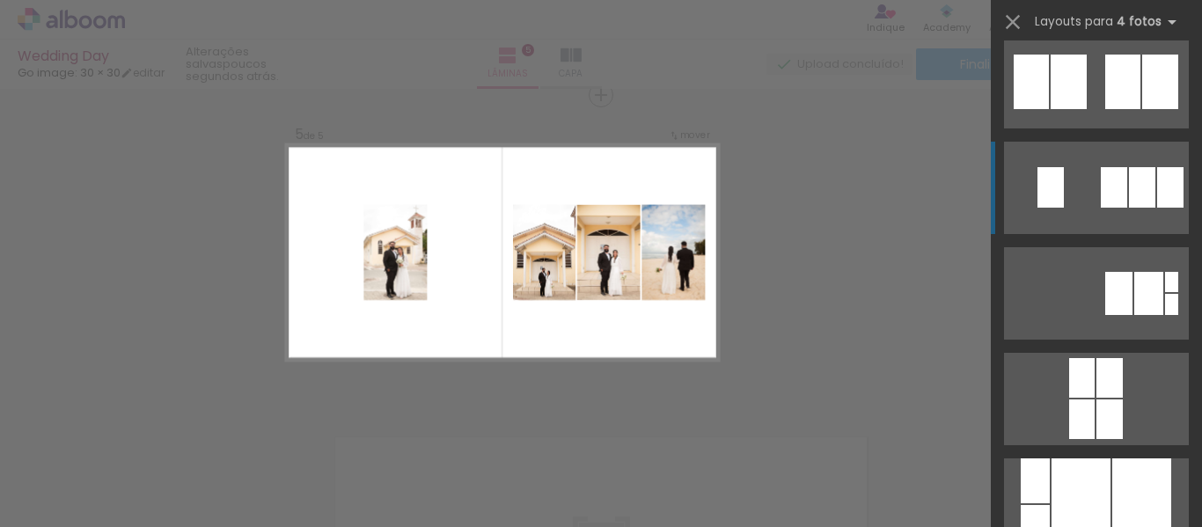
click at [1117, 208] on quentale-layouter at bounding box center [1096, 188] width 185 height 92
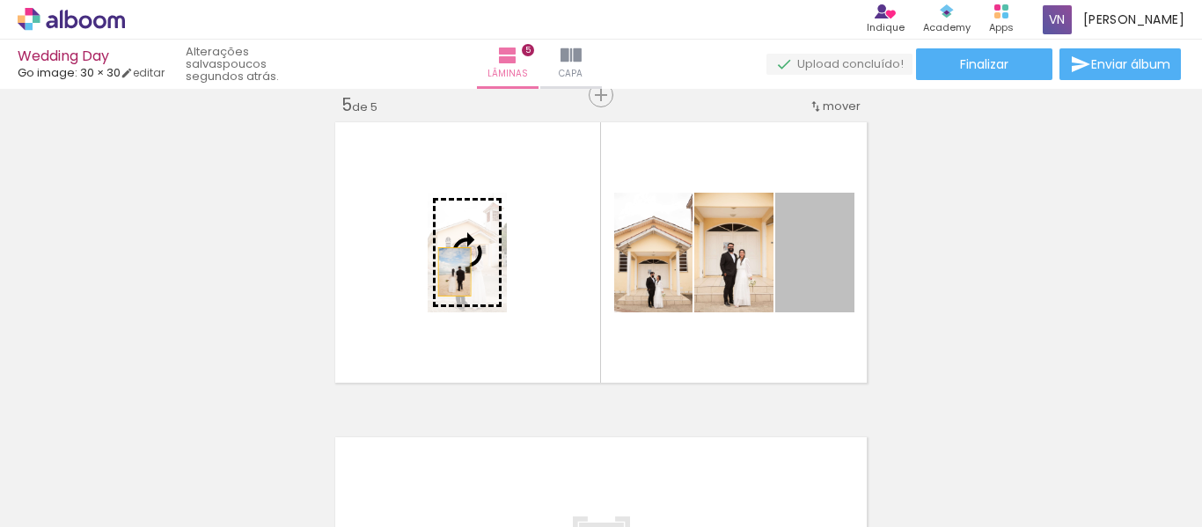
drag, startPoint x: 809, startPoint y: 289, endPoint x: 446, endPoint y: 273, distance: 363.7
click at [0, 0] on slot at bounding box center [0, 0] width 0 height 0
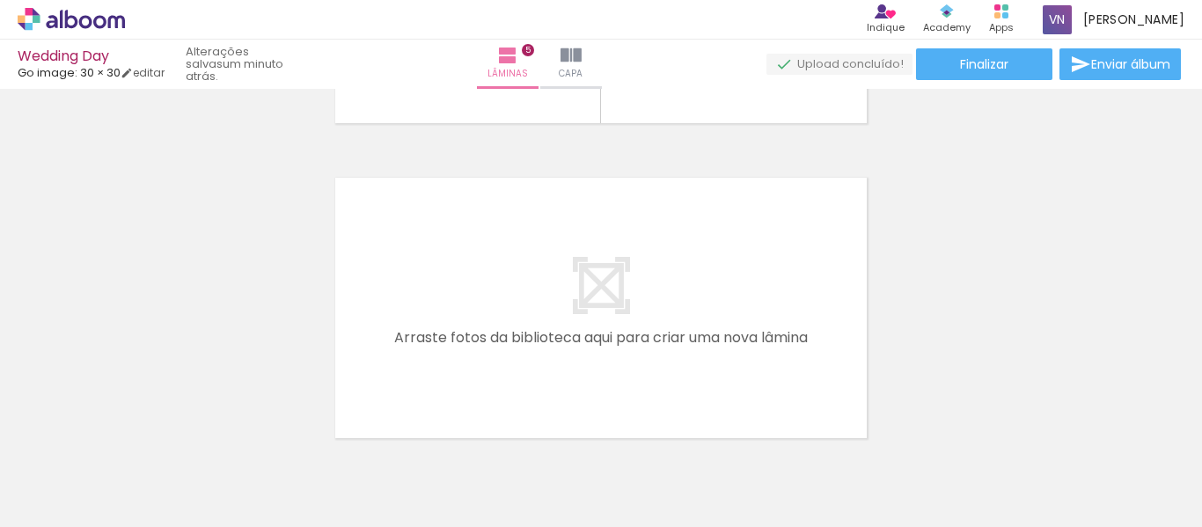
scroll to position [0, 0]
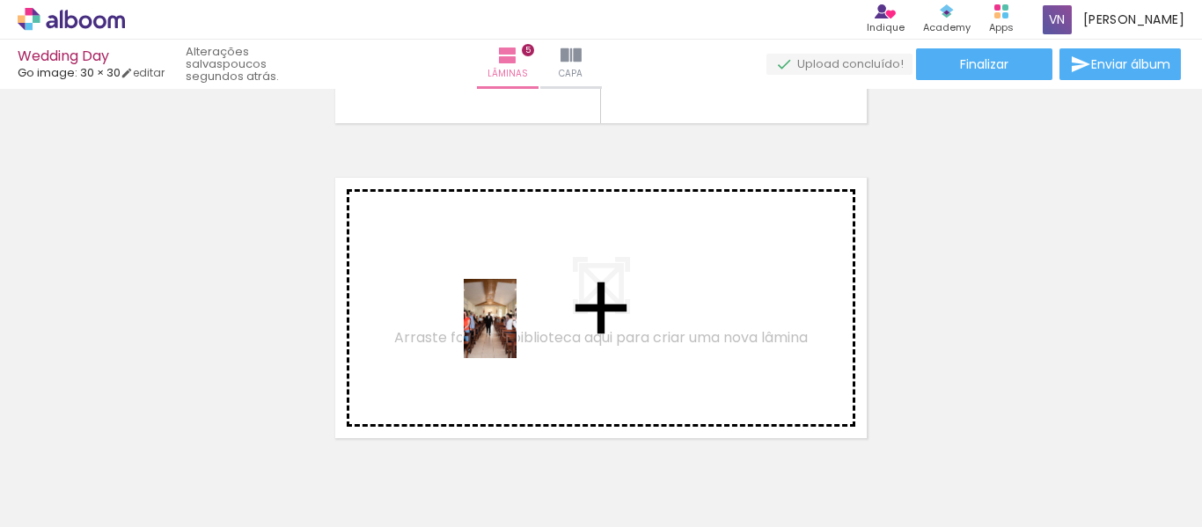
drag, startPoint x: 268, startPoint y: 420, endPoint x: 516, endPoint y: 332, distance: 263.5
click at [516, 332] on quentale-workspace at bounding box center [601, 263] width 1202 height 527
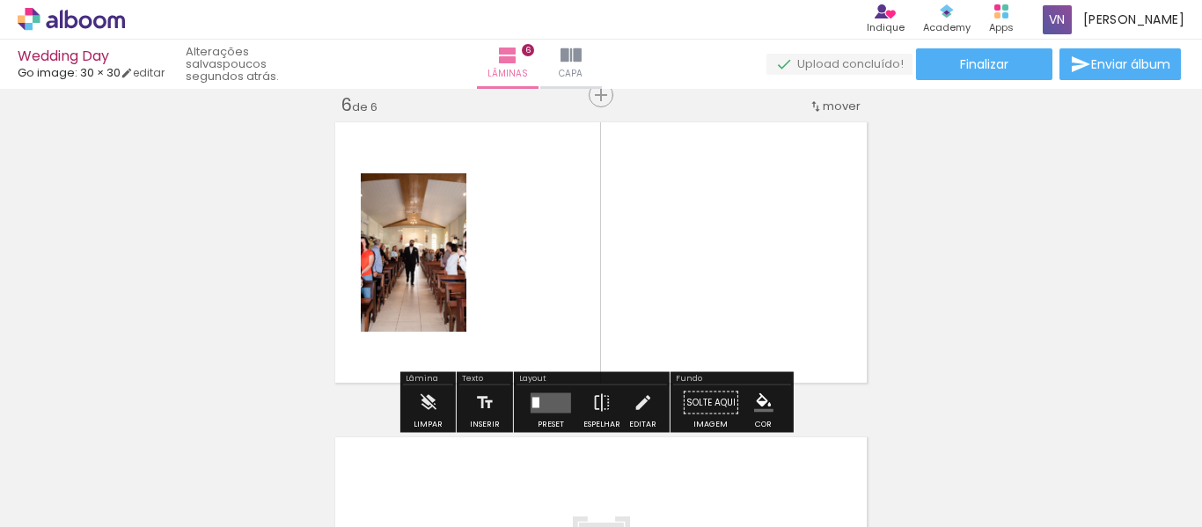
scroll to position [0, 92]
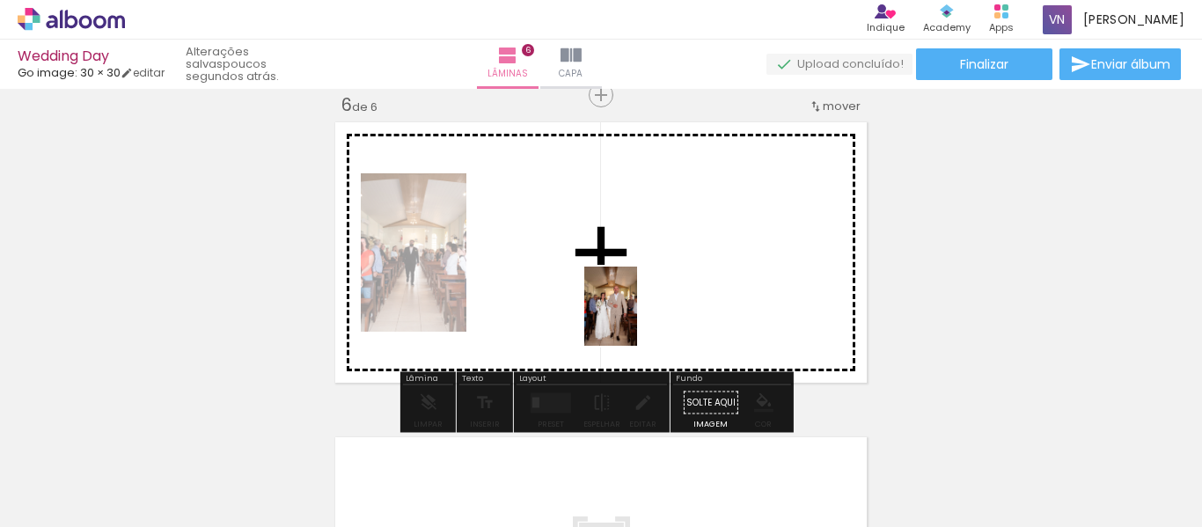
drag, startPoint x: 283, startPoint y: 486, endPoint x: 641, endPoint y: 318, distance: 395.8
click at [641, 318] on quentale-workspace at bounding box center [601, 263] width 1202 height 527
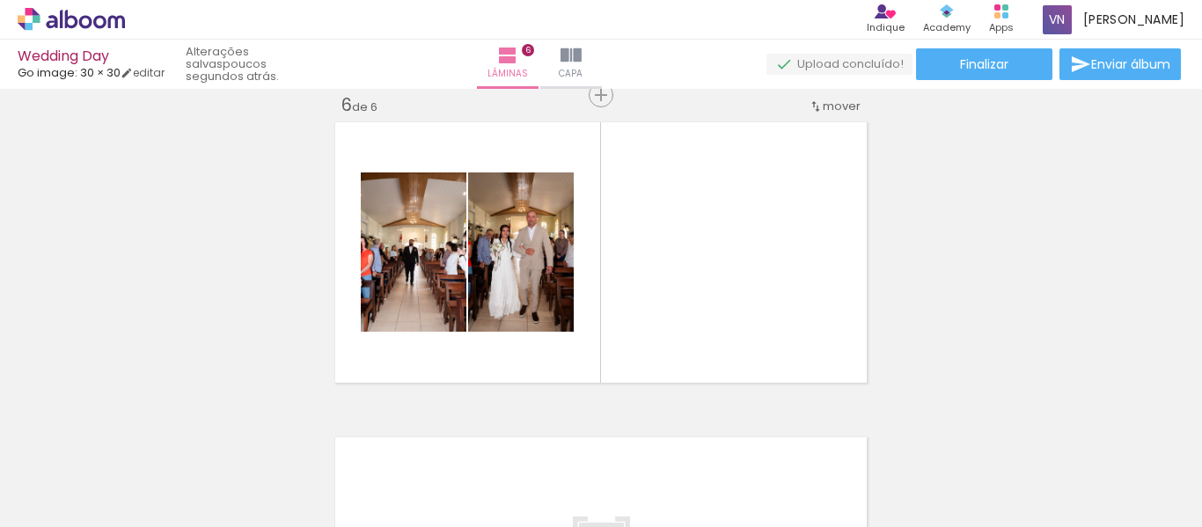
scroll to position [0, 0]
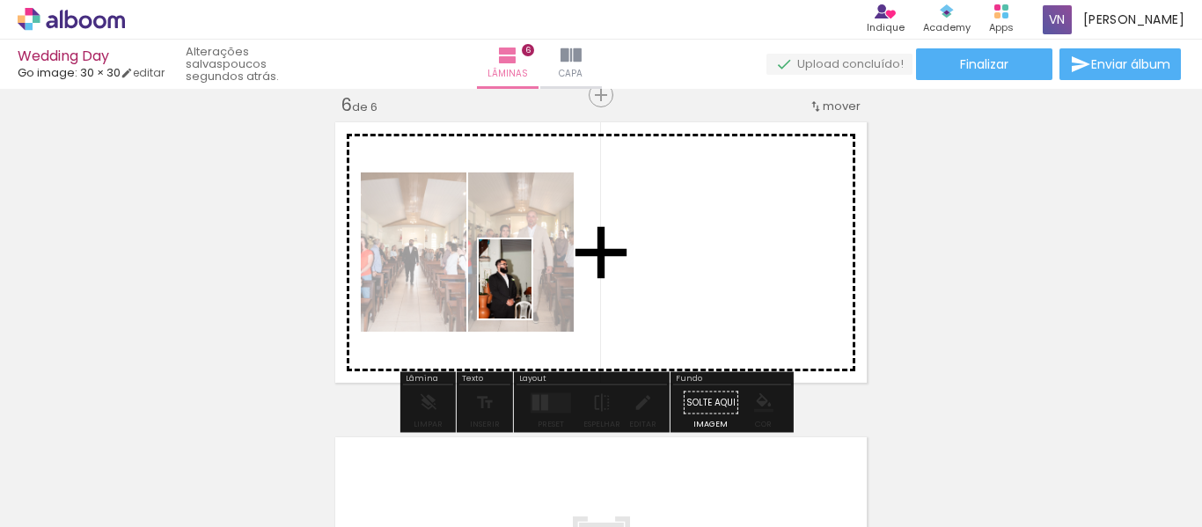
drag, startPoint x: 271, startPoint y: 482, endPoint x: 536, endPoint y: 287, distance: 329.0
click at [536, 287] on quentale-workspace at bounding box center [601, 263] width 1202 height 527
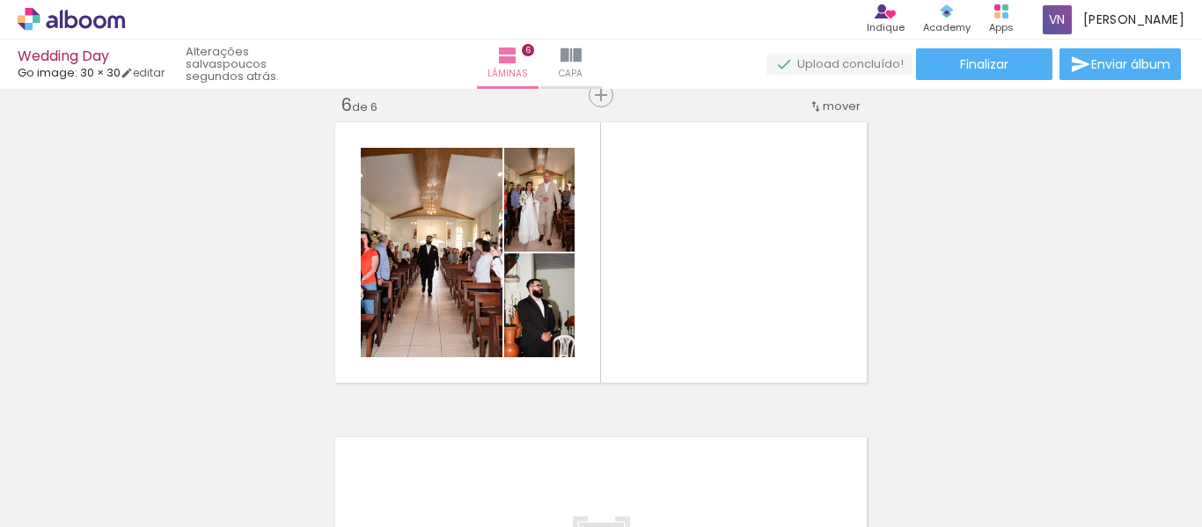
scroll to position [0, 304]
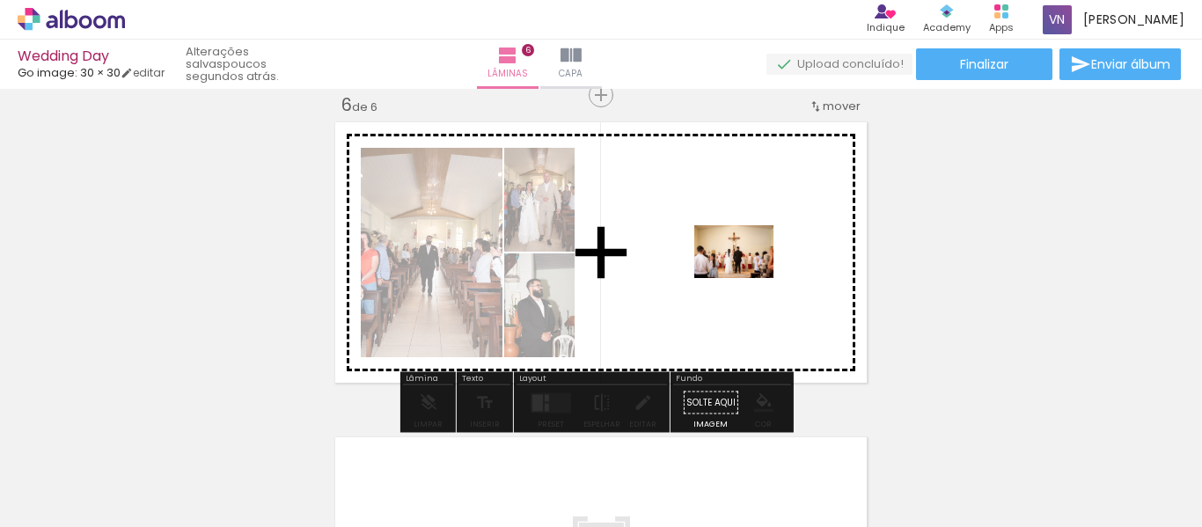
drag, startPoint x: 891, startPoint y: 485, endPoint x: 746, endPoint y: 278, distance: 252.6
click at [746, 278] on quentale-workspace at bounding box center [601, 263] width 1202 height 527
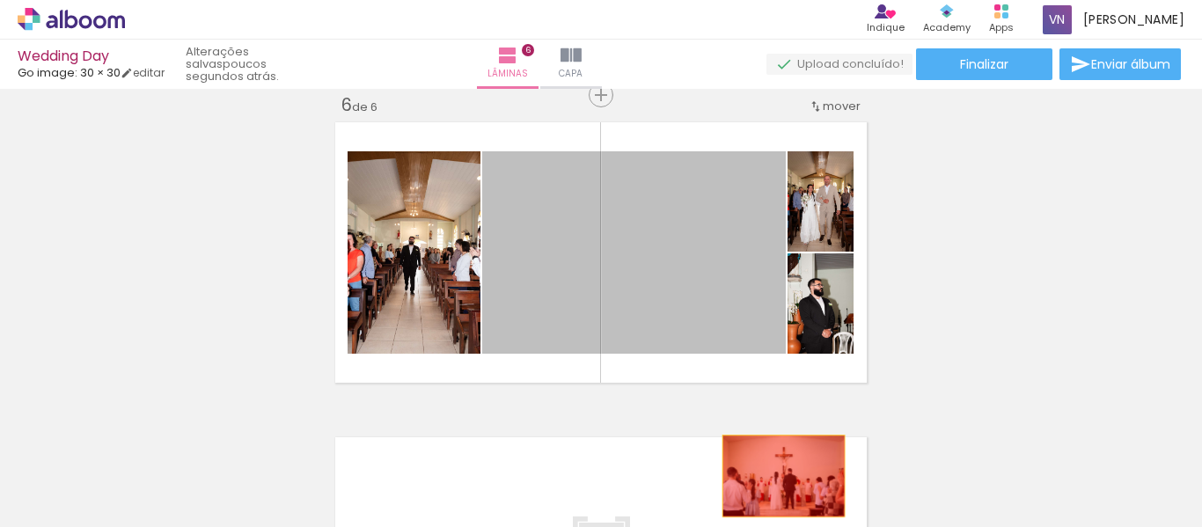
drag, startPoint x: 704, startPoint y: 370, endPoint x: 775, endPoint y: 480, distance: 131.0
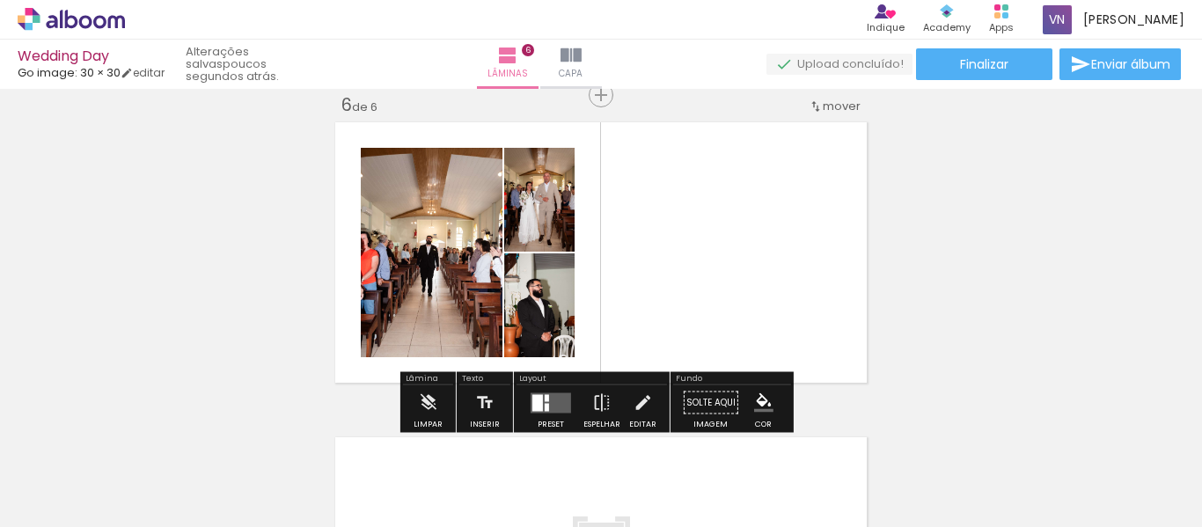
click at [559, 396] on quentale-layouter at bounding box center [550, 402] width 40 height 20
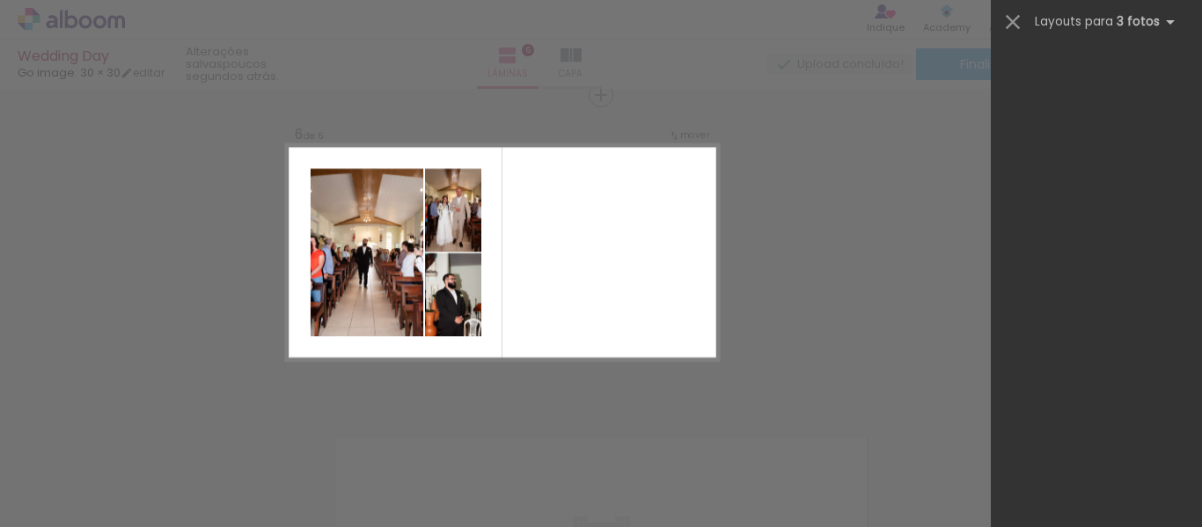
scroll to position [0, 0]
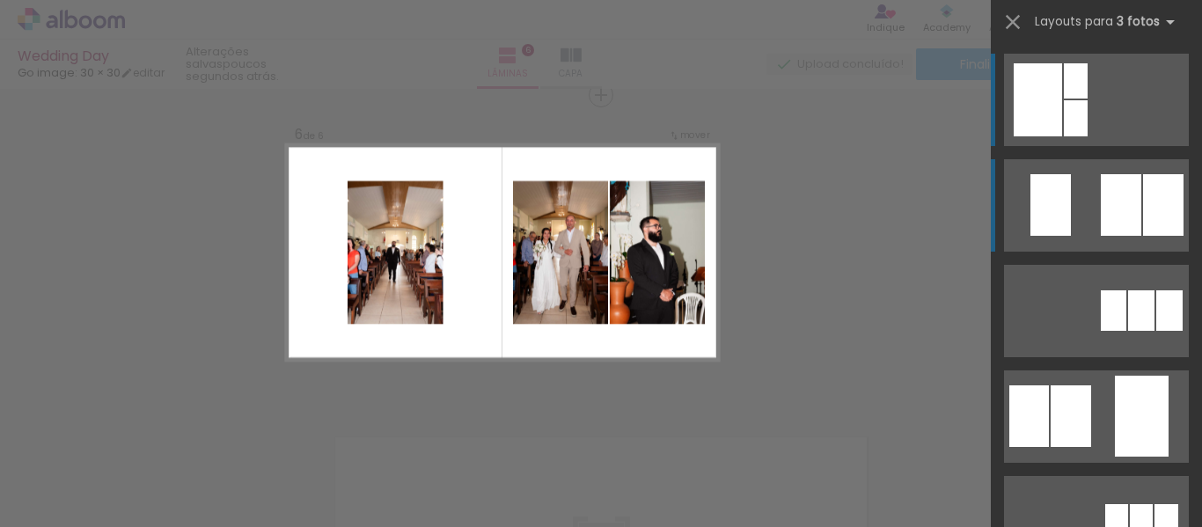
click at [1118, 217] on div at bounding box center [1120, 205] width 40 height 62
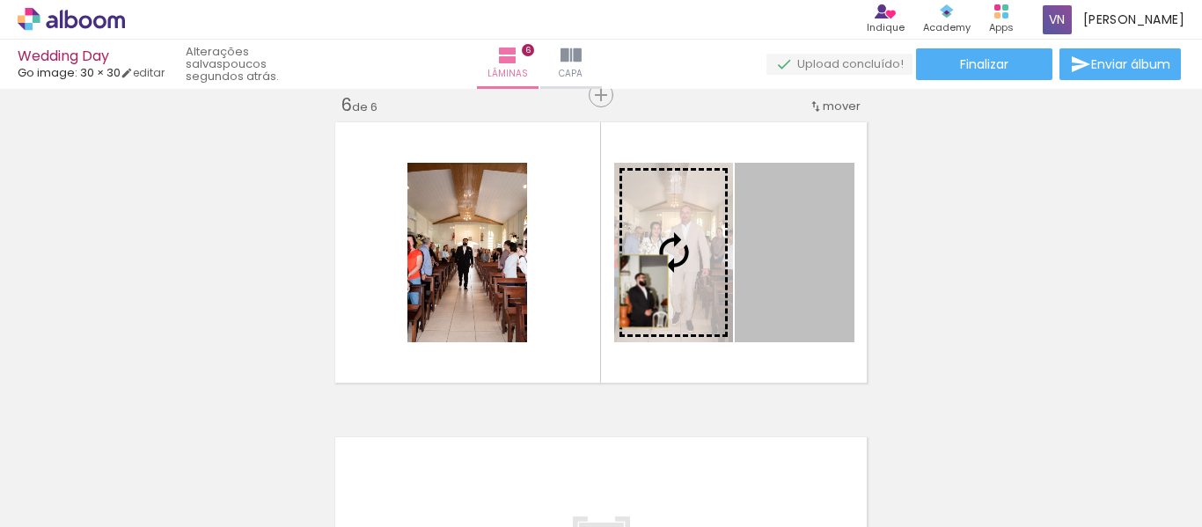
drag, startPoint x: 766, startPoint y: 298, endPoint x: 637, endPoint y: 291, distance: 129.5
click at [0, 0] on slot at bounding box center [0, 0] width 0 height 0
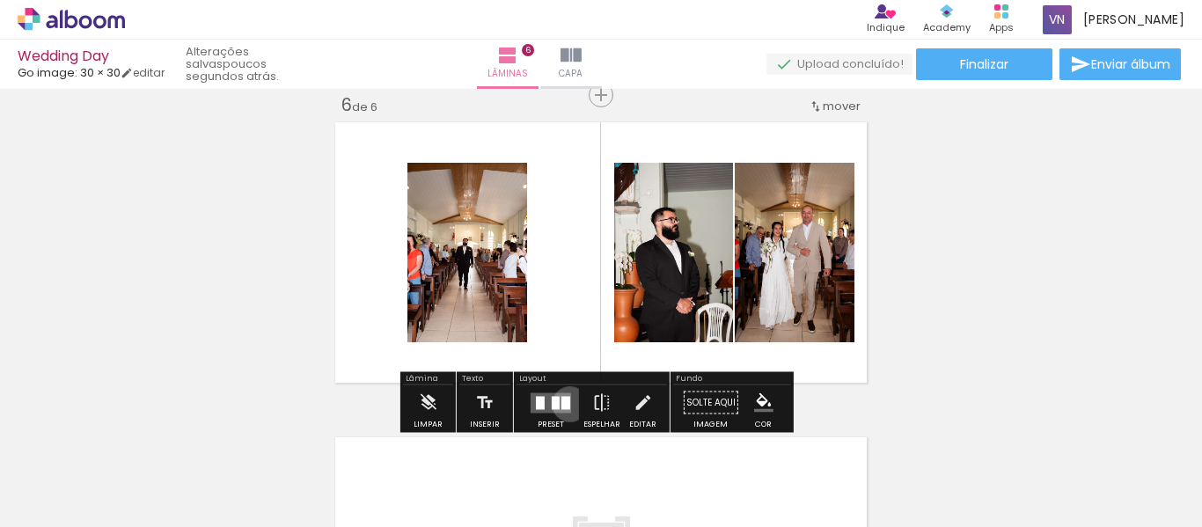
click at [566, 404] on div at bounding box center [565, 402] width 9 height 13
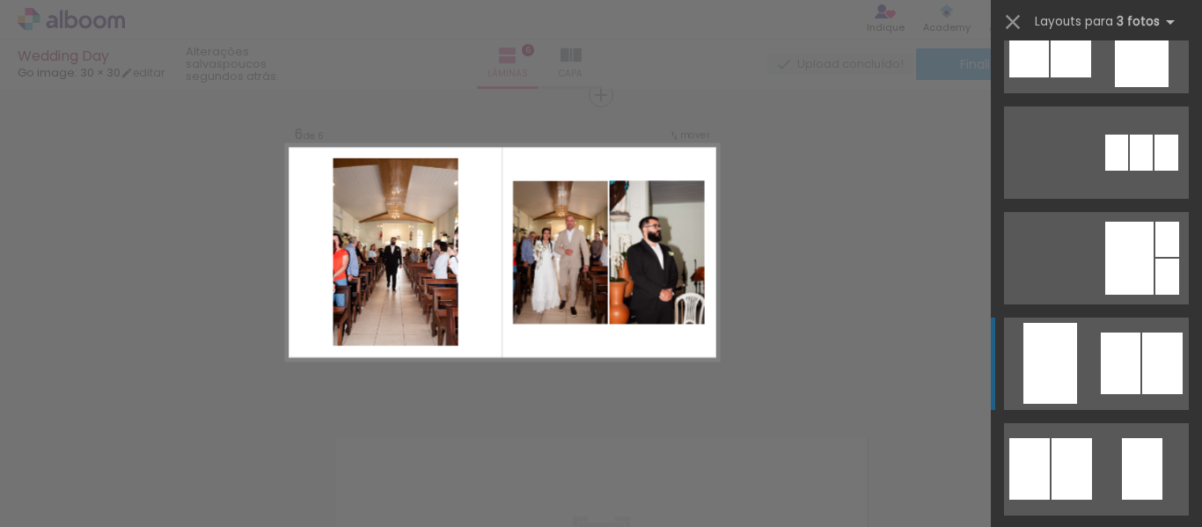
scroll to position [457, 0]
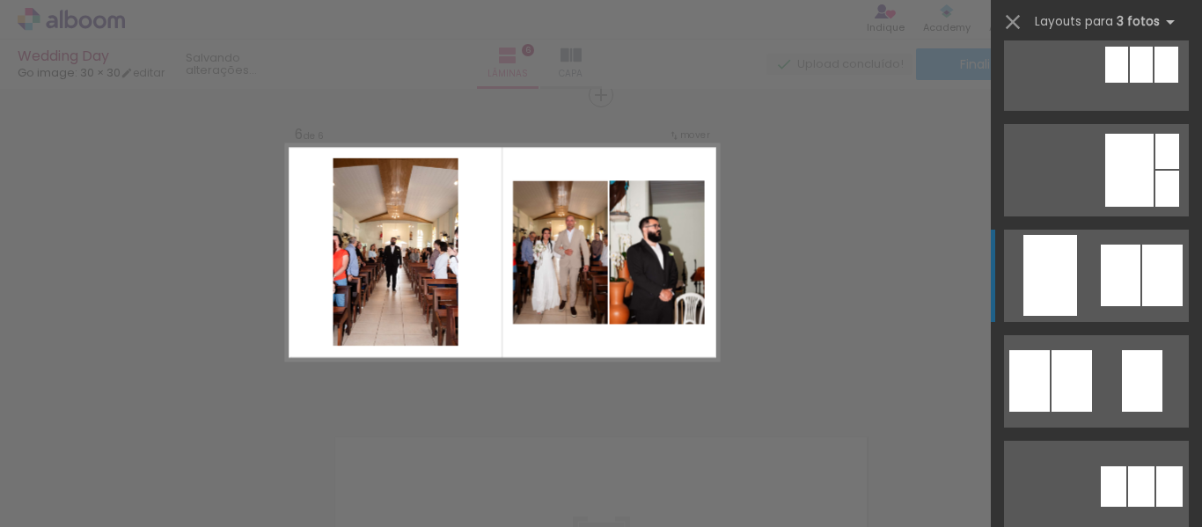
click at [1104, 291] on div at bounding box center [1120, 276] width 40 height 62
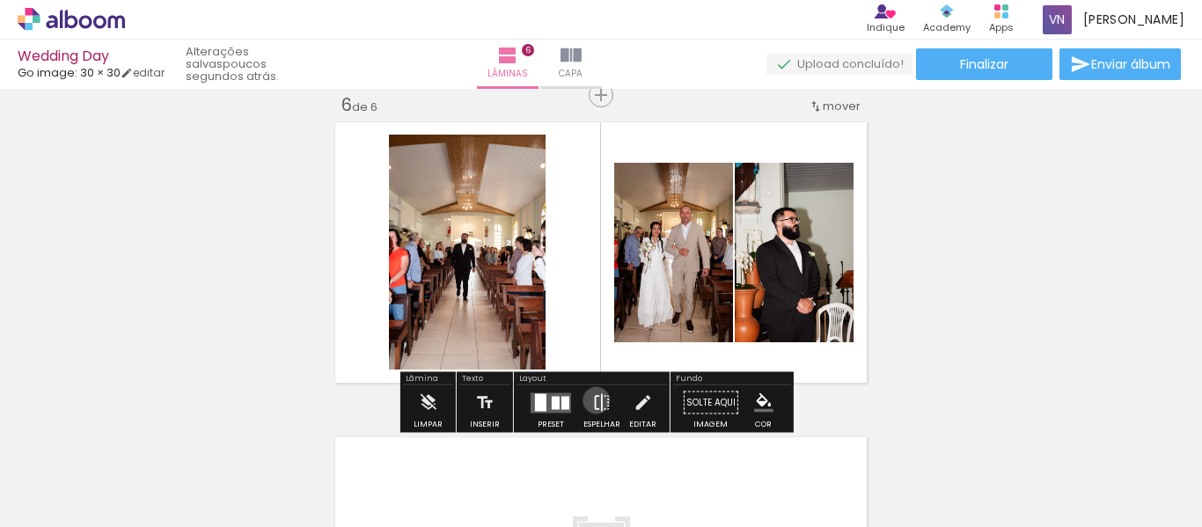
click at [593, 401] on iron-icon at bounding box center [601, 402] width 19 height 35
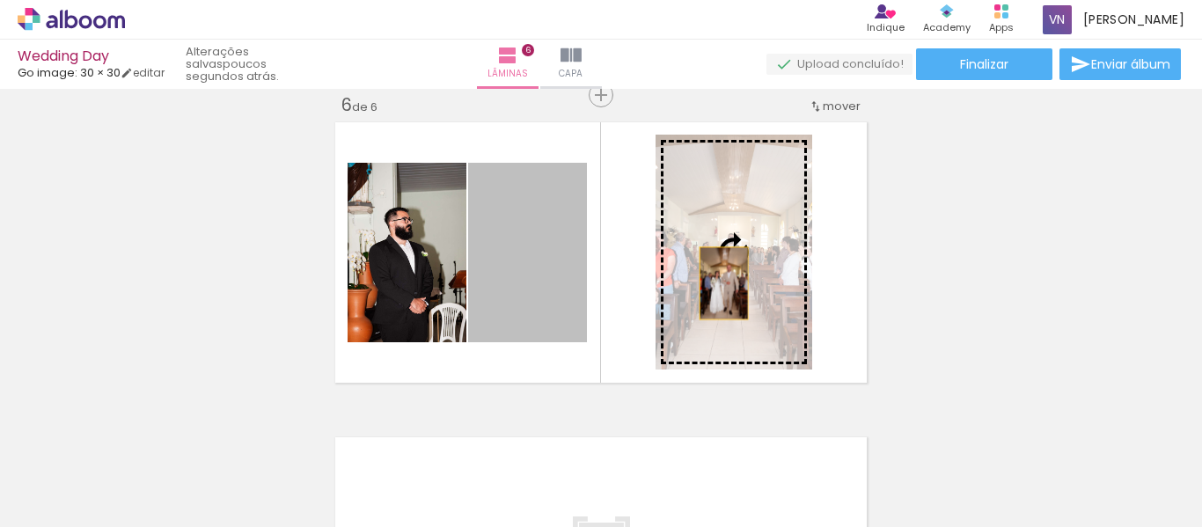
drag, startPoint x: 522, startPoint y: 279, endPoint x: 717, endPoint y: 283, distance: 194.4
click at [0, 0] on slot at bounding box center [0, 0] width 0 height 0
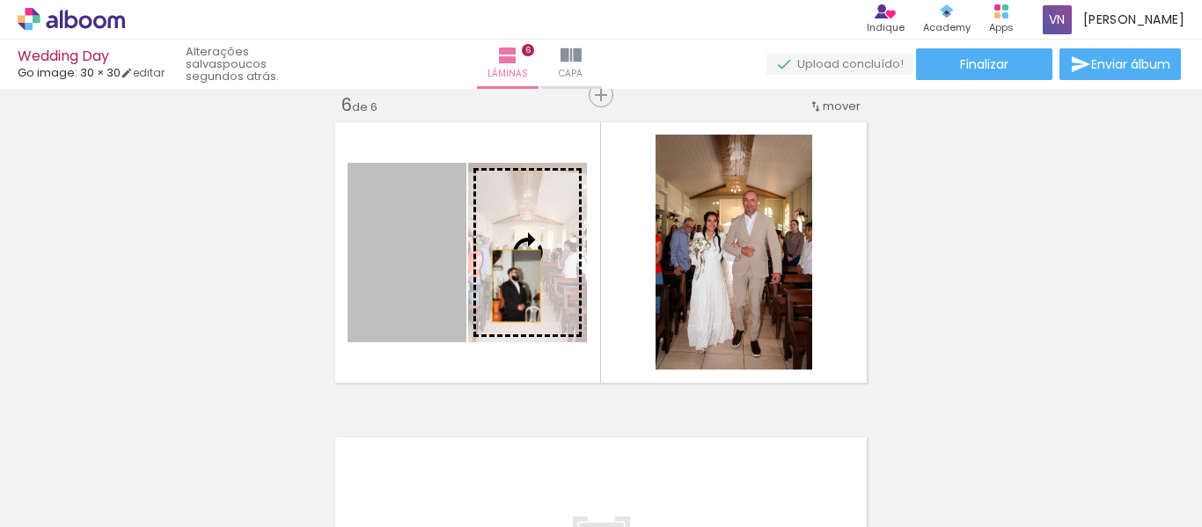
drag, startPoint x: 436, startPoint y: 275, endPoint x: 509, endPoint y: 286, distance: 73.8
click at [0, 0] on slot at bounding box center [0, 0] width 0 height 0
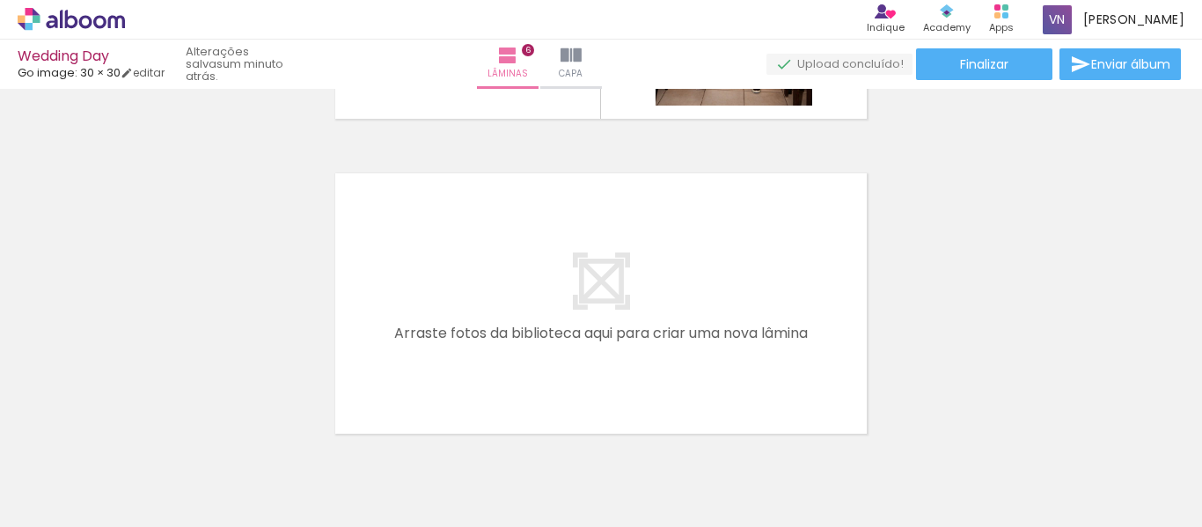
scroll to position [0, 0]
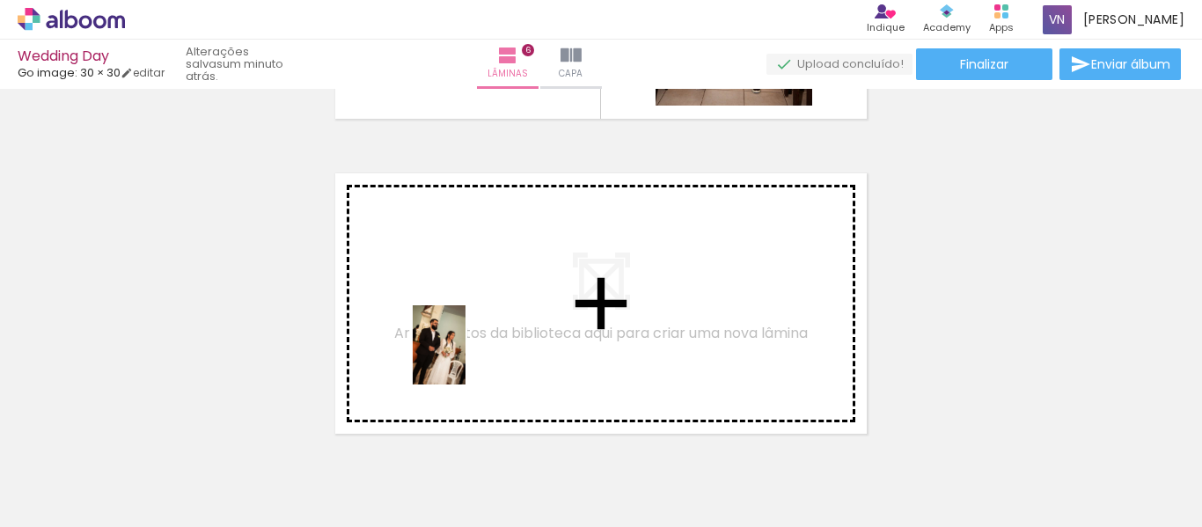
drag, startPoint x: 489, startPoint y: 490, endPoint x: 465, endPoint y: 358, distance: 134.1
click at [465, 358] on quentale-workspace at bounding box center [601, 263] width 1202 height 527
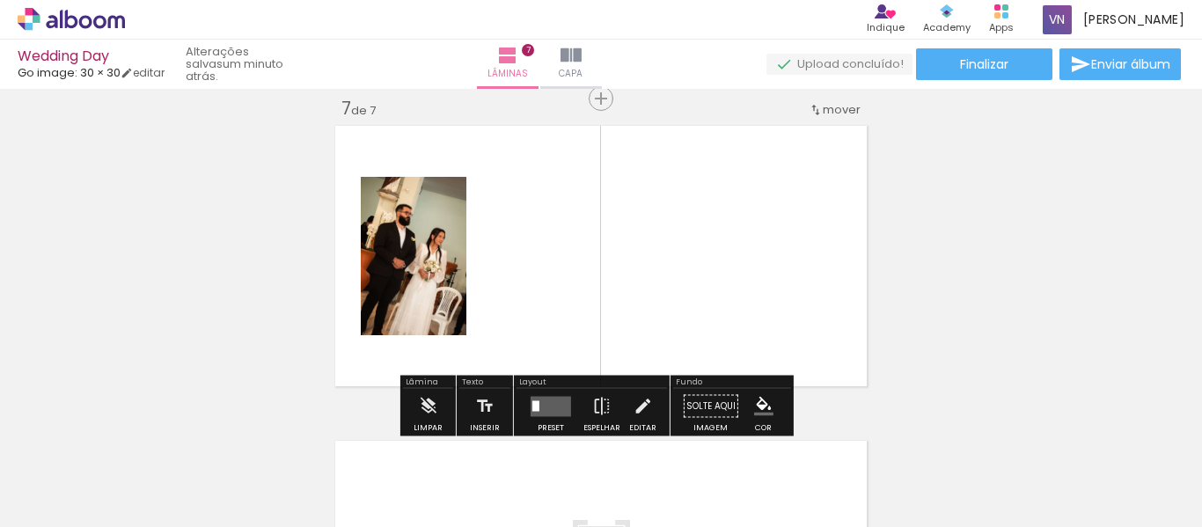
scroll to position [1912, 0]
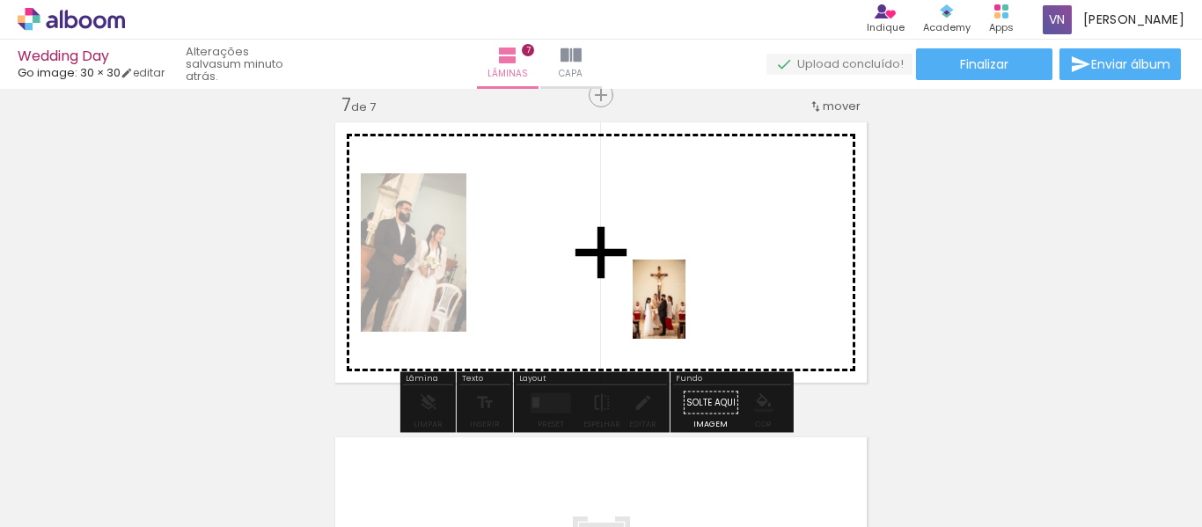
drag, startPoint x: 586, startPoint y: 500, endPoint x: 685, endPoint y: 312, distance: 212.1
click at [685, 312] on quentale-workspace at bounding box center [601, 263] width 1202 height 527
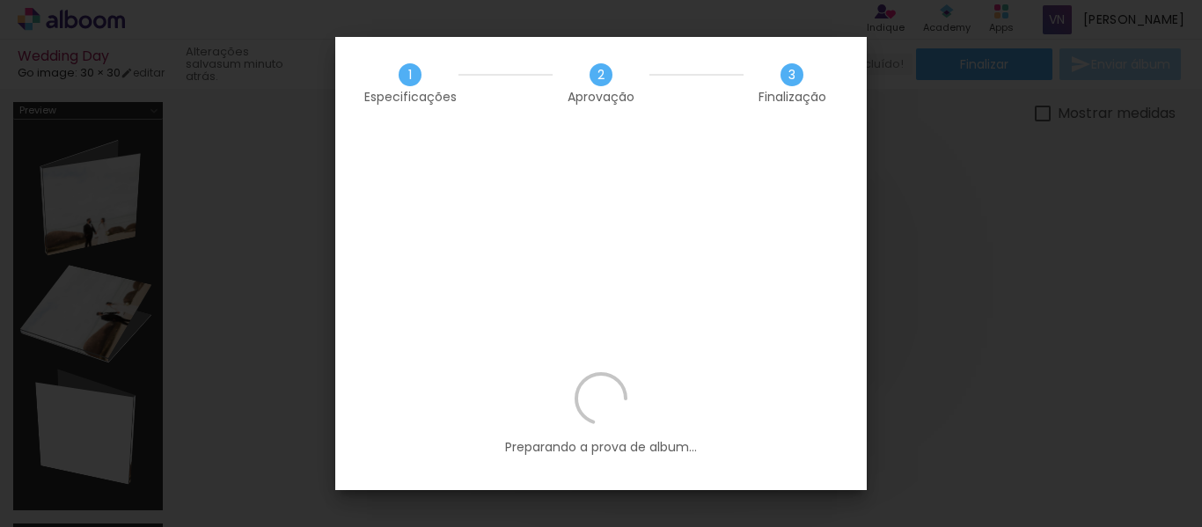
scroll to position [0, 2292]
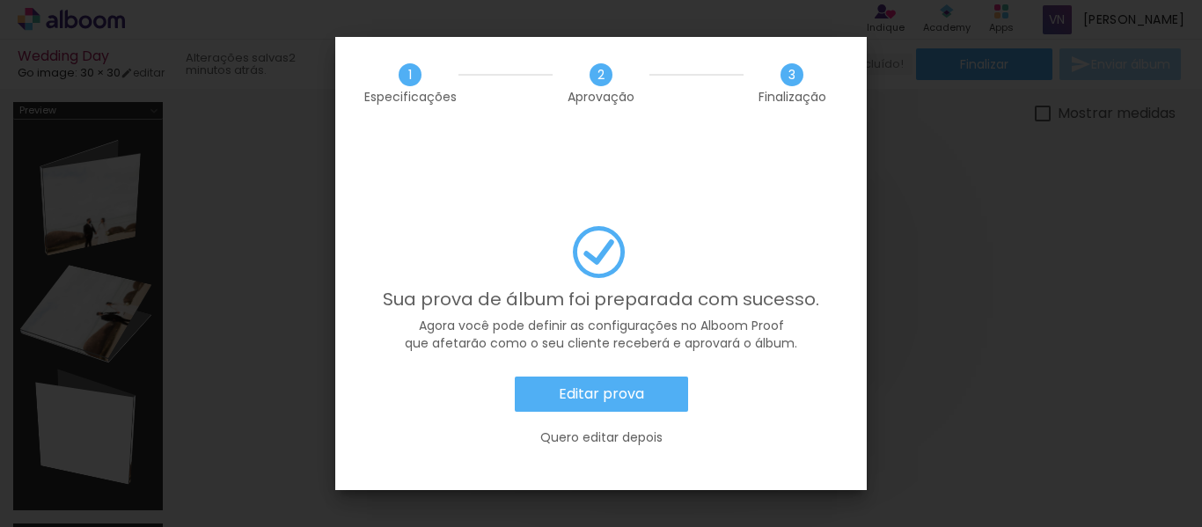
click at [646, 376] on paper-button "Editar prova" at bounding box center [601, 393] width 173 height 35
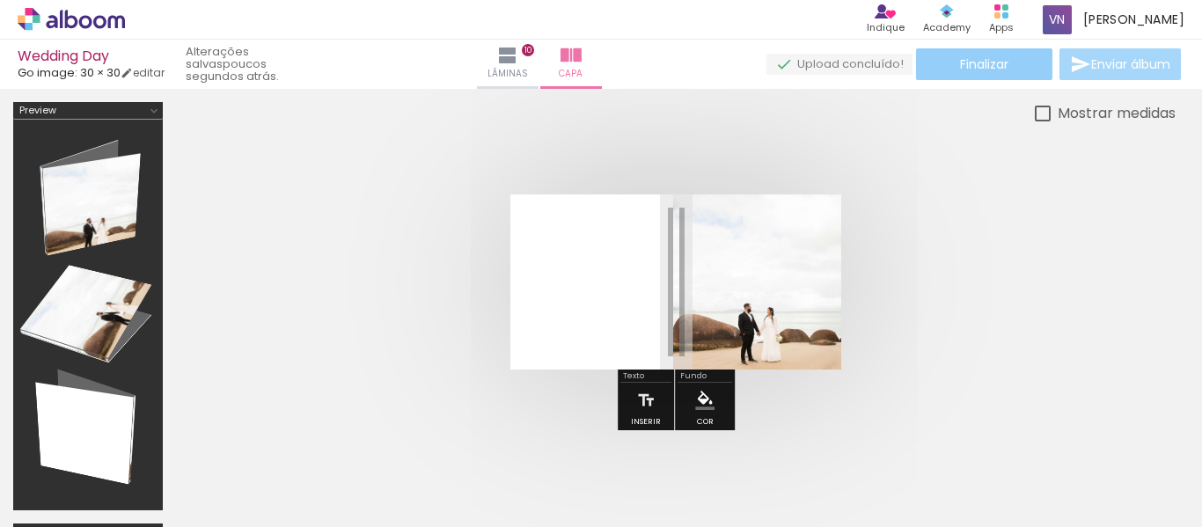
click at [991, 66] on span "Finalizar" at bounding box center [984, 64] width 48 height 12
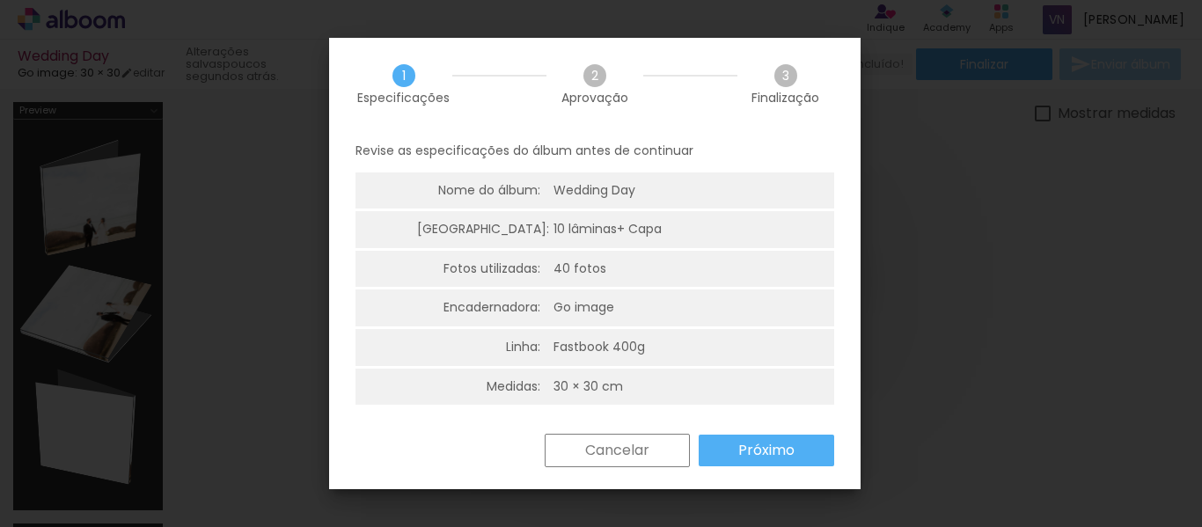
click at [0, 0] on slot "Próximo" at bounding box center [0, 0] width 0 height 0
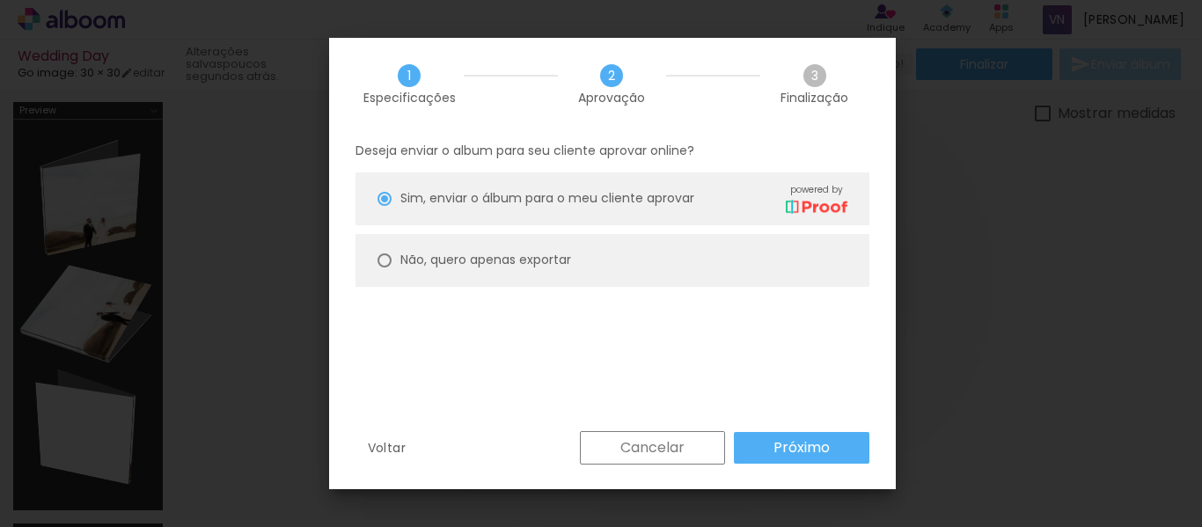
click at [835, 446] on paper-button "Próximo" at bounding box center [801, 448] width 135 height 32
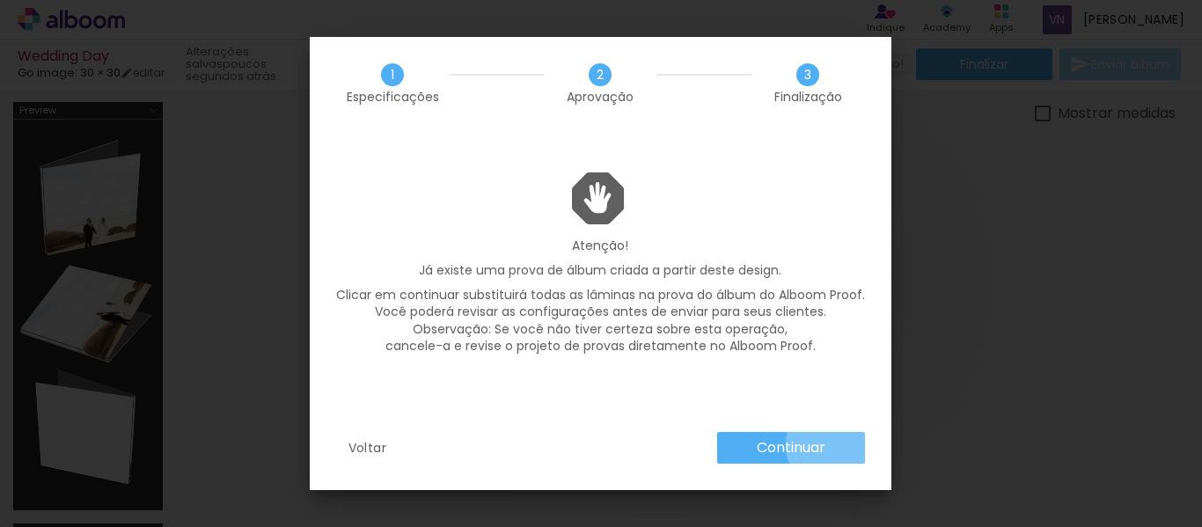
click at [835, 445] on paper-button "Continuar" at bounding box center [791, 448] width 148 height 32
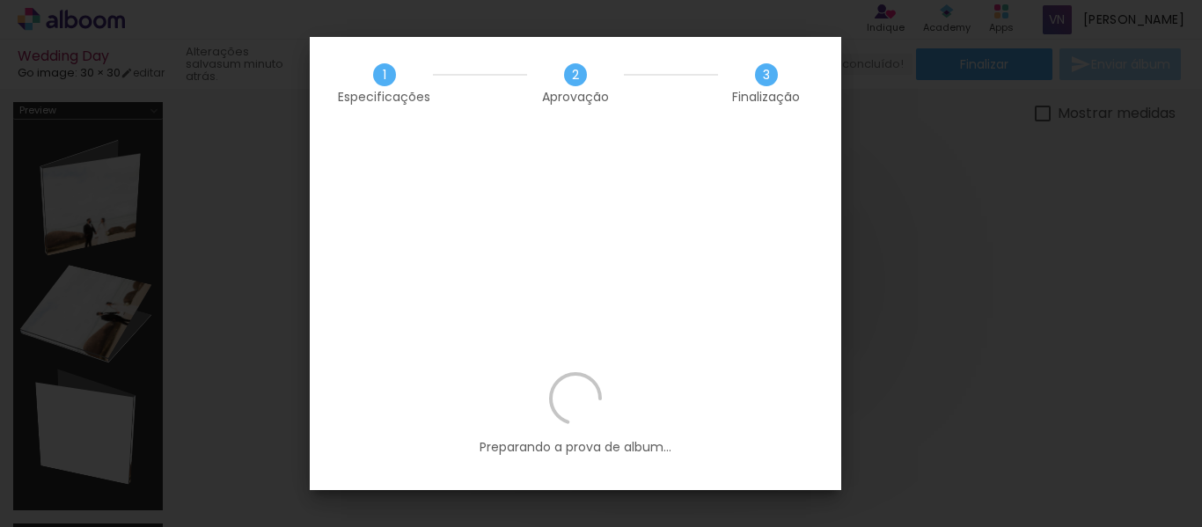
scroll to position [0, 2292]
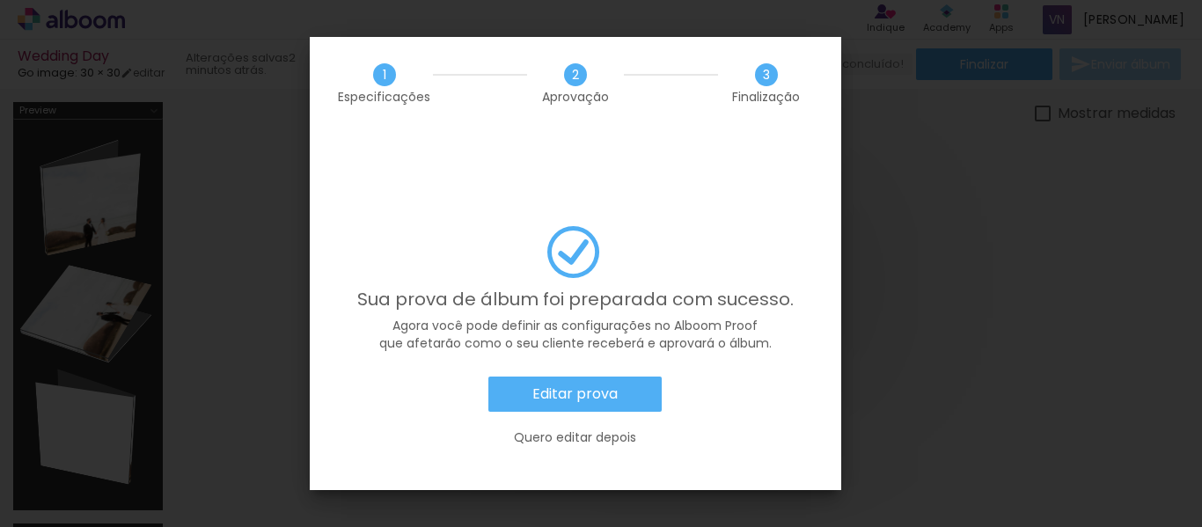
click at [0, 0] on slot "Quero editar depois" at bounding box center [0, 0] width 0 height 0
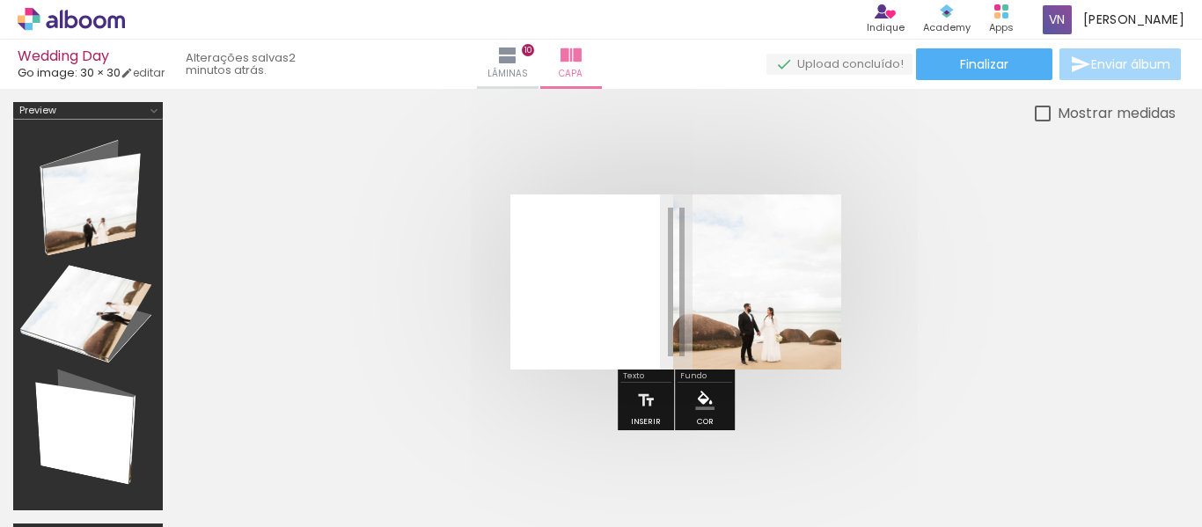
scroll to position [0, 2292]
click at [1093, 226] on quentale-cover at bounding box center [675, 281] width 858 height 175
click at [1007, 80] on div "Wedding Day Go image: 30 × 30 editar 3 minutos atrás. Lâminas 10 Capa Finalizar…" at bounding box center [601, 44] width 1202 height 89
click at [1019, 65] on paper-button "Finalizar" at bounding box center [984, 64] width 136 height 32
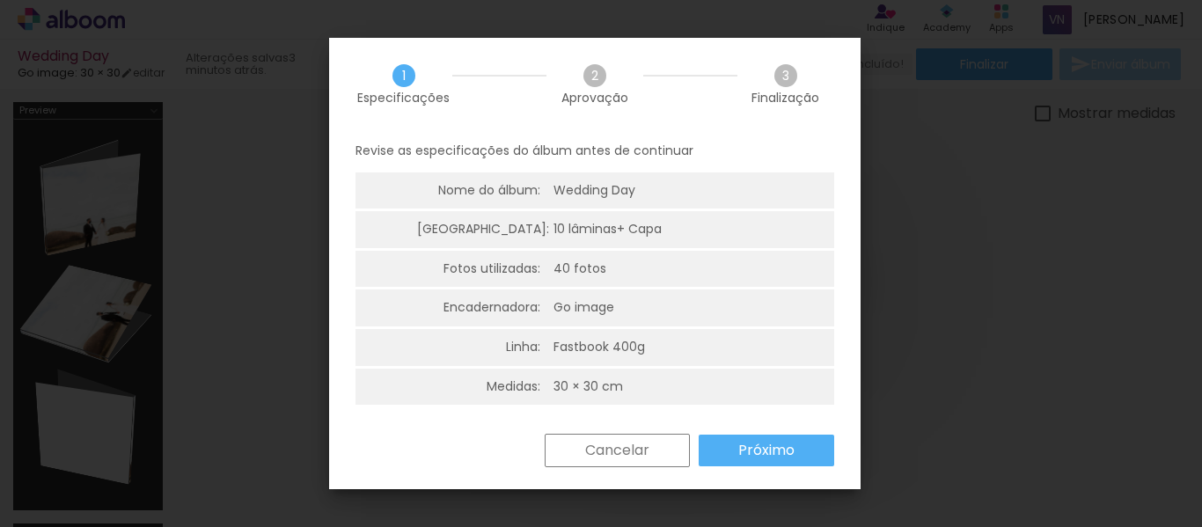
scroll to position [4, 0]
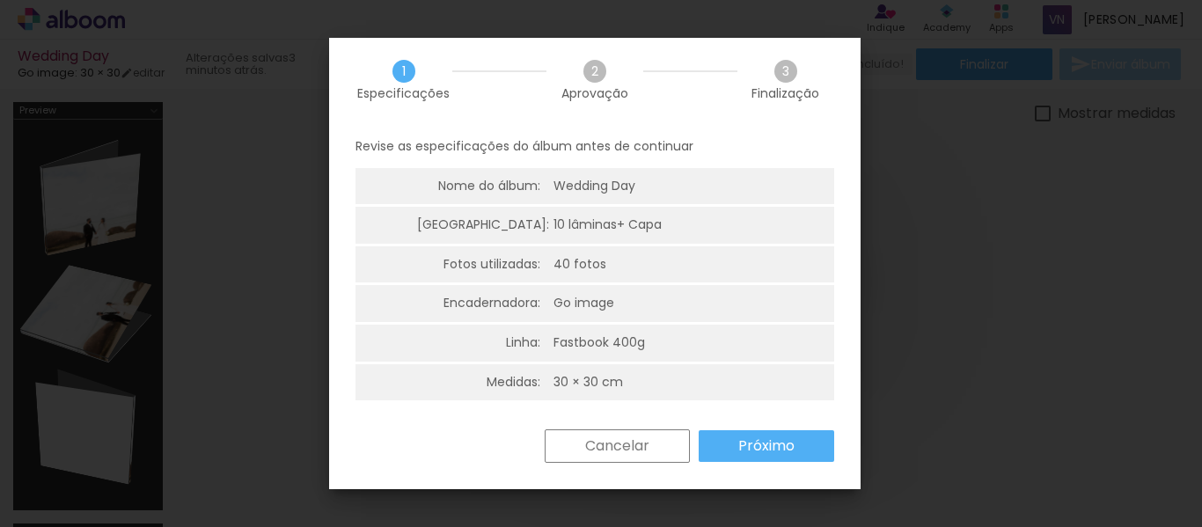
click at [773, 456] on paper-button "Próximo" at bounding box center [765, 446] width 135 height 32
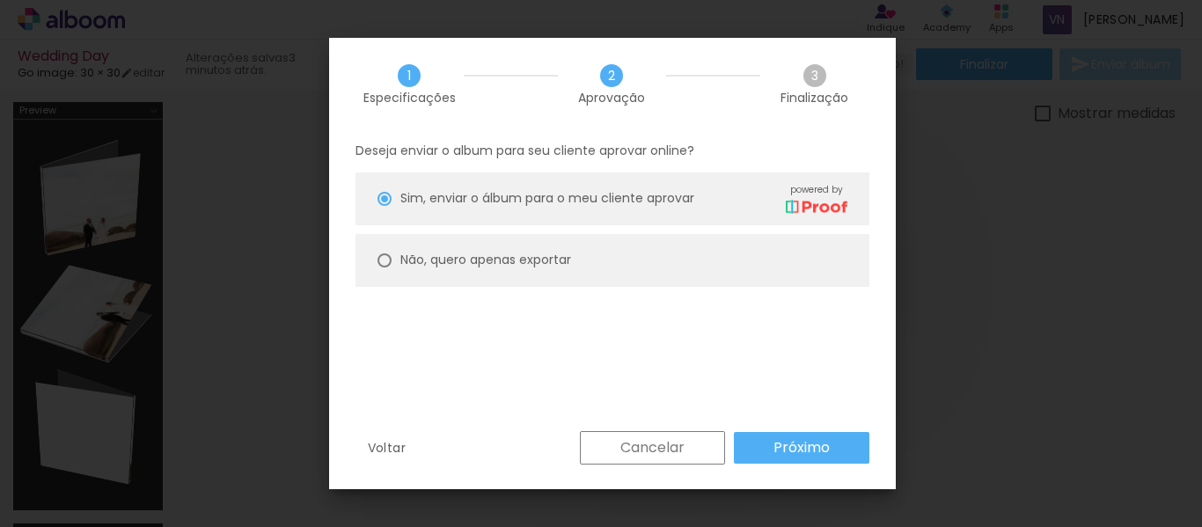
click at [1079, 263] on iron-overlay-backdrop at bounding box center [601, 263] width 1202 height 527
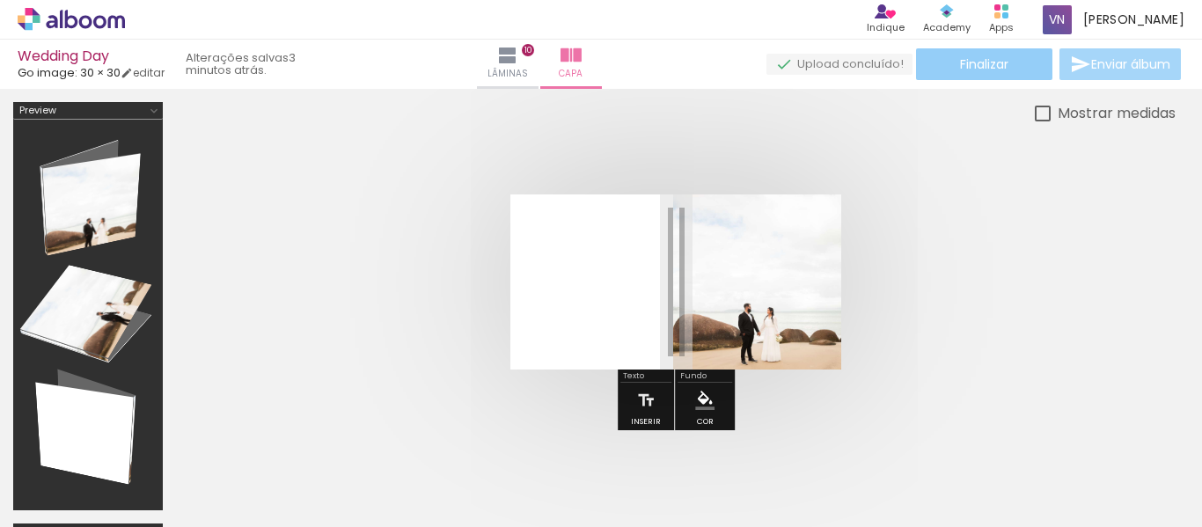
click at [984, 77] on paper-button "Finalizar" at bounding box center [984, 64] width 136 height 32
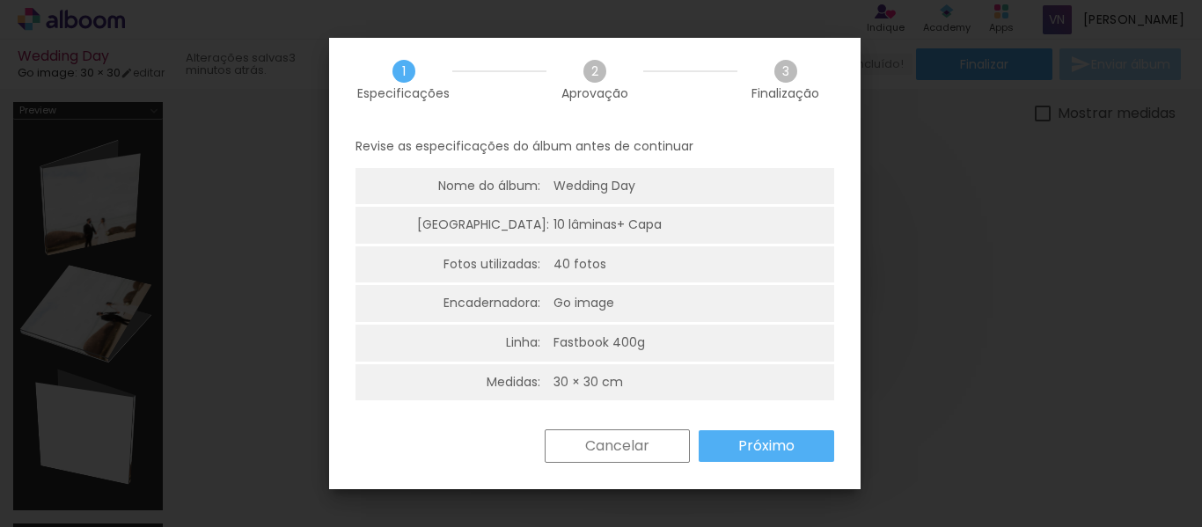
click at [757, 422] on div "Revise as especificações do álbum antes de continuar Nome do álbum: Wedding Day…" at bounding box center [594, 277] width 531 height 303
click at [0, 0] on slot "Próximo" at bounding box center [0, 0] width 0 height 0
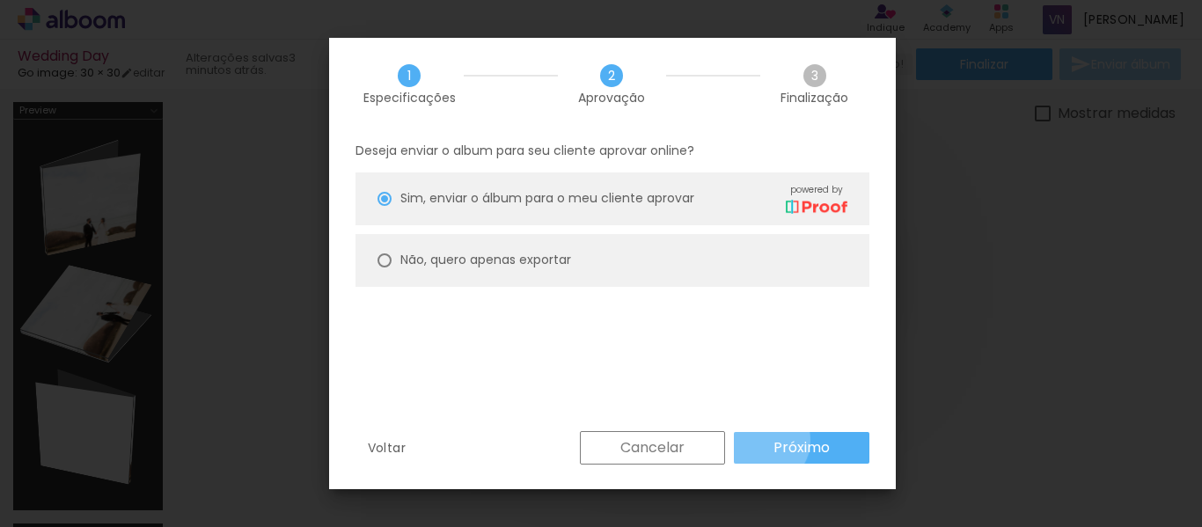
click at [763, 440] on paper-button "Próximo" at bounding box center [801, 448] width 135 height 32
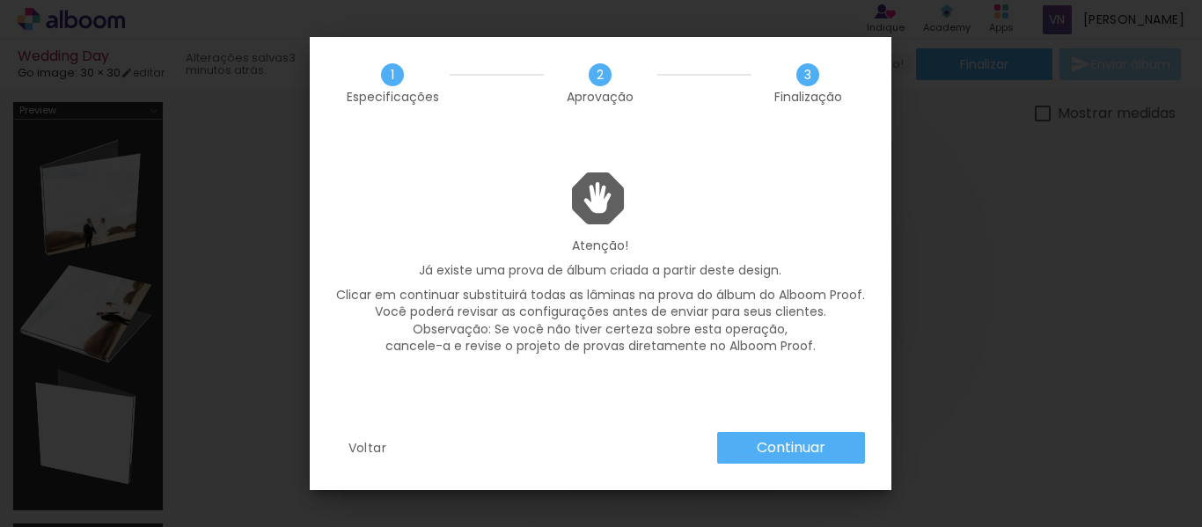
click at [0, 0] on slot "Voltar" at bounding box center [0, 0] width 0 height 0
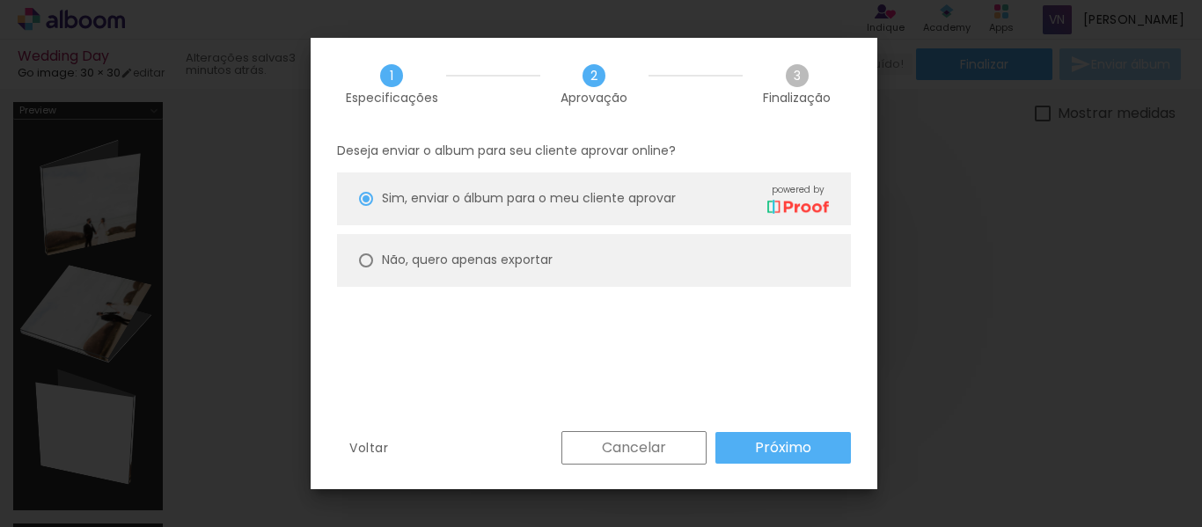
click at [0, 0] on slot "Cancelar" at bounding box center [0, 0] width 0 height 0
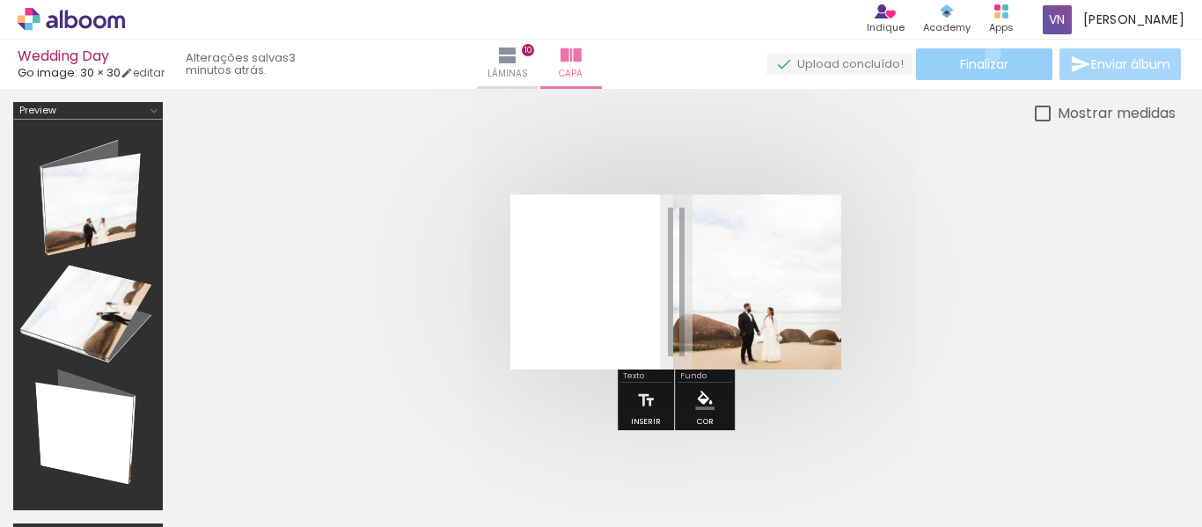
click at [986, 54] on paper-button "Finalizar" at bounding box center [984, 64] width 136 height 32
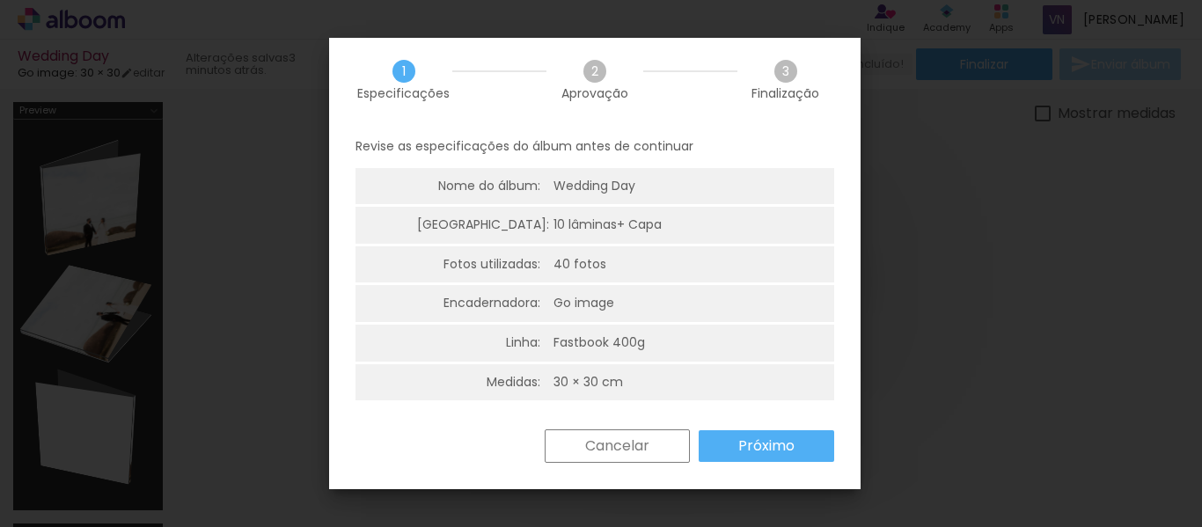
click at [0, 0] on slot "Cancelar" at bounding box center [0, 0] width 0 height 0
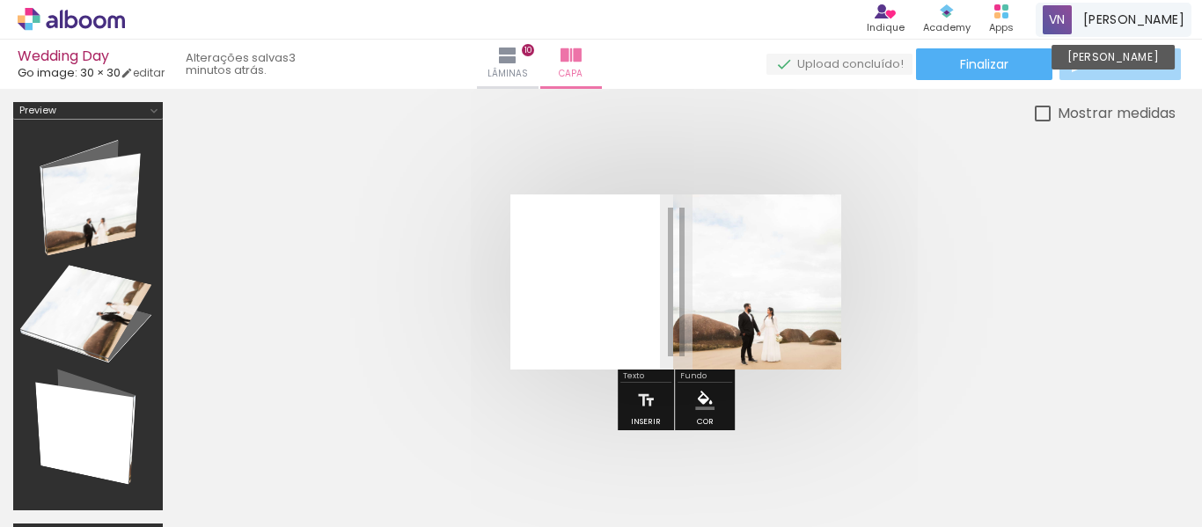
click at [1144, 13] on span "Viviane ninov" at bounding box center [1133, 20] width 101 height 18
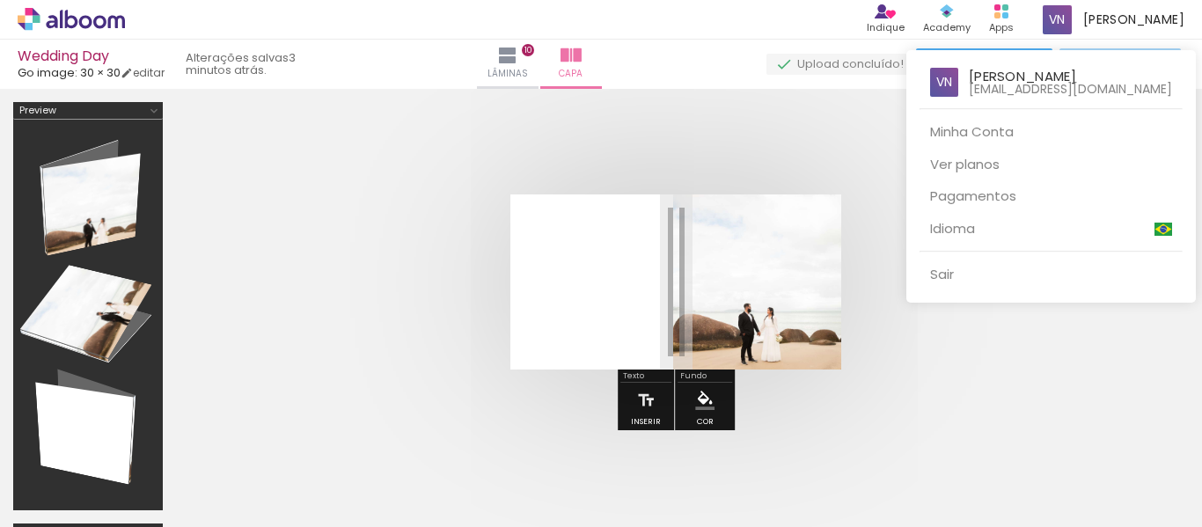
drag, startPoint x: 731, startPoint y: 175, endPoint x: 666, endPoint y: 182, distance: 65.5
click at [720, 177] on div at bounding box center [601, 263] width 1202 height 527
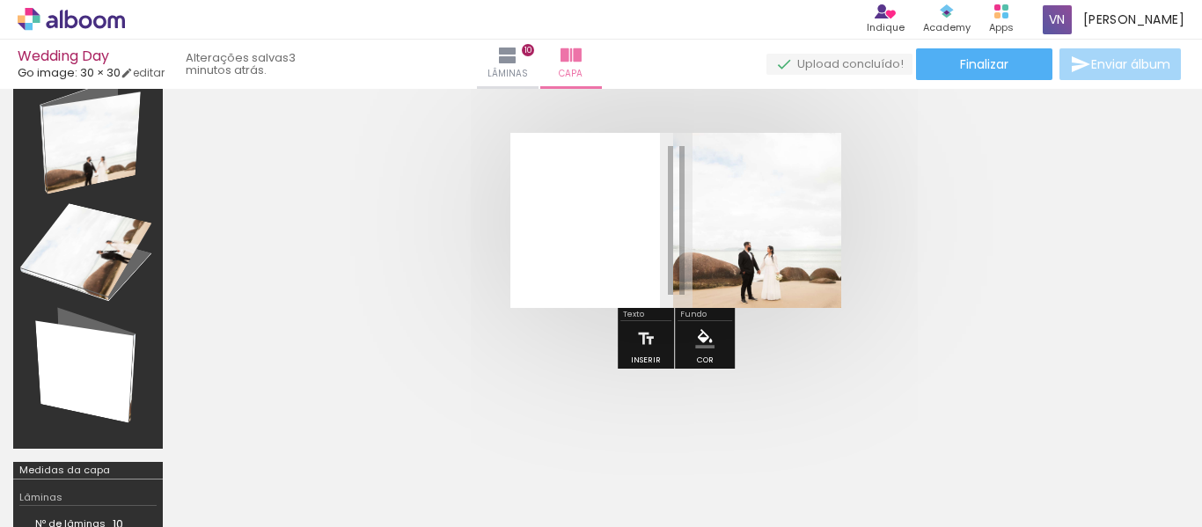
scroll to position [49, 0]
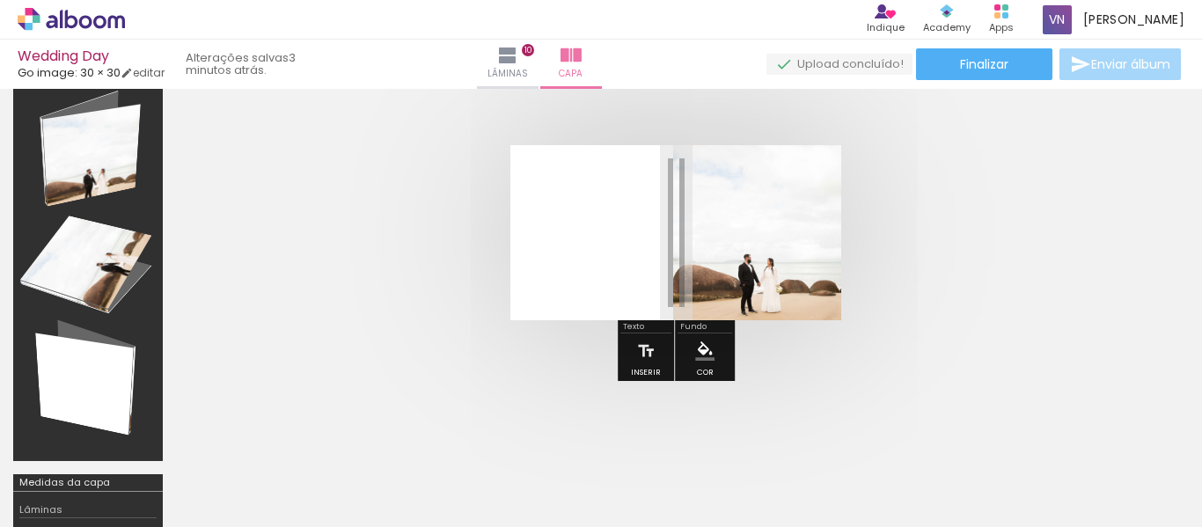
click at [1097, 70] on span "Enviar álbum" at bounding box center [1130, 64] width 79 height 12
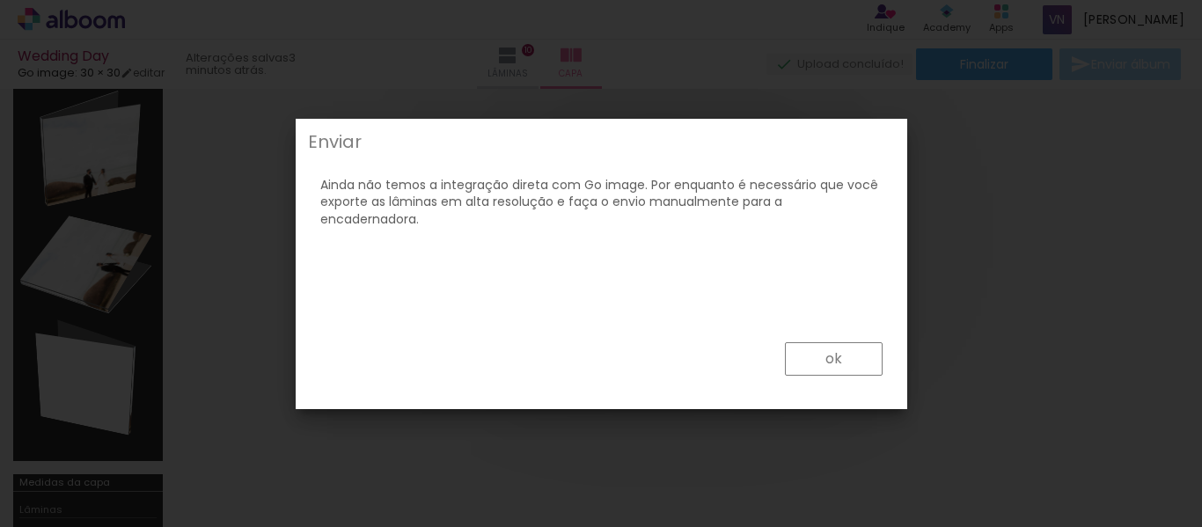
click at [851, 356] on paper-button "ok" at bounding box center [834, 358] width 98 height 33
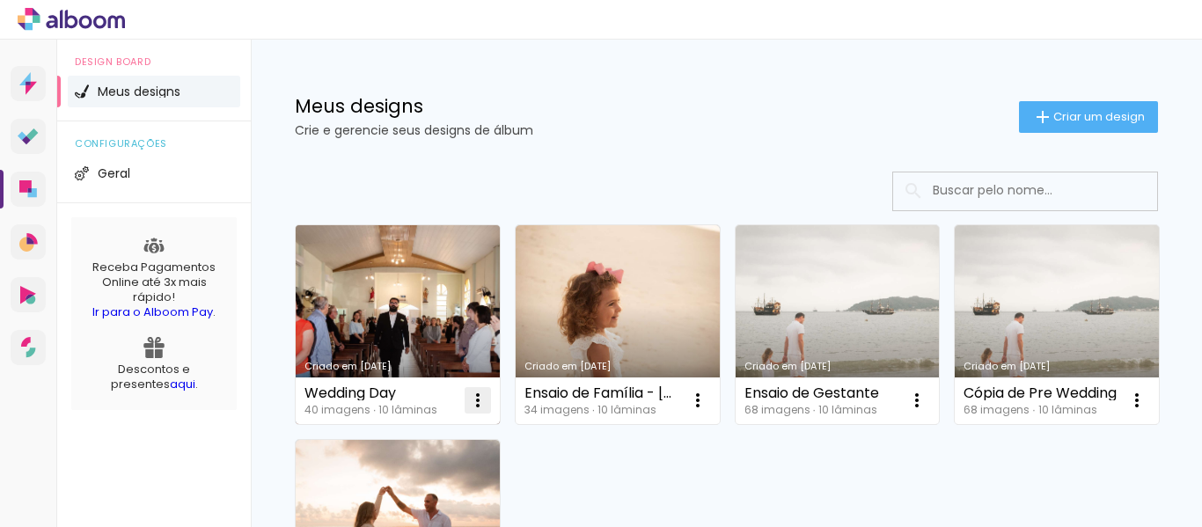
click at [479, 397] on iron-icon at bounding box center [477, 400] width 21 height 21
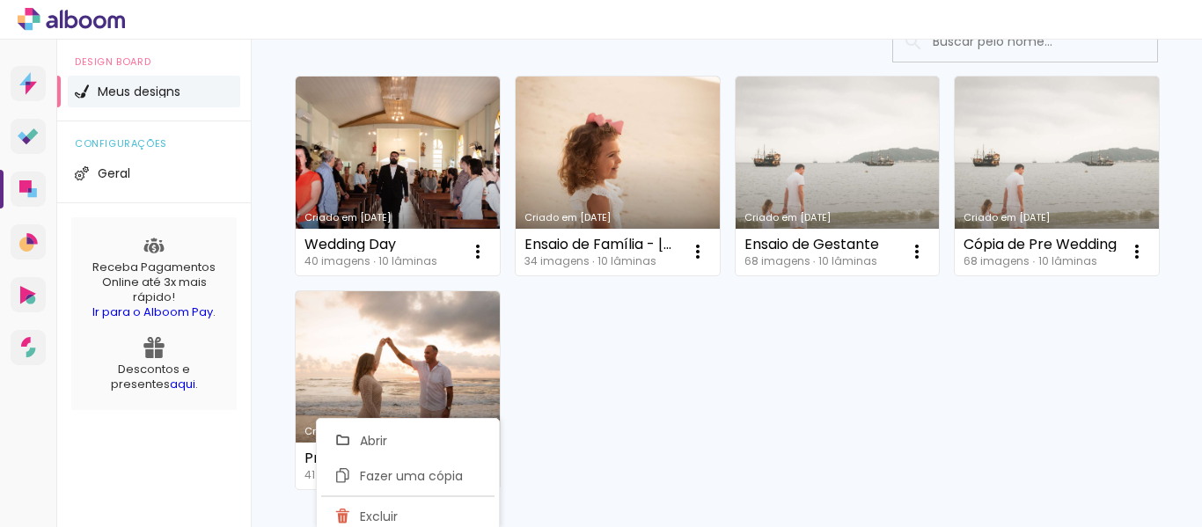
scroll to position [153, 0]
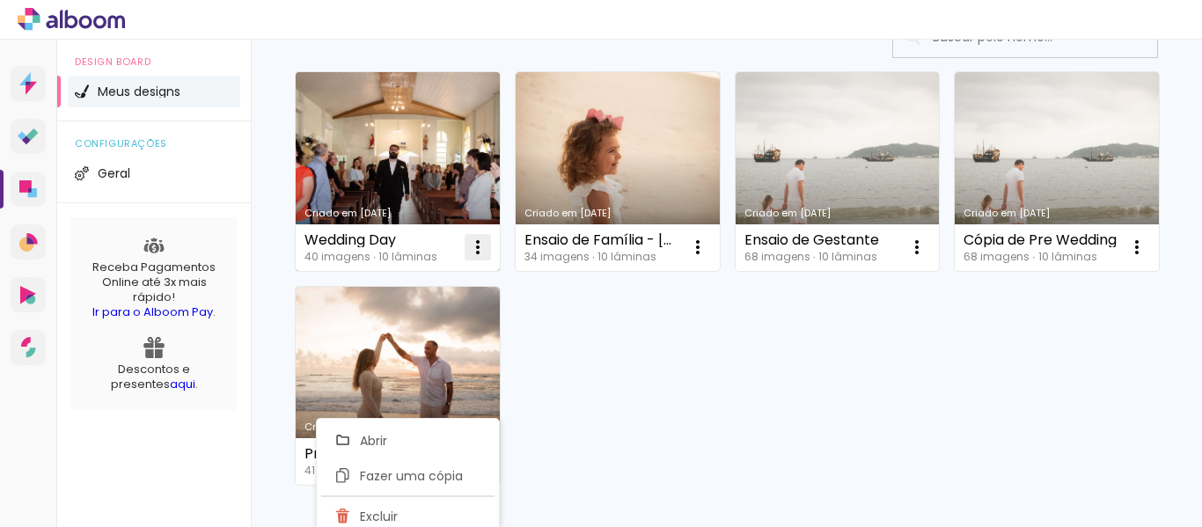
click at [477, 256] on iron-icon at bounding box center [477, 247] width 21 height 21
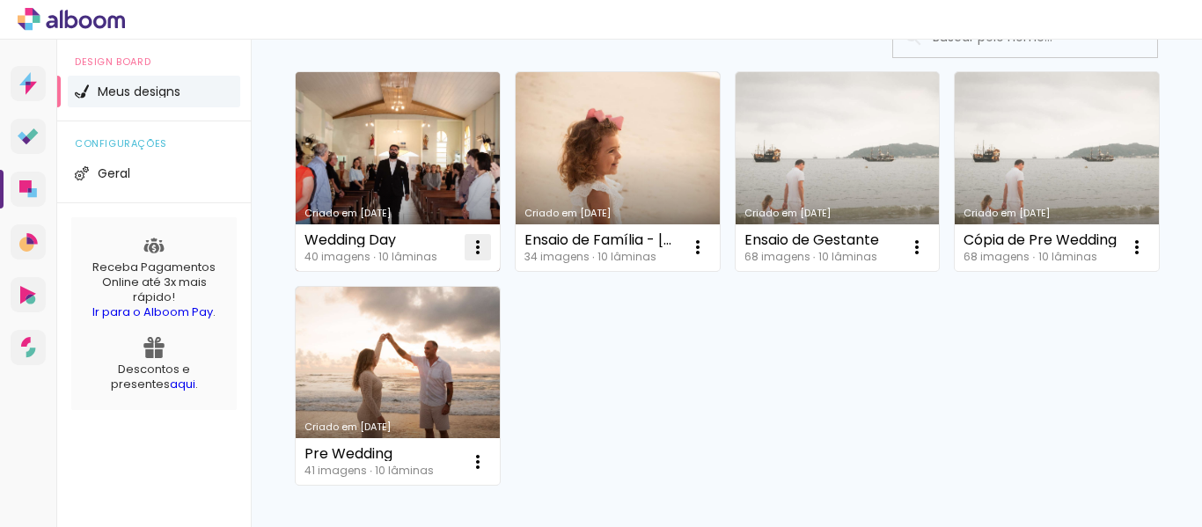
click at [477, 254] on iron-icon at bounding box center [477, 247] width 21 height 21
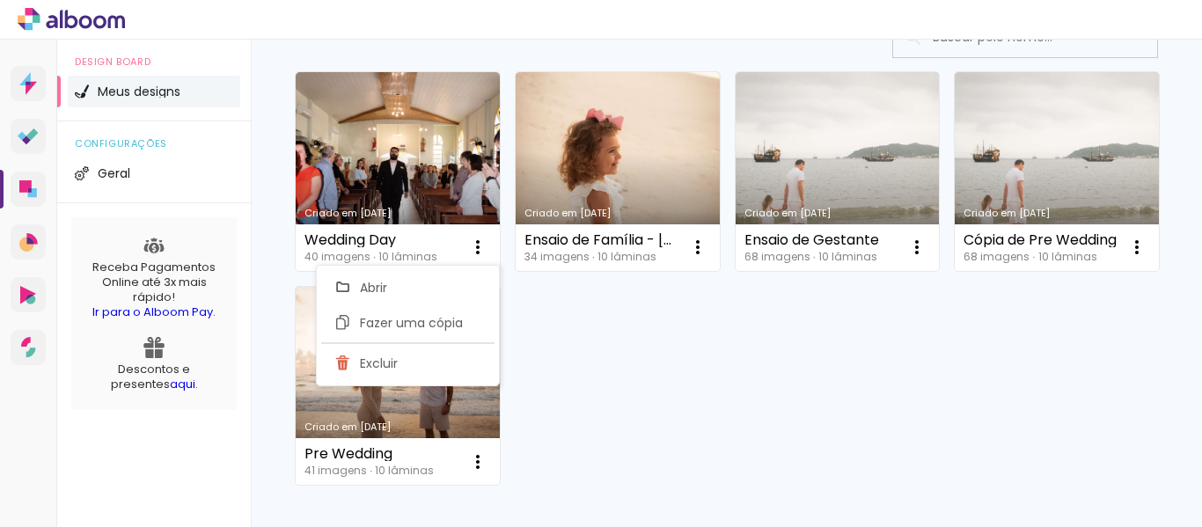
click at [435, 171] on link "Criado em [DATE]" at bounding box center [398, 171] width 204 height 199
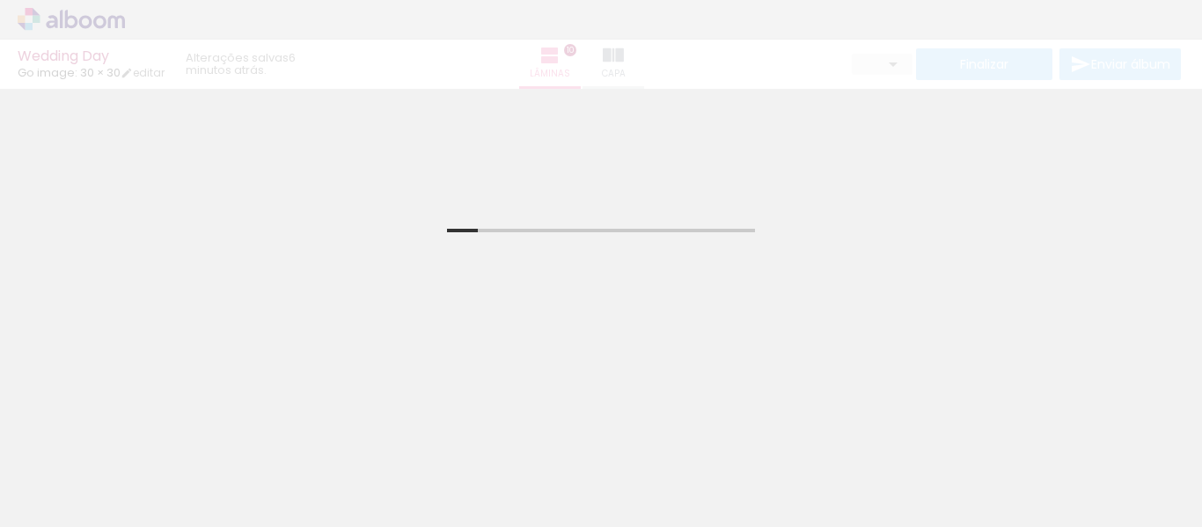
drag, startPoint x: 436, startPoint y: 170, endPoint x: 366, endPoint y: 125, distance: 83.4
click at [366, 125] on div "Inserir lâmina 1 de 10 Confirmar Cancelar" at bounding box center [601, 425] width 1202 height 672
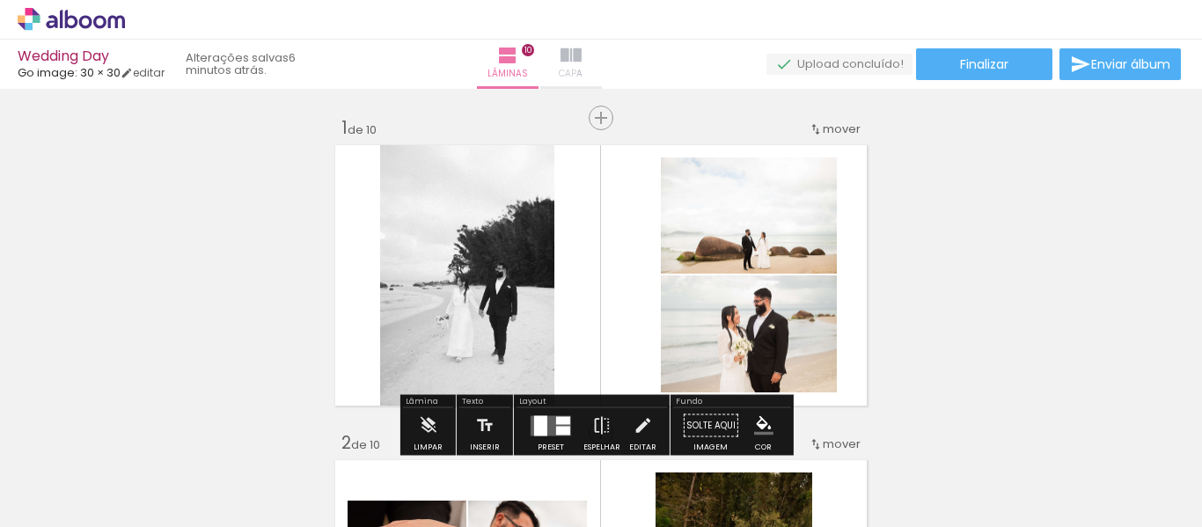
click at [582, 73] on span "Capa" at bounding box center [571, 74] width 24 height 16
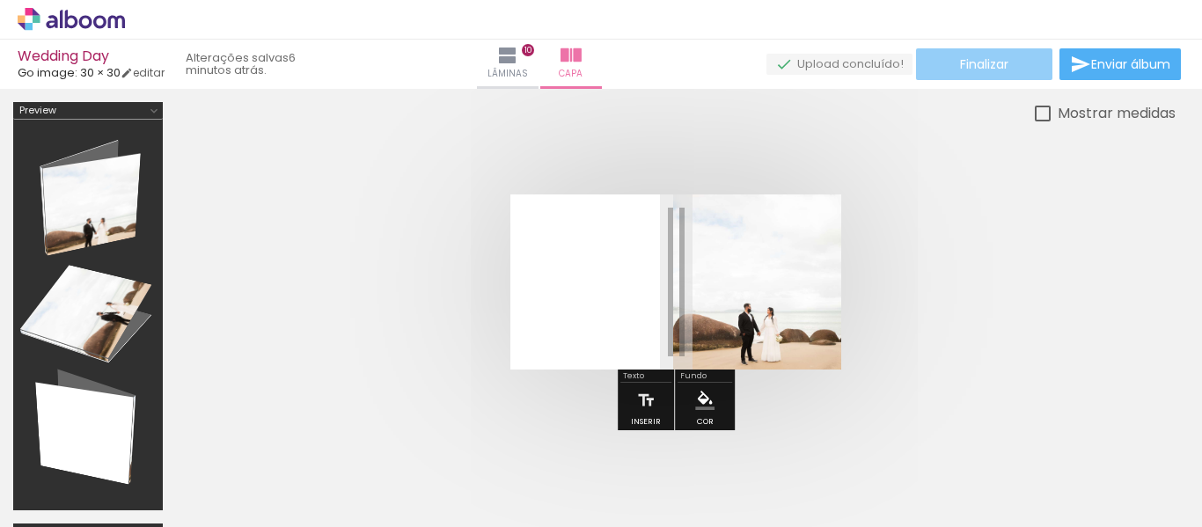
click at [976, 67] on span "Finalizar" at bounding box center [984, 64] width 48 height 12
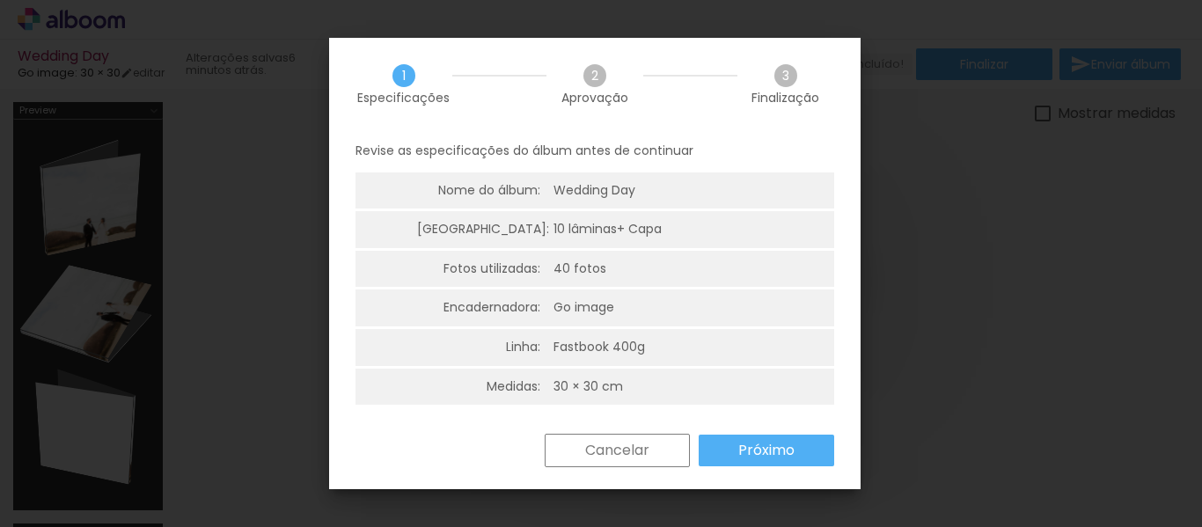
click at [0, 0] on slot "Próximo" at bounding box center [0, 0] width 0 height 0
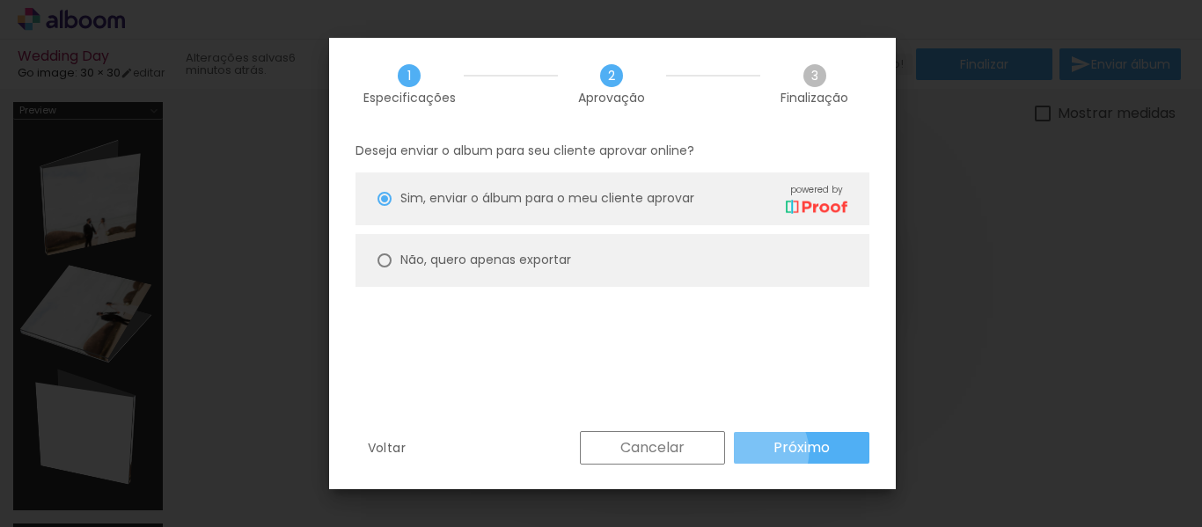
click at [752, 450] on paper-button "Próximo" at bounding box center [801, 448] width 135 height 32
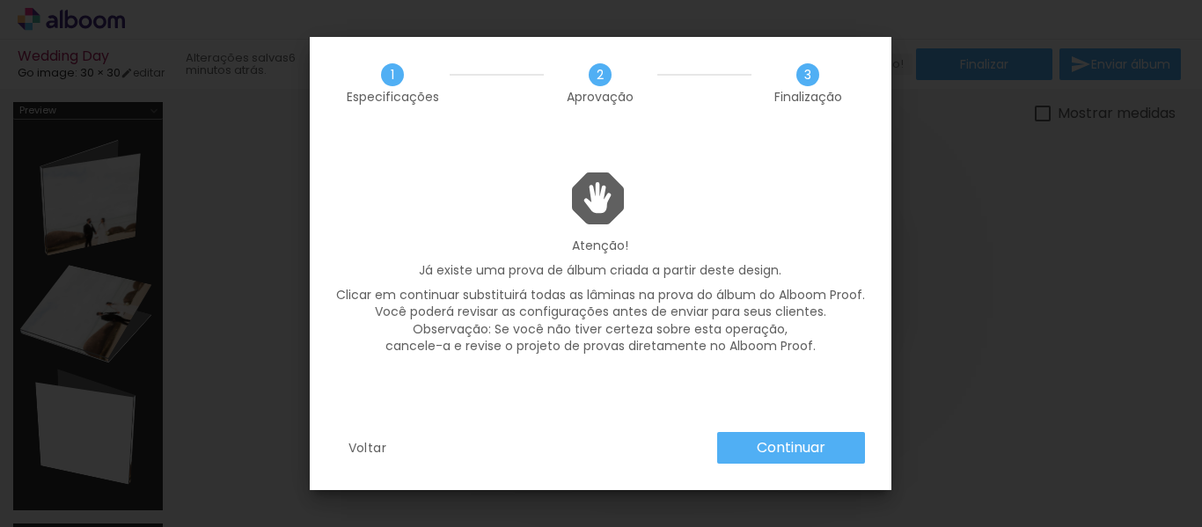
click at [753, 445] on paper-button "Continuar" at bounding box center [791, 448] width 148 height 32
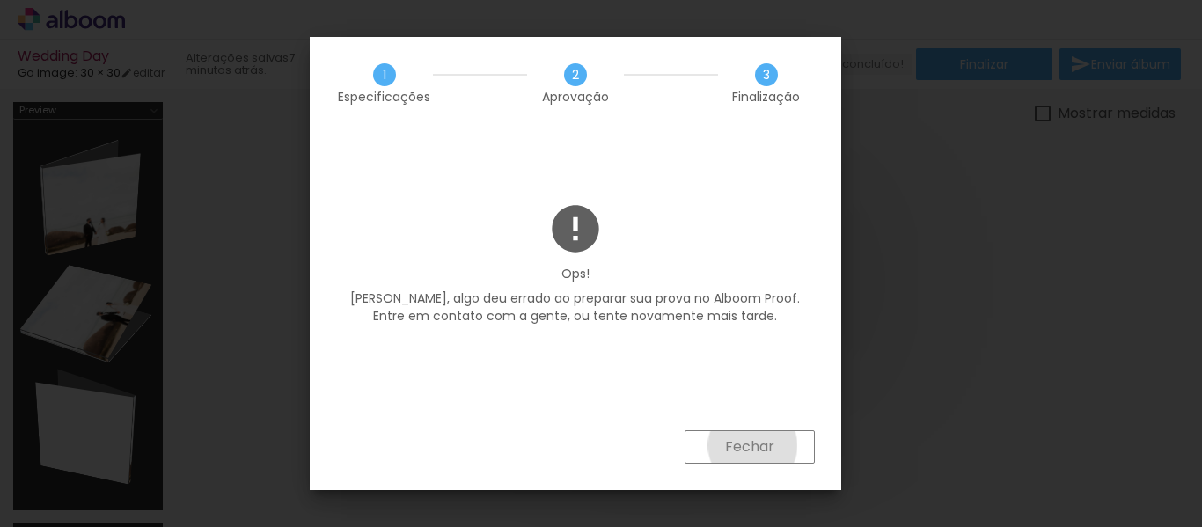
click at [0, 0] on slot "Fechar" at bounding box center [0, 0] width 0 height 0
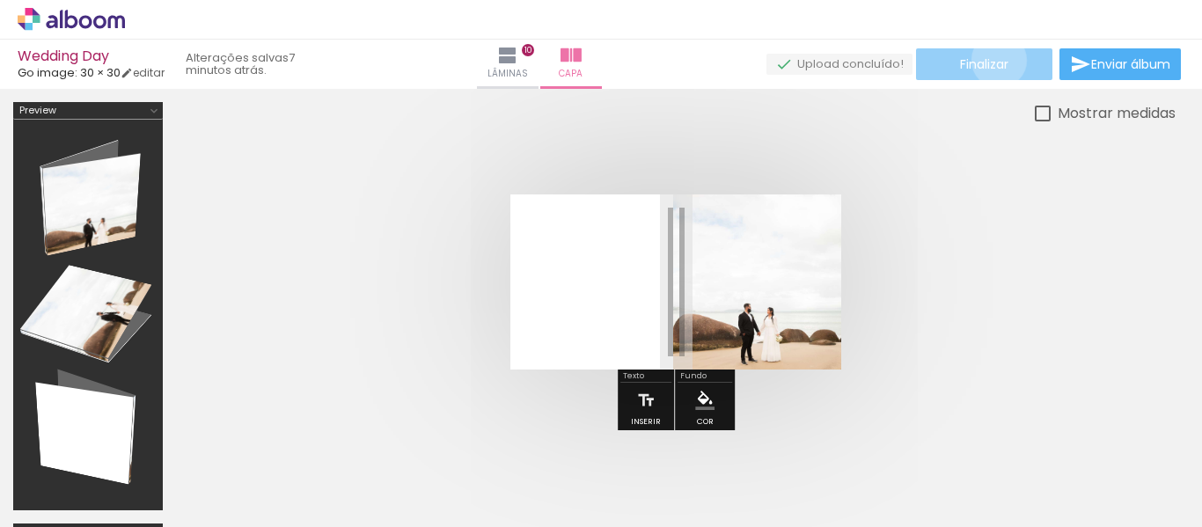
click at [992, 60] on span "Finalizar" at bounding box center [984, 64] width 48 height 12
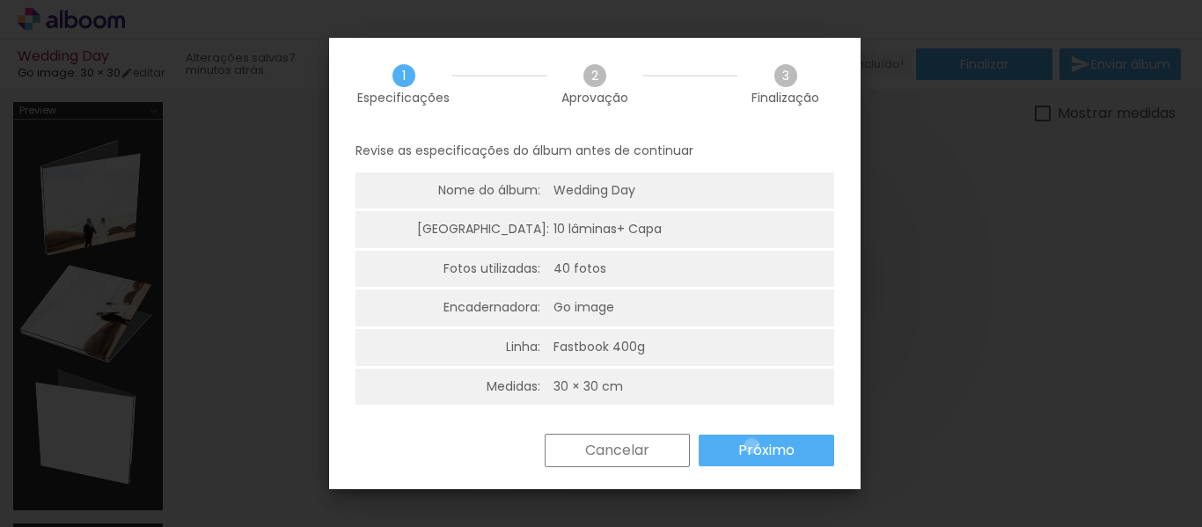
click at [0, 0] on slot "Próximo" at bounding box center [0, 0] width 0 height 0
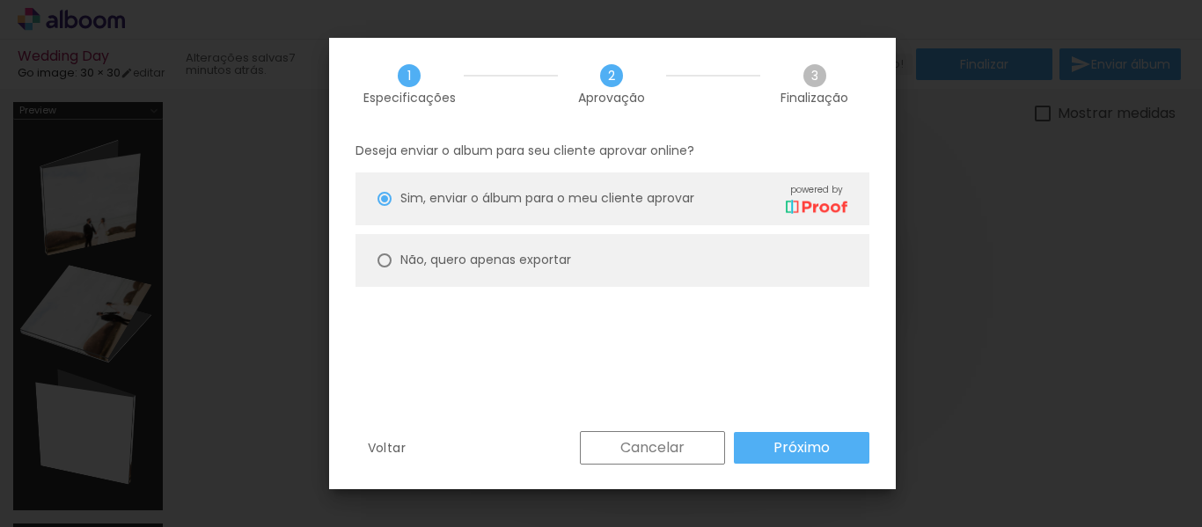
click at [758, 447] on paper-button "Próximo" at bounding box center [801, 448] width 135 height 32
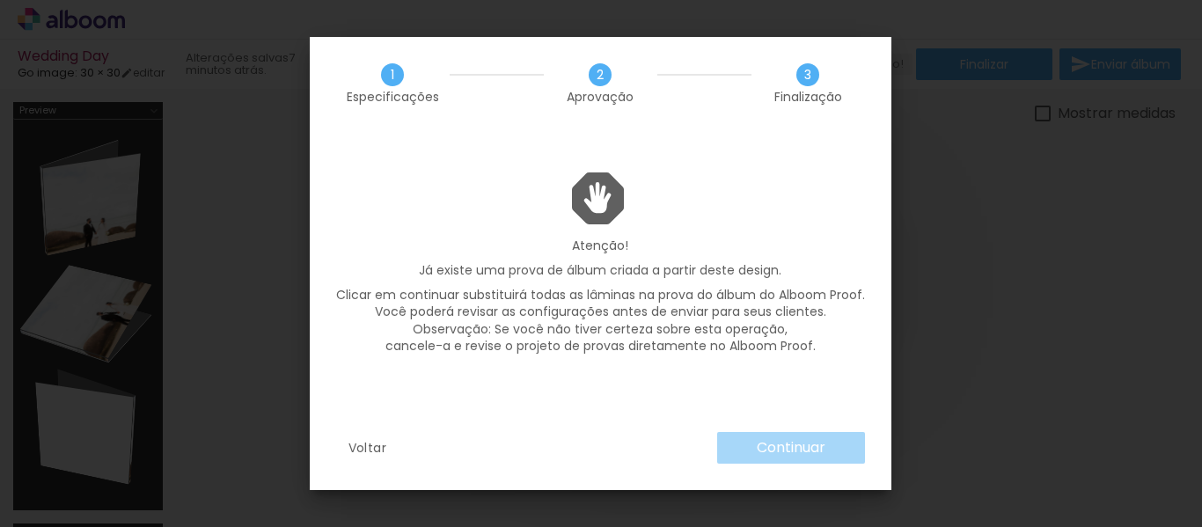
click at [758, 447] on div "Continuar" at bounding box center [786, 448] width 157 height 32
click at [800, 463] on paper-button "Continuar" at bounding box center [791, 448] width 148 height 32
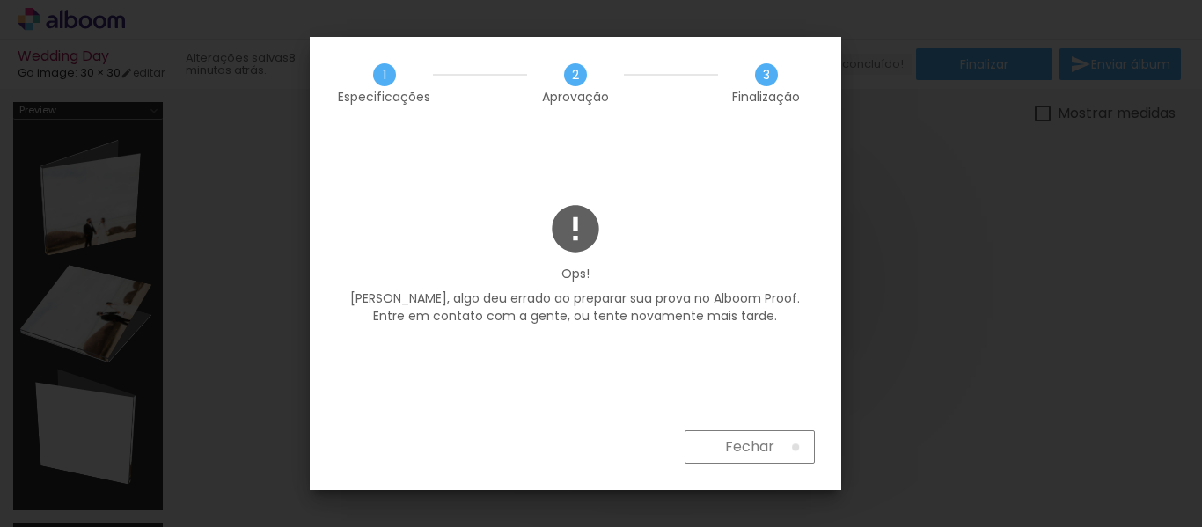
click at [795, 448] on paper-button "Fechar" at bounding box center [749, 446] width 130 height 33
